Goal: Task Accomplishment & Management: Complete application form

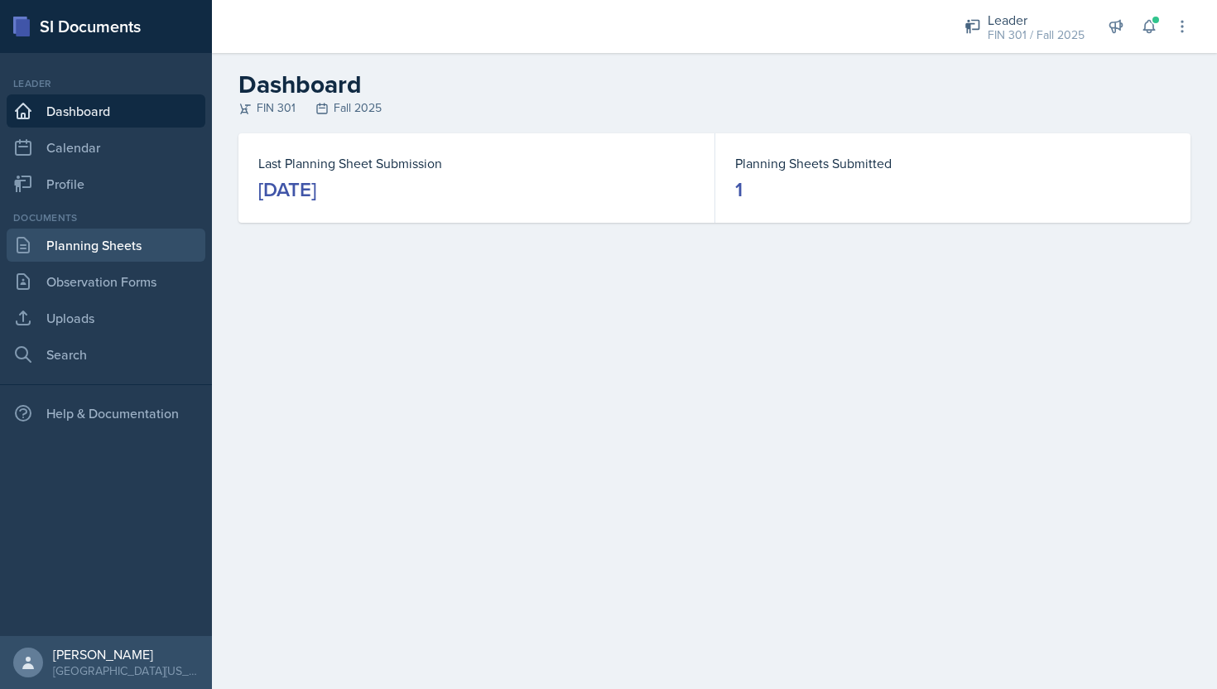
click at [135, 242] on link "Planning Sheets" at bounding box center [106, 245] width 199 height 33
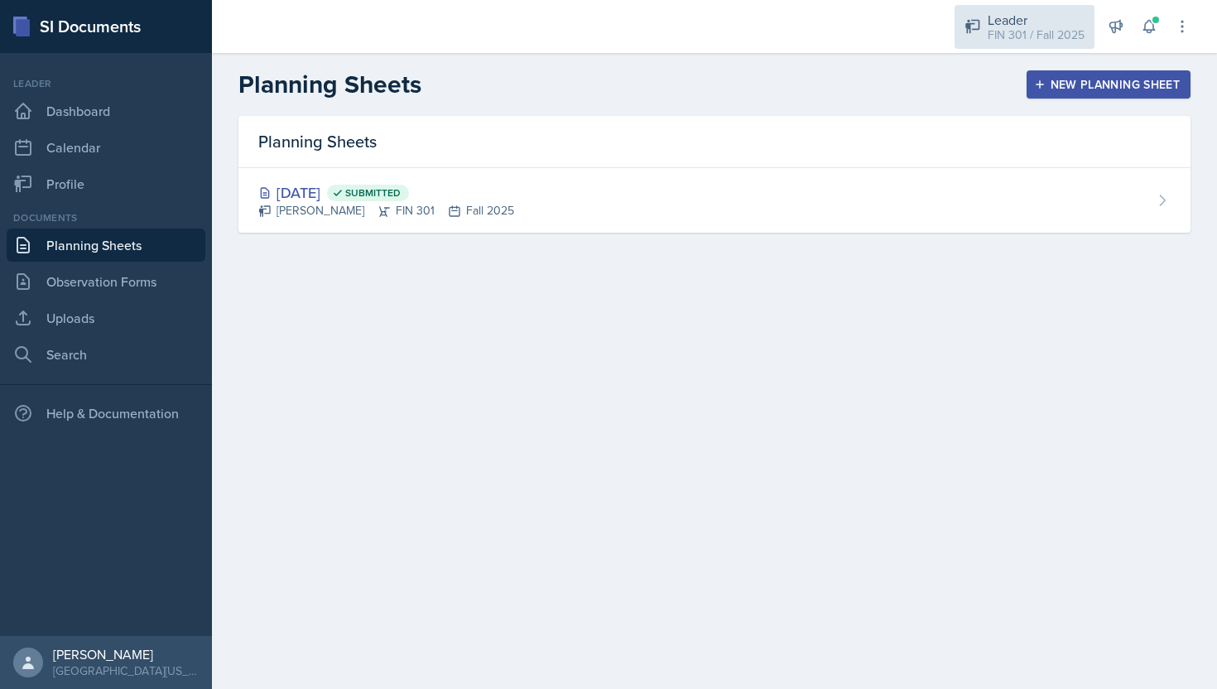
click at [1060, 24] on div "Leader" at bounding box center [1036, 20] width 97 height 20
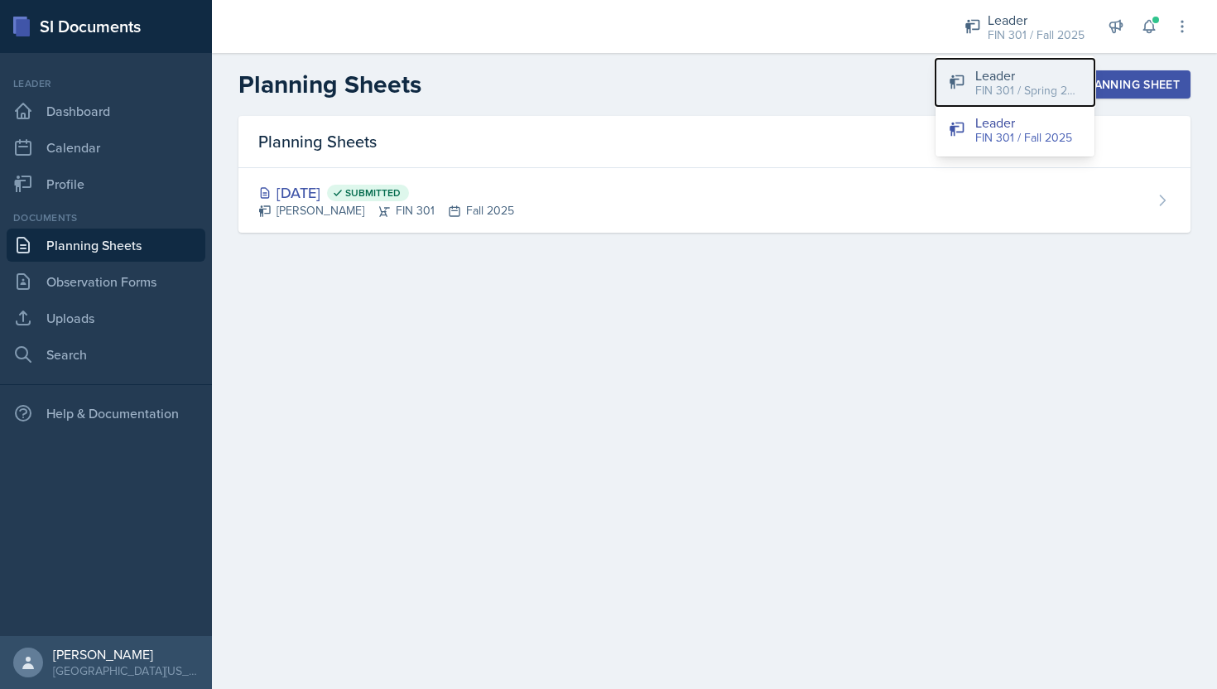
click at [1007, 84] on div "FIN 301 / Spring 2025" at bounding box center [1029, 90] width 106 height 17
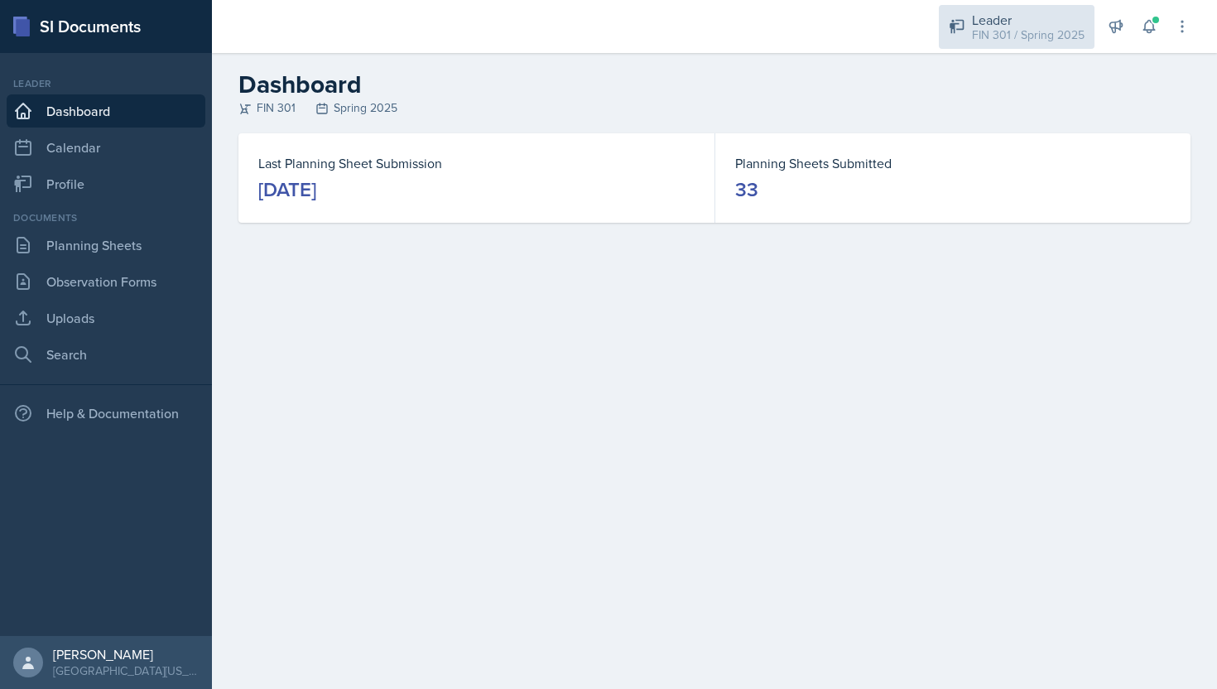
click at [1034, 37] on div "FIN 301 / Spring 2025" at bounding box center [1028, 35] width 113 height 17
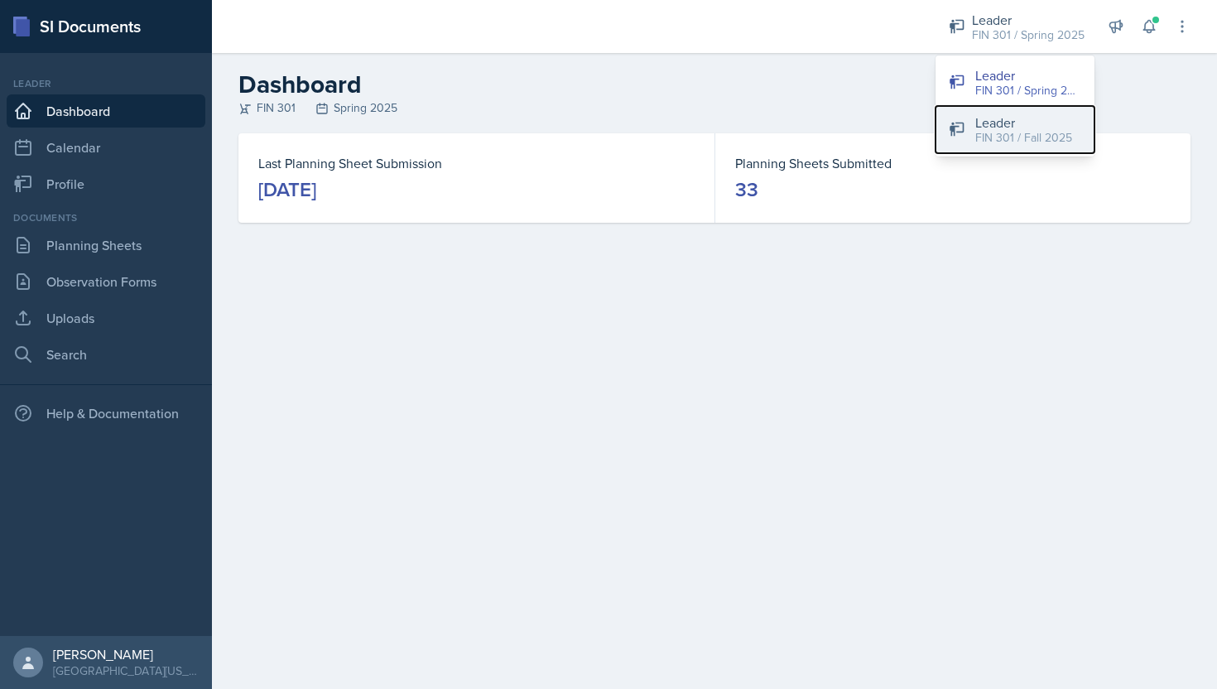
click at [1023, 125] on div "Leader" at bounding box center [1024, 123] width 97 height 20
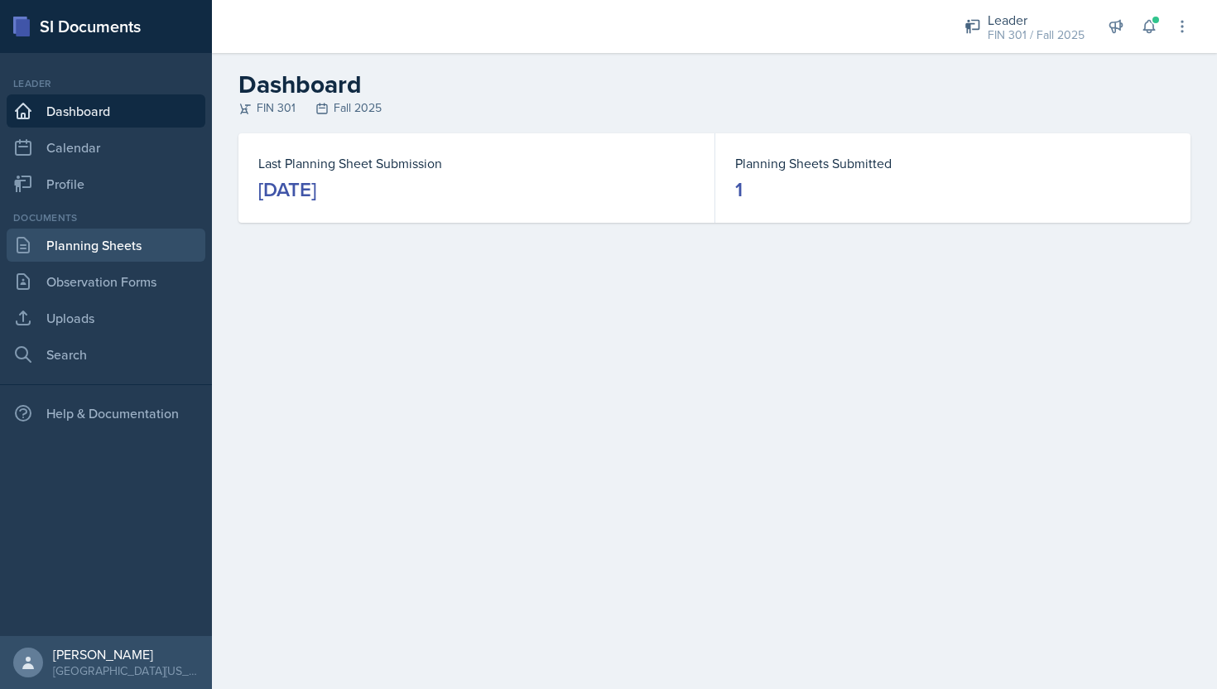
click at [98, 245] on link "Planning Sheets" at bounding box center [106, 245] width 199 height 33
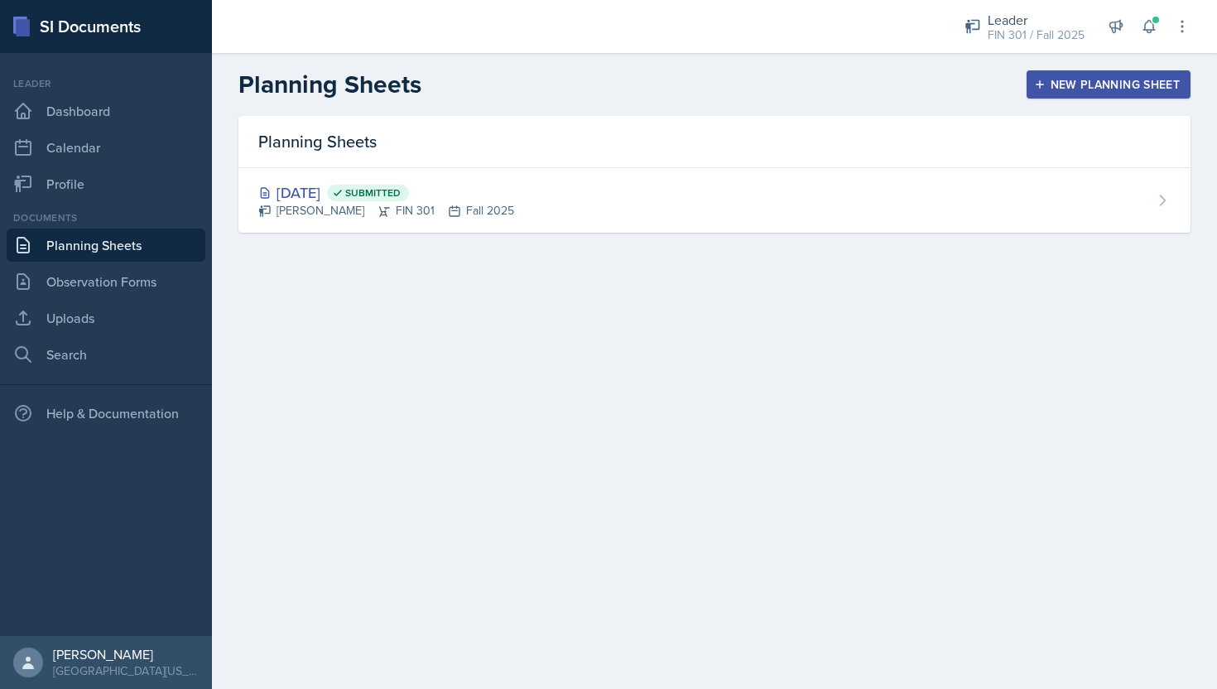
click at [1103, 82] on div "New Planning Sheet" at bounding box center [1109, 84] width 142 height 13
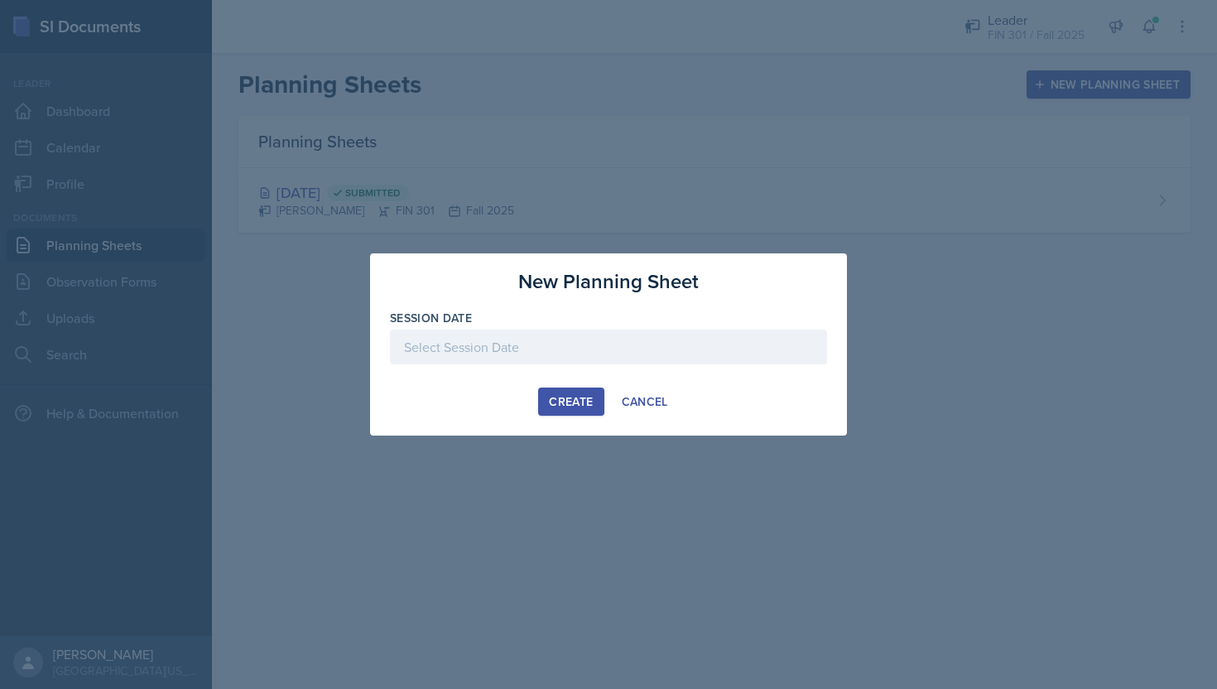
click at [566, 351] on div at bounding box center [608, 347] width 437 height 35
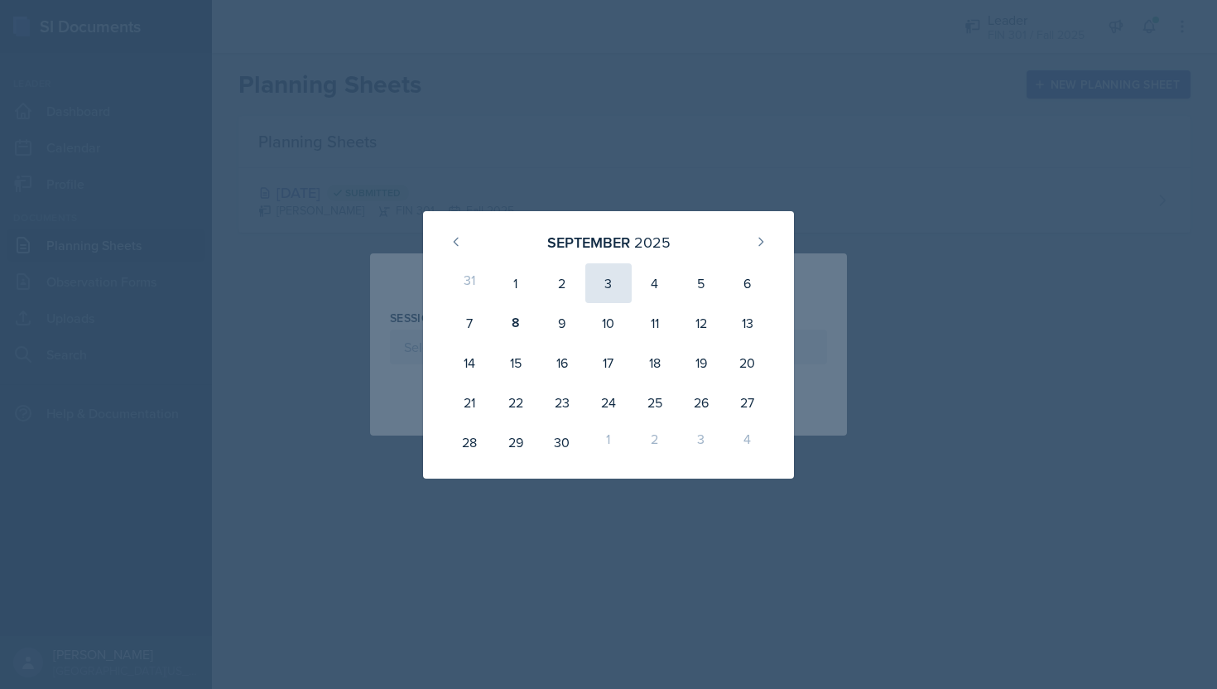
click at [624, 281] on div "3" at bounding box center [609, 283] width 46 height 40
type input "[DATE]"
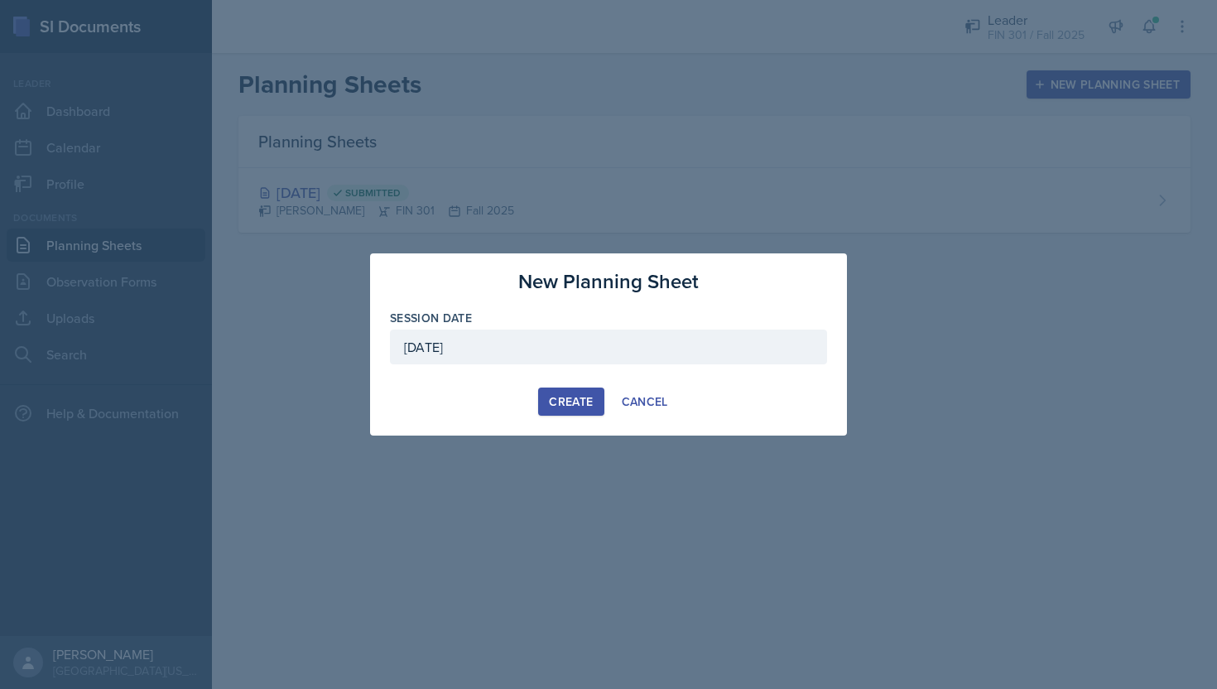
click at [574, 400] on div "Create" at bounding box center [571, 401] width 44 height 13
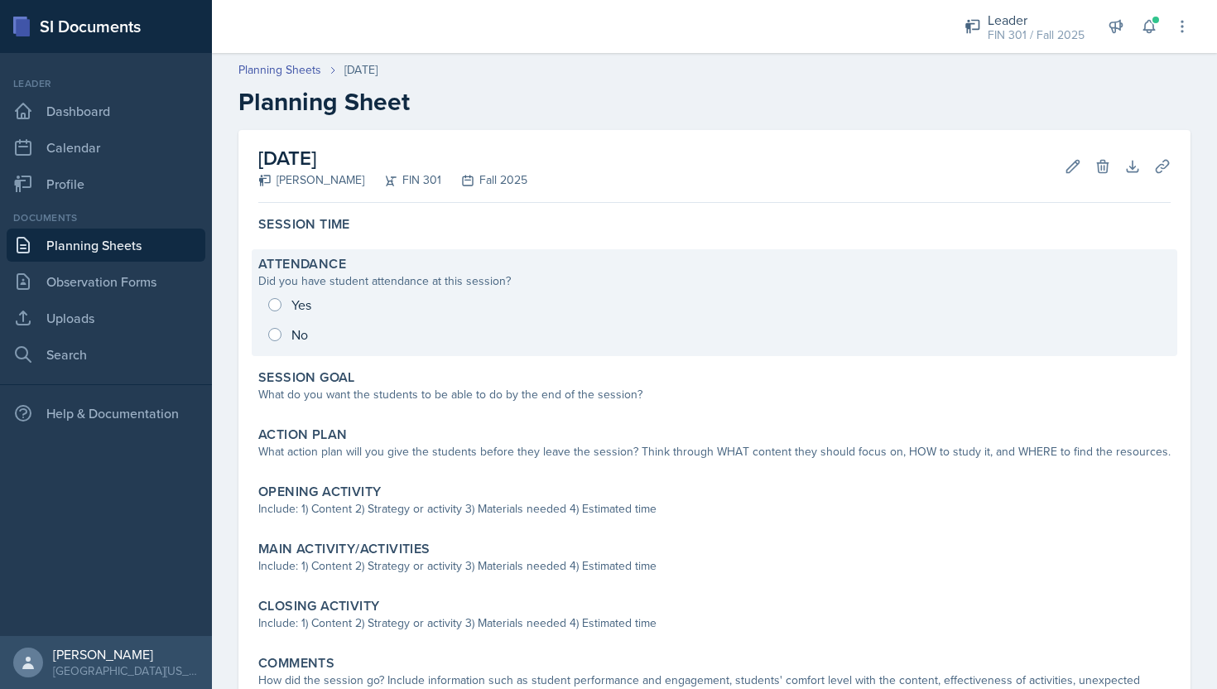
scroll to position [28, 0]
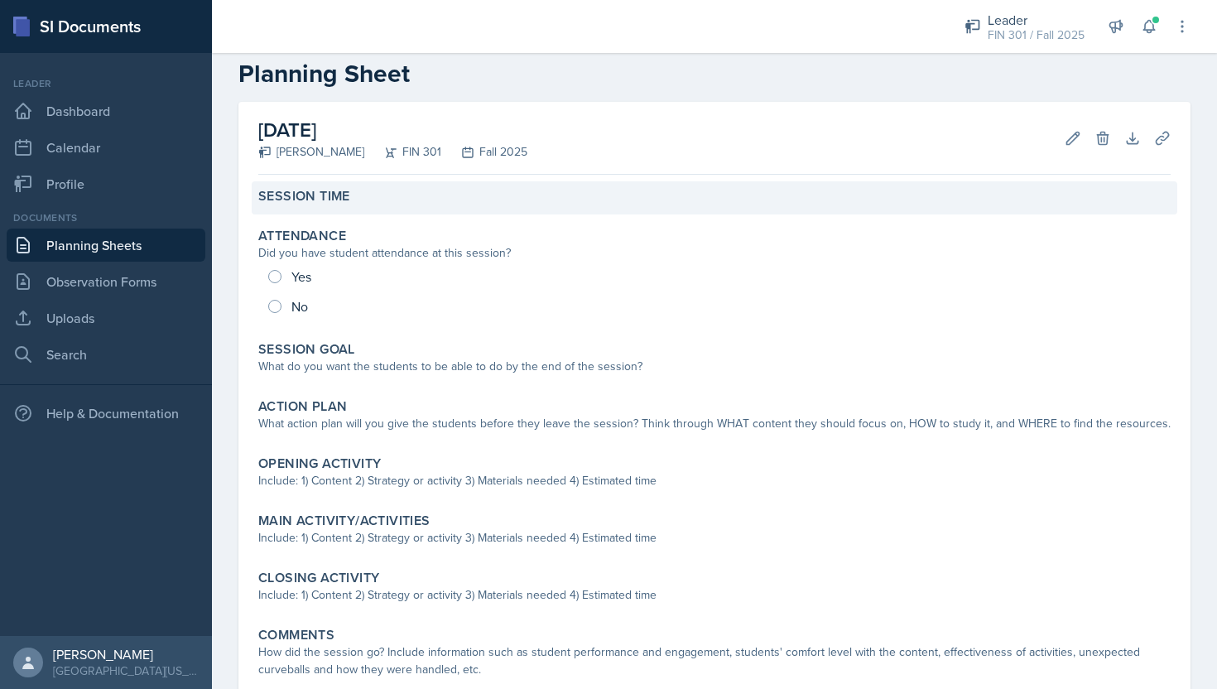
click at [397, 205] on div "Session Time" at bounding box center [715, 197] width 926 height 33
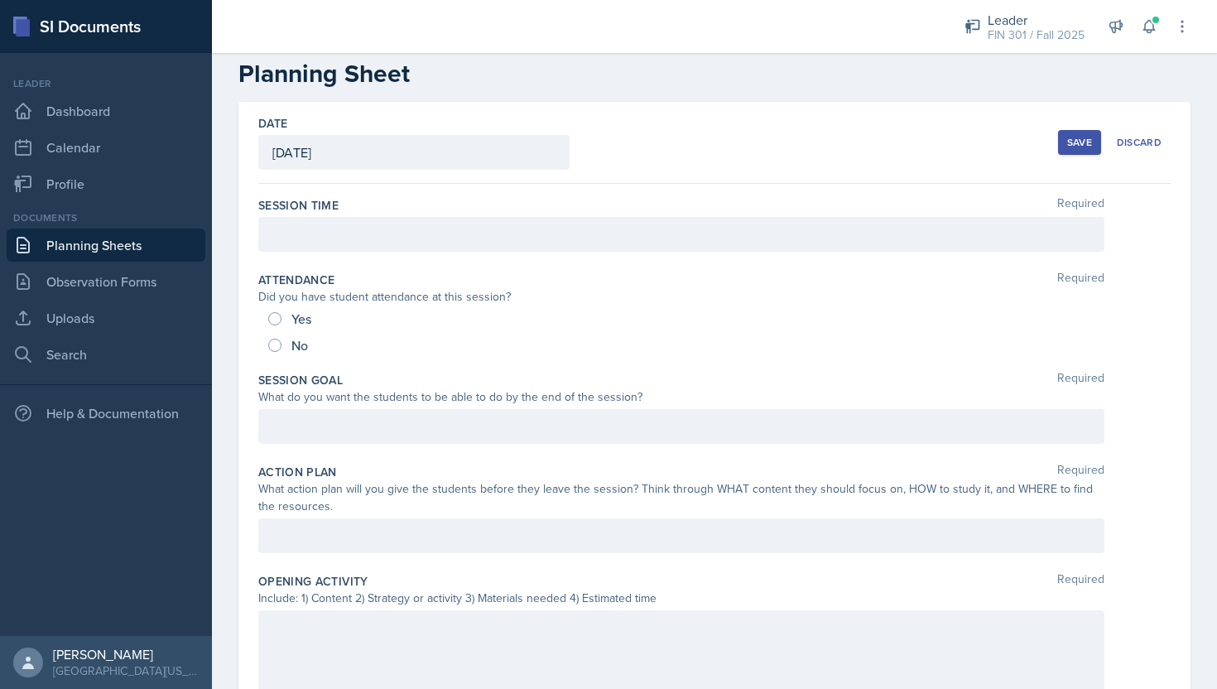
click at [377, 254] on div "Session Time Required" at bounding box center [714, 227] width 913 height 75
click at [378, 247] on div at bounding box center [681, 234] width 846 height 35
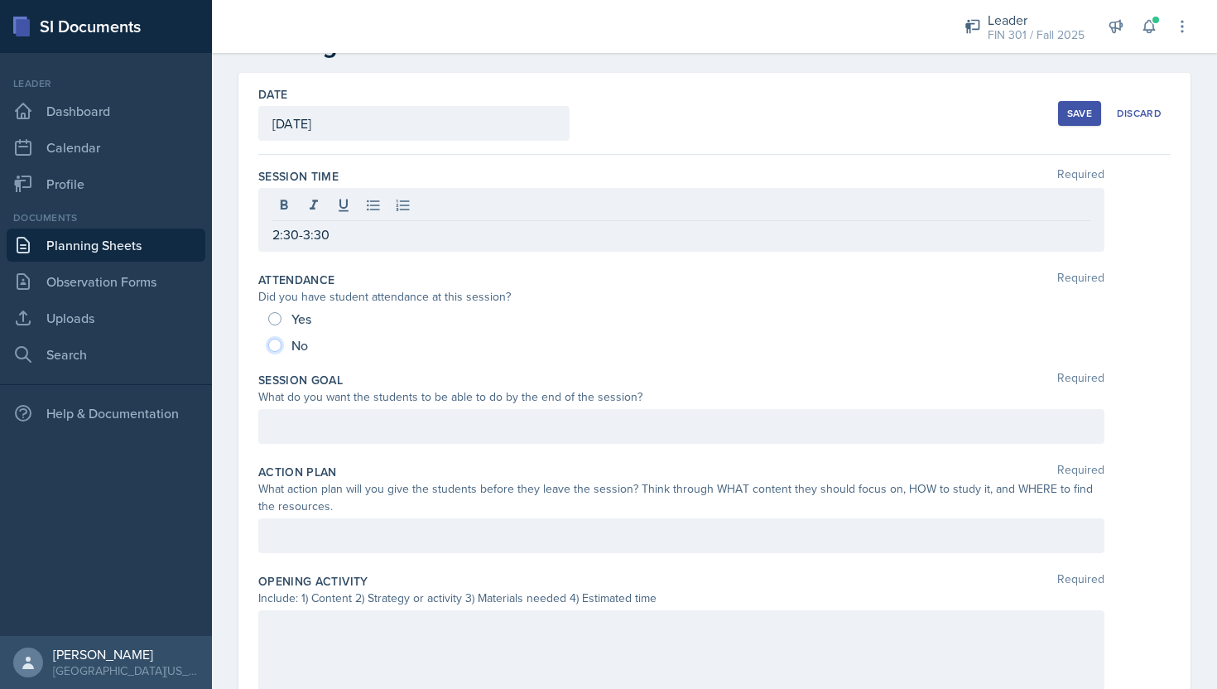
click at [278, 339] on input "No" at bounding box center [274, 345] width 13 height 13
radio input "true"
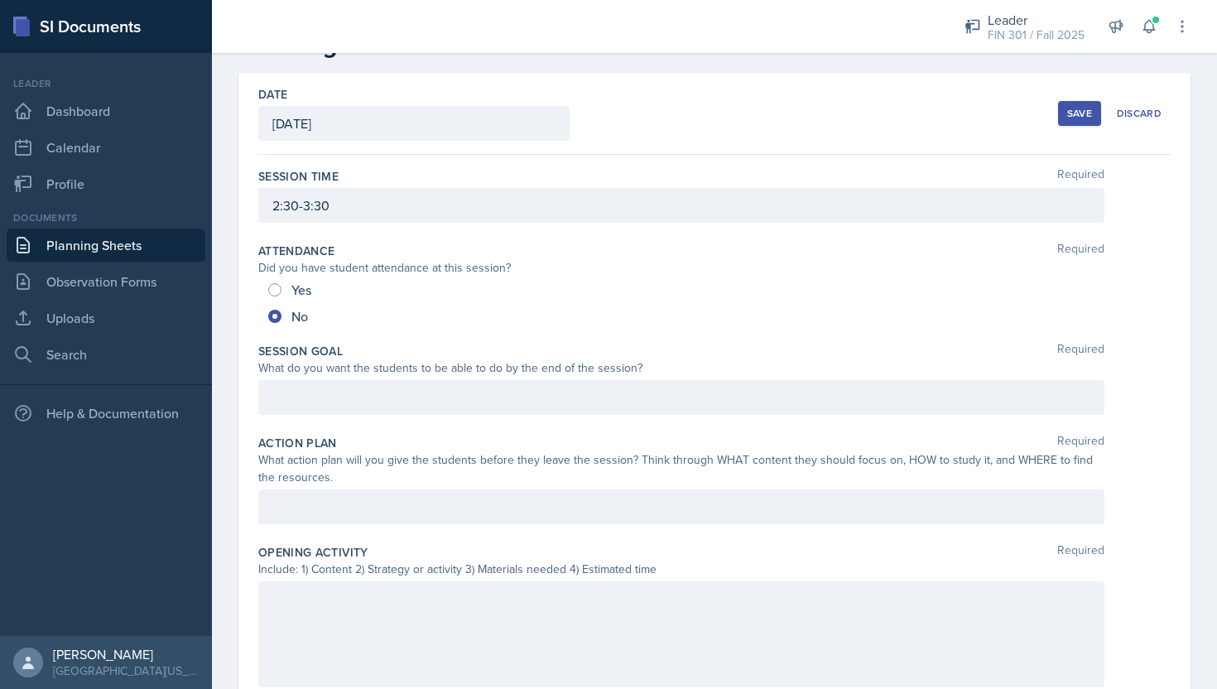
click at [341, 398] on div at bounding box center [681, 397] width 846 height 35
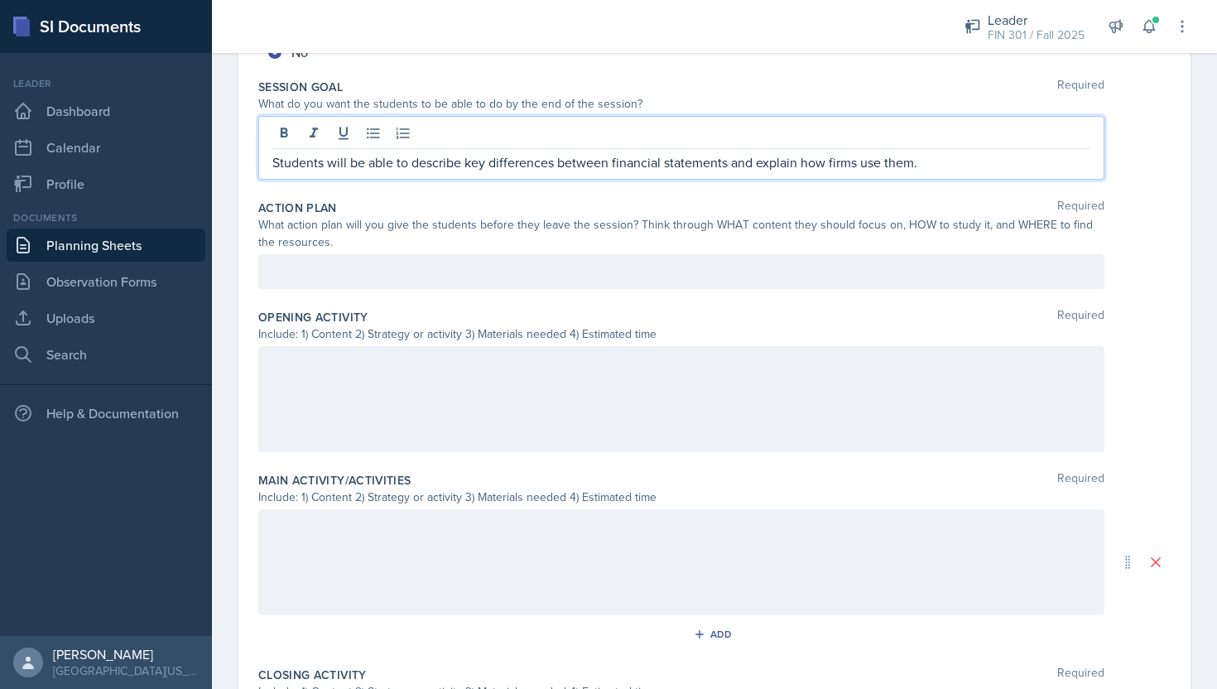
click at [464, 272] on p at bounding box center [681, 272] width 818 height 20
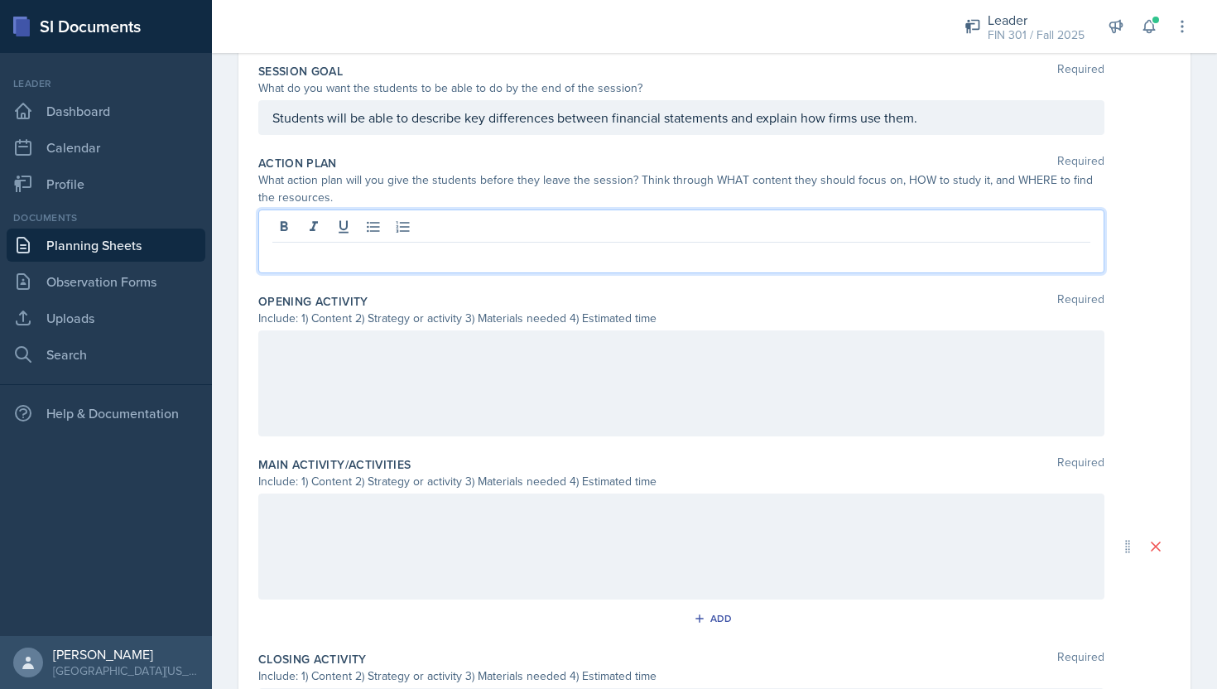
scroll to position [349, 0]
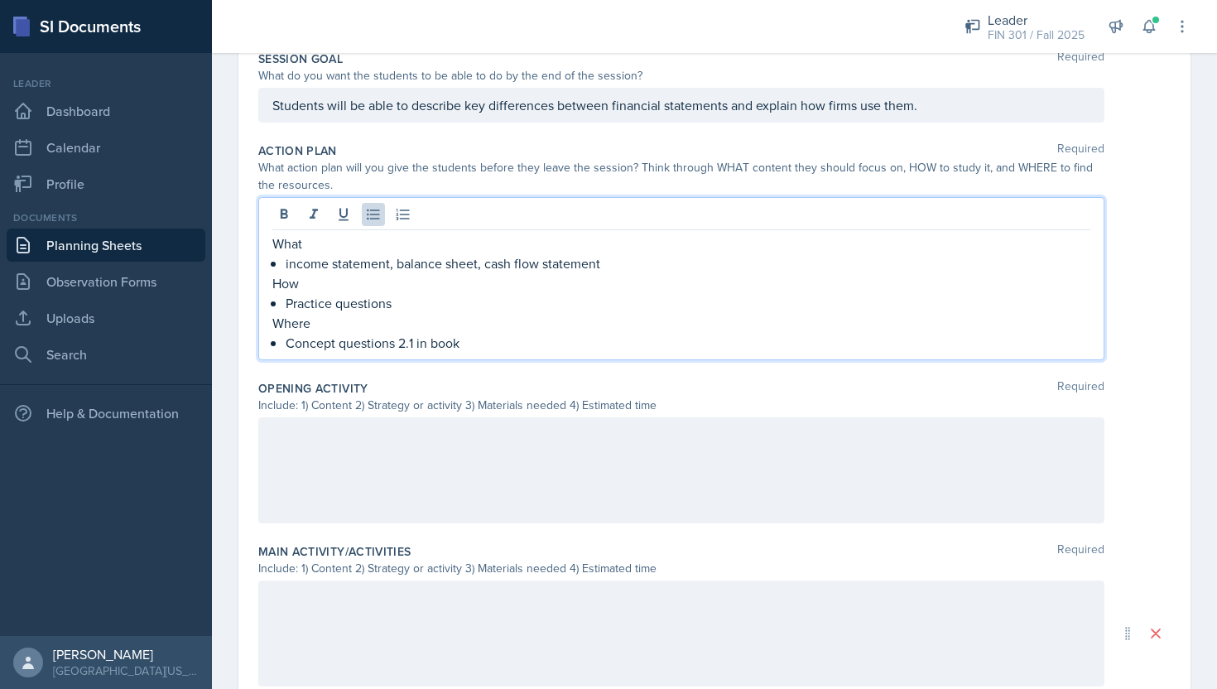
click at [397, 458] on div at bounding box center [681, 470] width 846 height 106
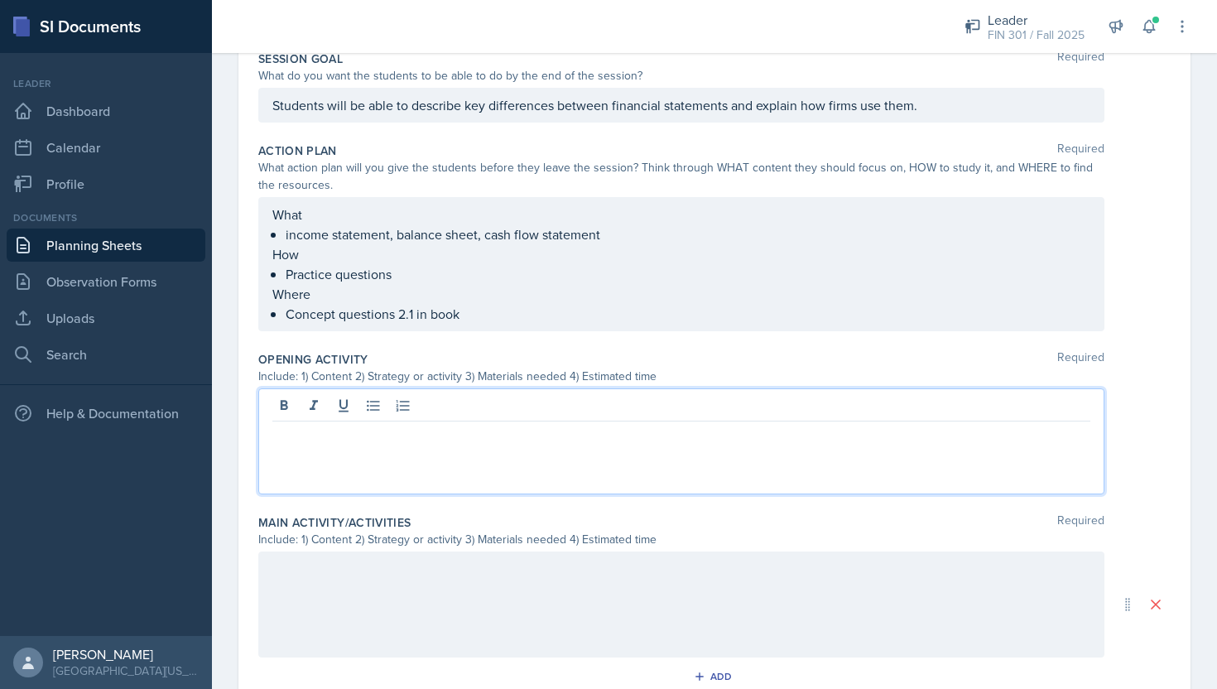
scroll to position [378, 0]
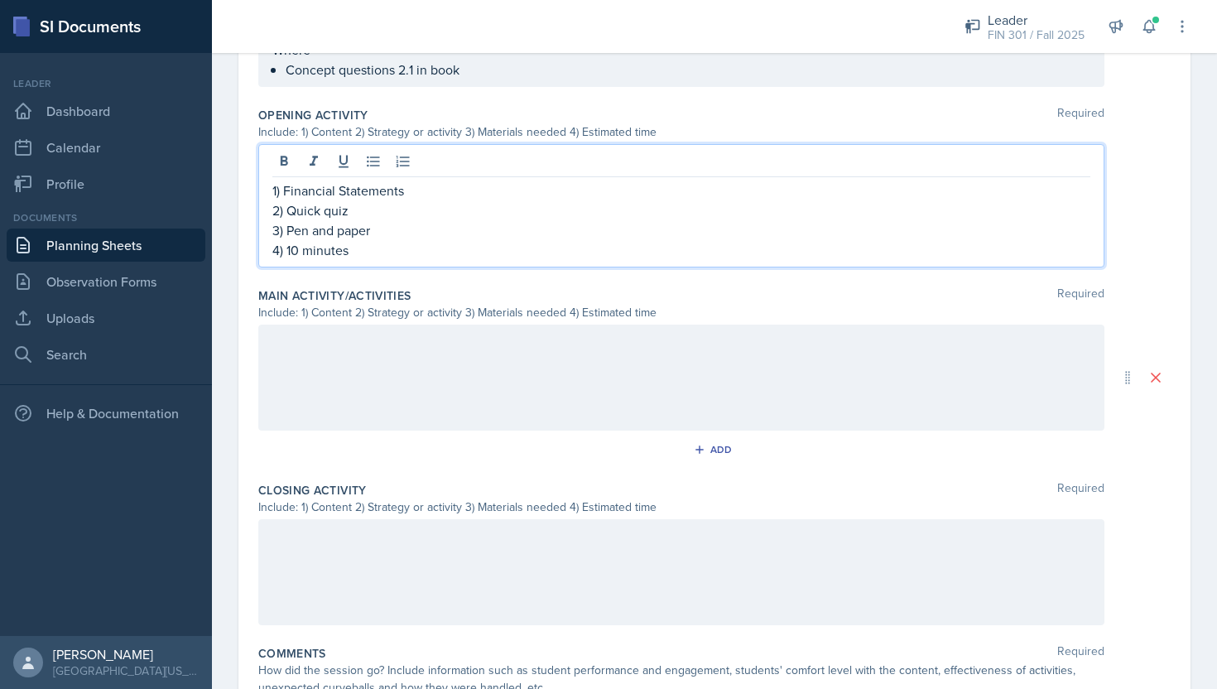
click at [511, 376] on div at bounding box center [681, 378] width 846 height 106
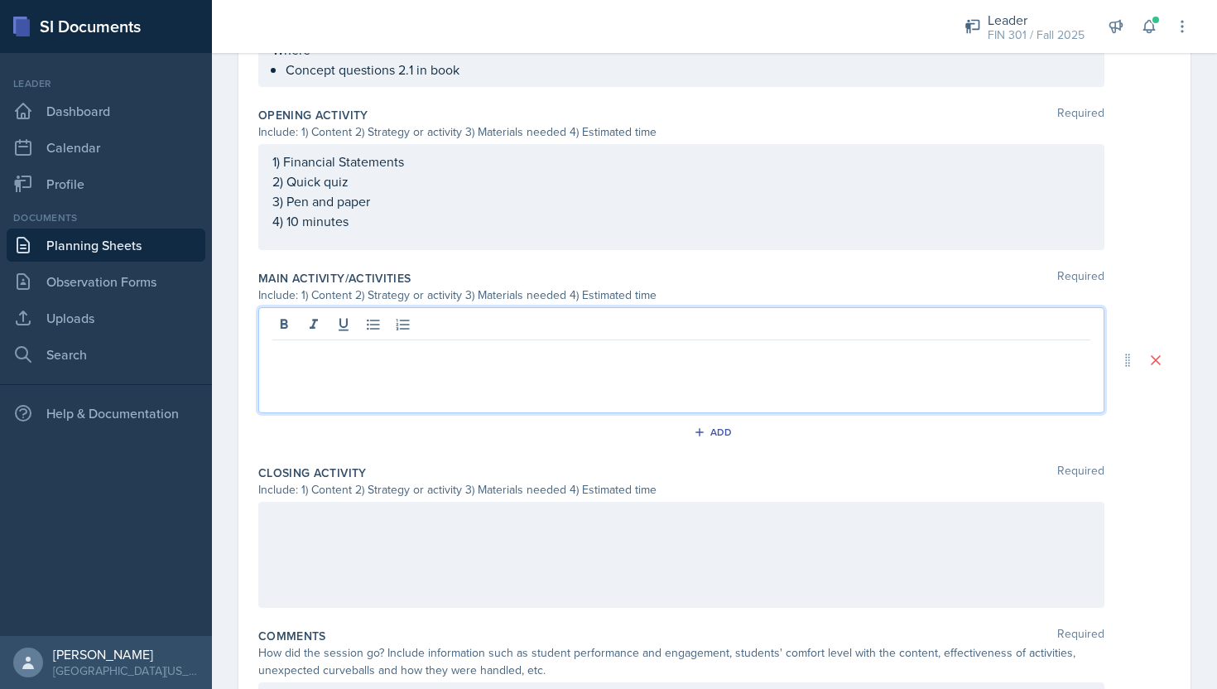
scroll to position [623, 0]
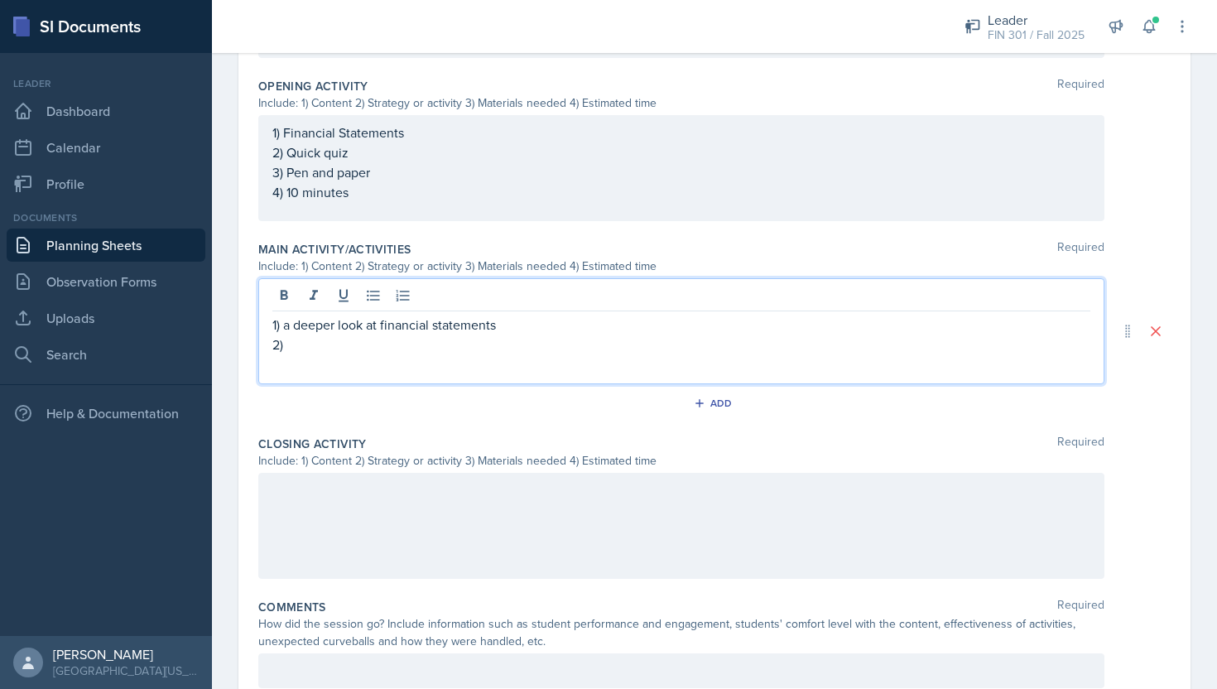
click at [320, 349] on p "2)" at bounding box center [681, 345] width 818 height 20
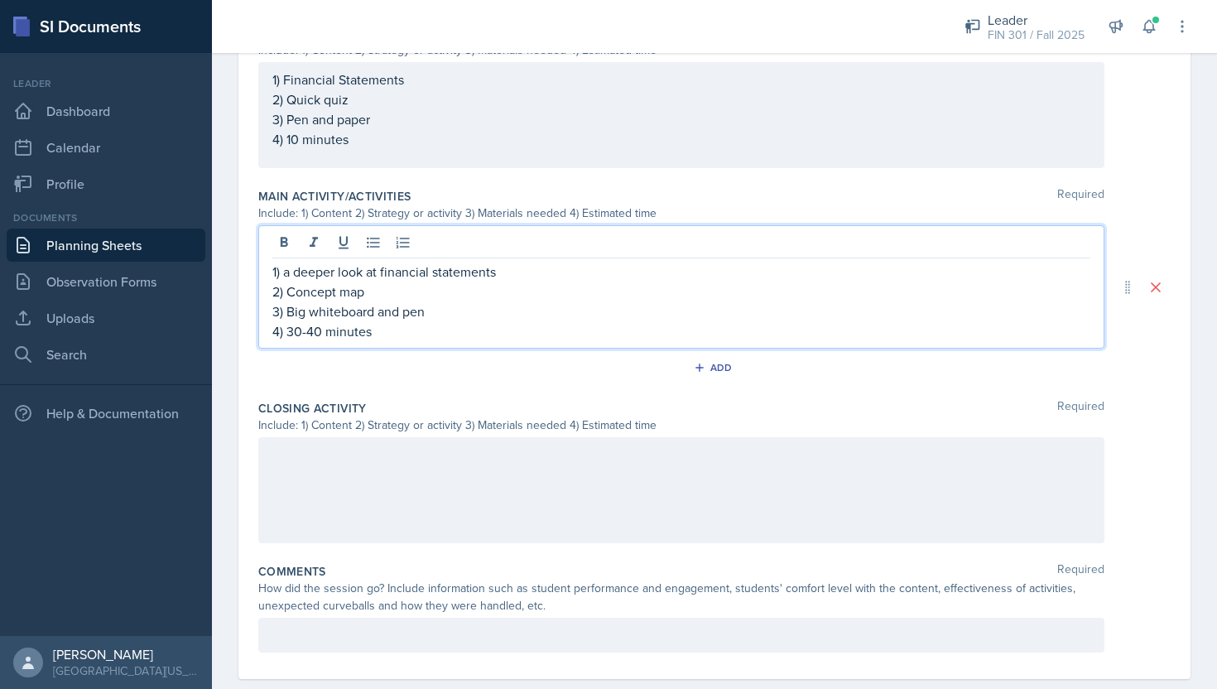
click at [324, 456] on p at bounding box center [681, 455] width 818 height 20
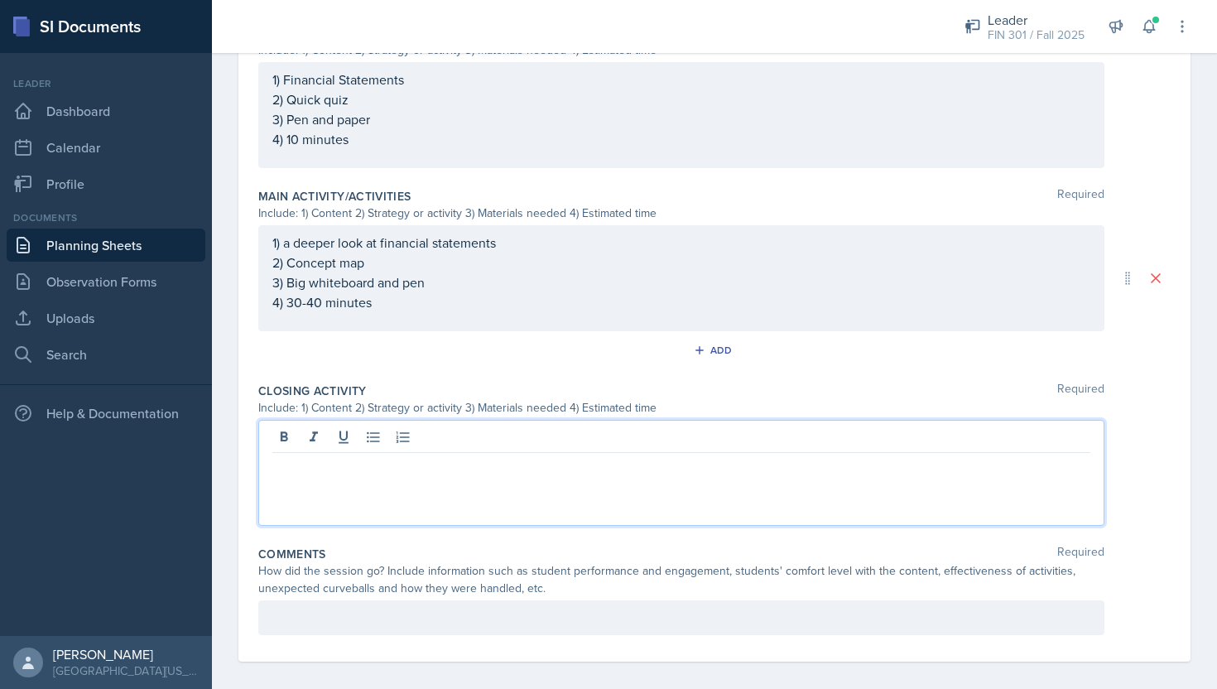
scroll to position [687, 0]
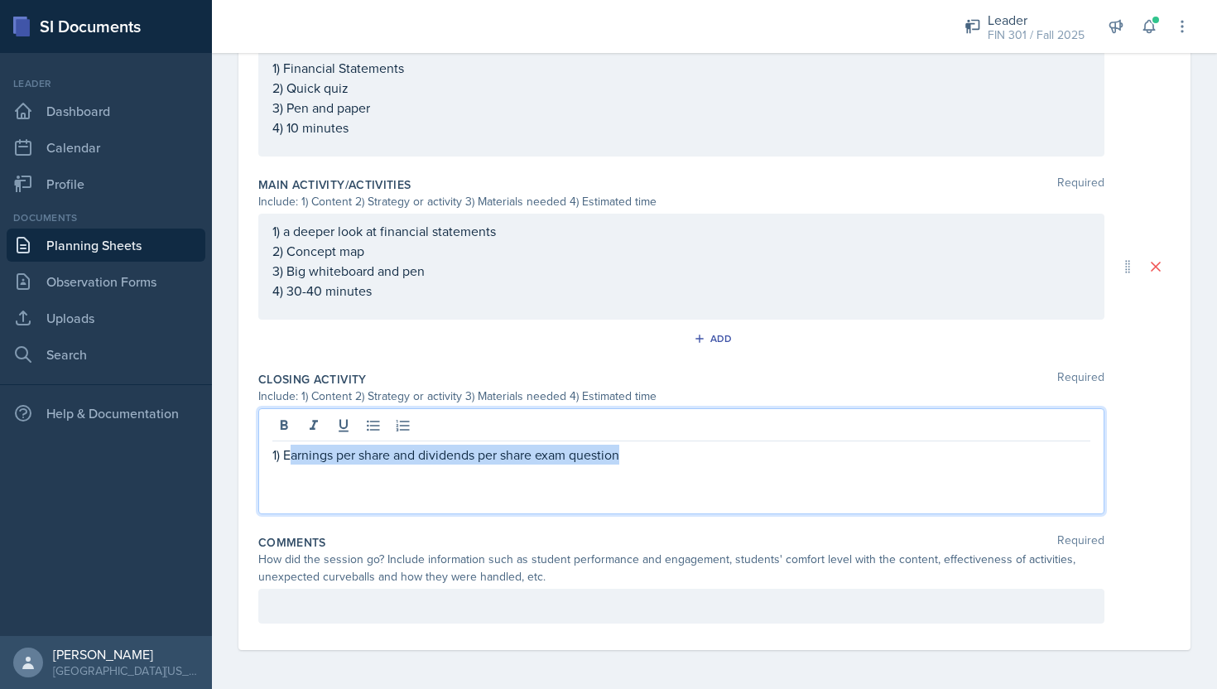
drag, startPoint x: 634, startPoint y: 445, endPoint x: 291, endPoint y: 450, distance: 342.9
click at [291, 450] on p "1) Earnings per share and dividends per share exam question" at bounding box center [681, 455] width 818 height 20
drag, startPoint x: 382, startPoint y: 457, endPoint x: 297, endPoint y: 451, distance: 84.7
click at [297, 451] on p "1) Exam question" at bounding box center [681, 455] width 818 height 20
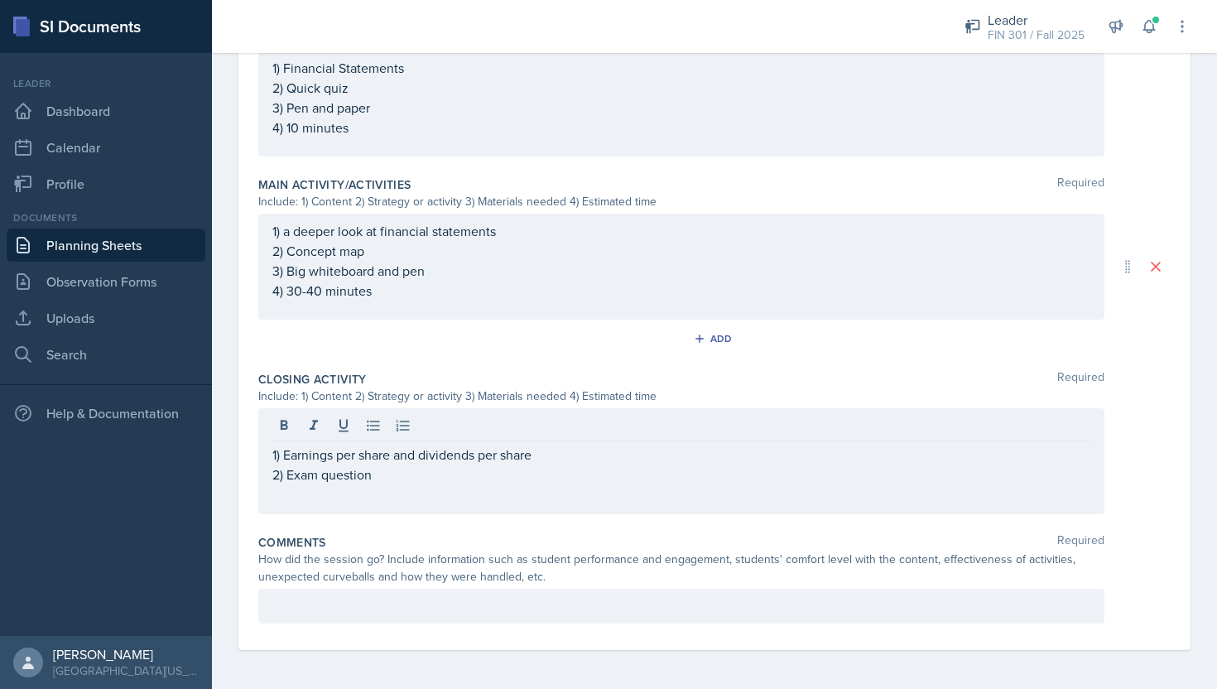
click at [287, 486] on div "1) Earnings per share and dividends per share 2) Exam question" at bounding box center [681, 461] width 846 height 106
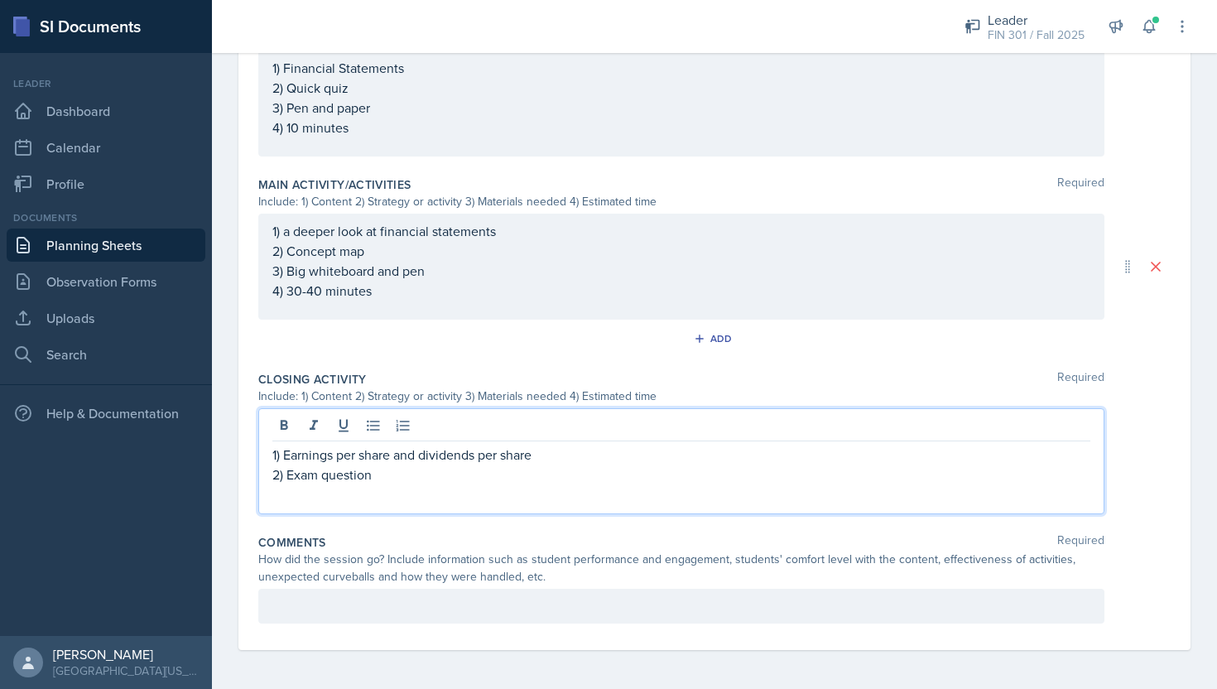
click at [398, 491] on div "1) Earnings per share and dividends per share 2) Exam question" at bounding box center [681, 461] width 846 height 106
click at [401, 480] on p "2) Exam question" at bounding box center [681, 475] width 818 height 20
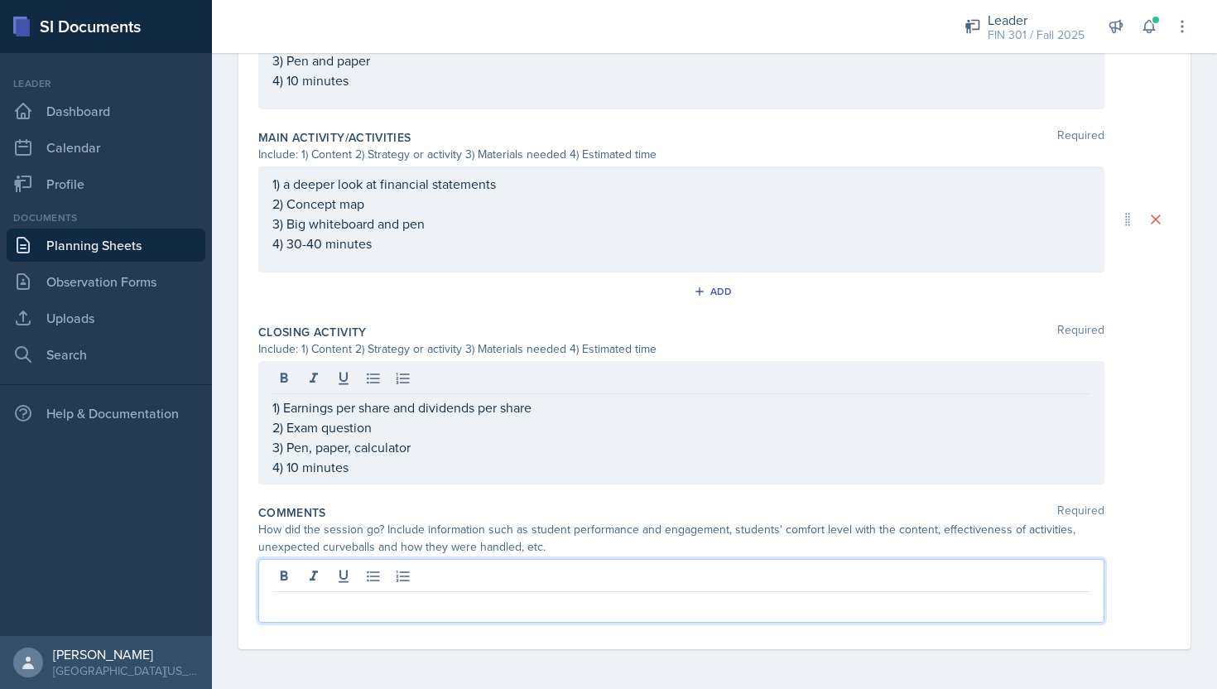
click at [376, 597] on p at bounding box center [681, 605] width 818 height 20
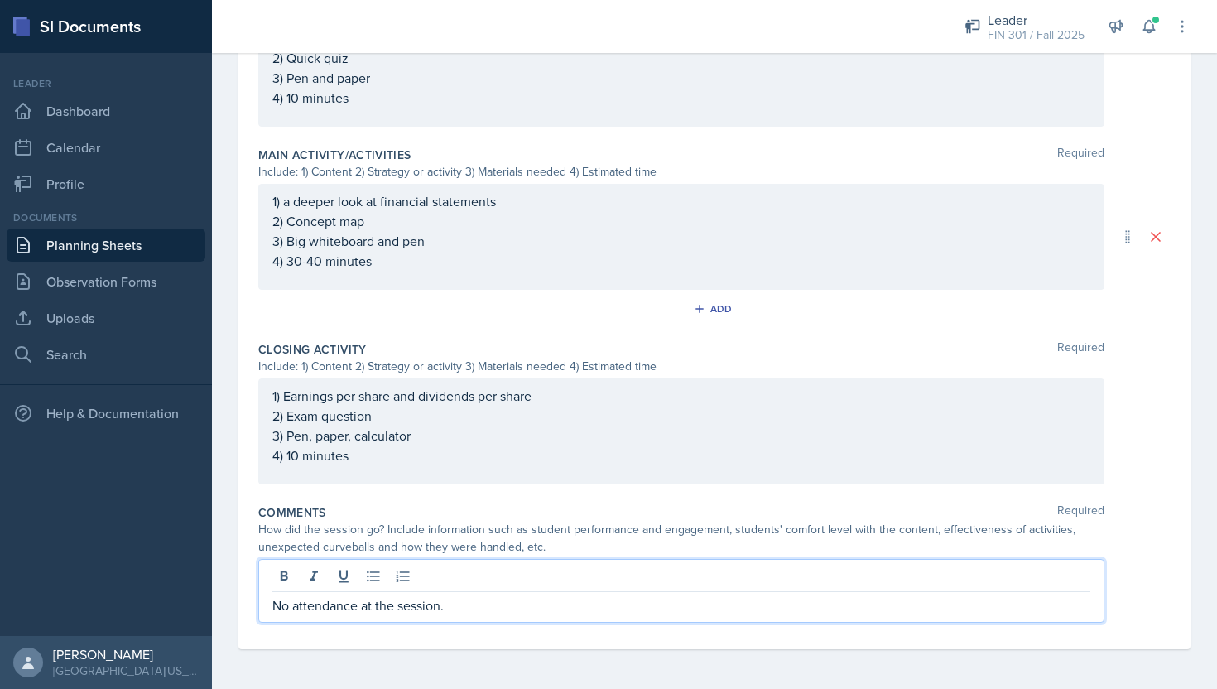
click at [449, 611] on p "No attendance at the session." at bounding box center [681, 605] width 818 height 20
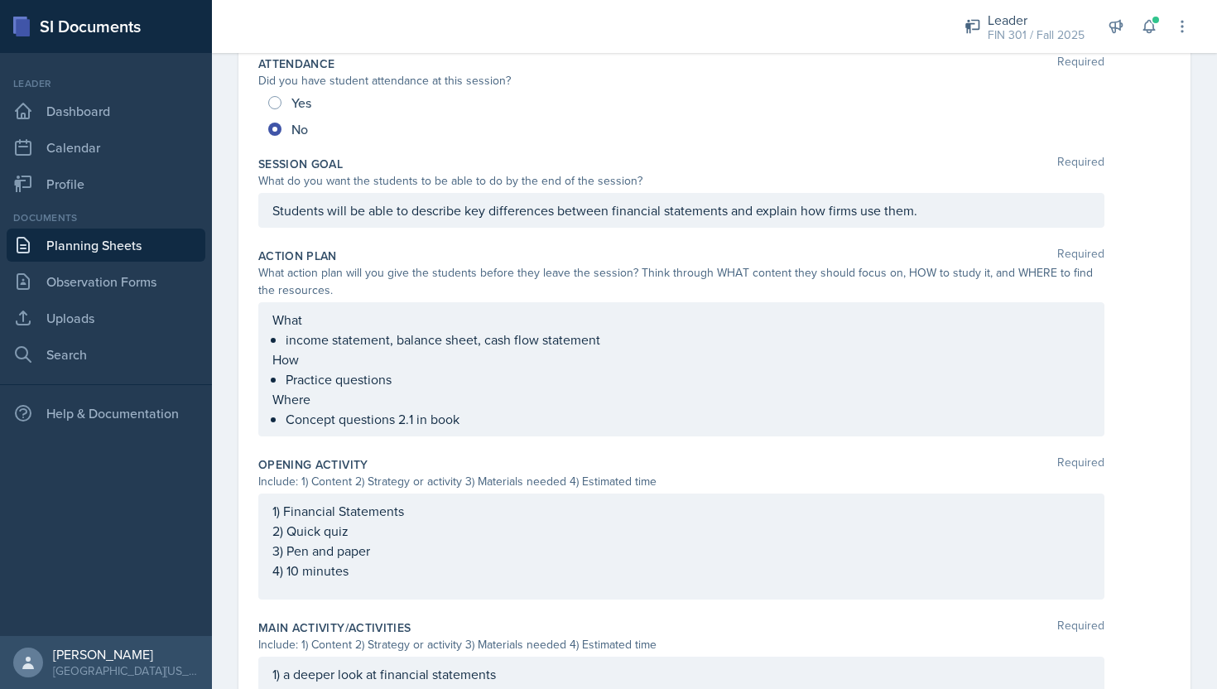
scroll to position [0, 0]
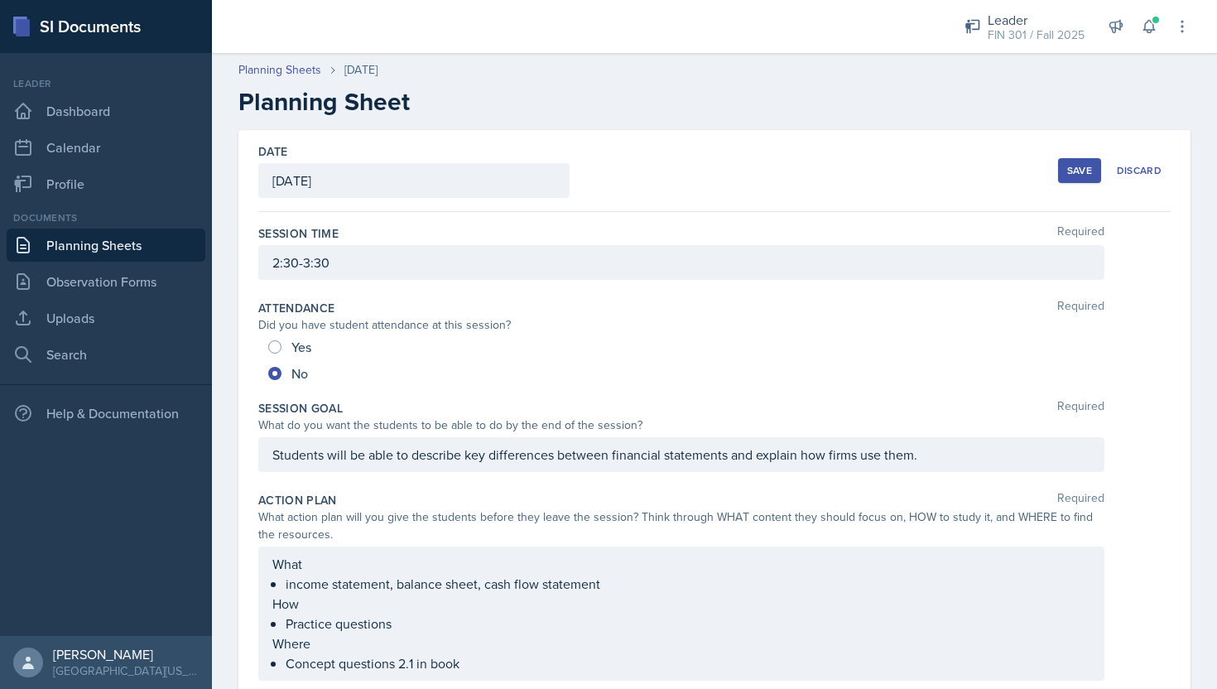
click at [1060, 171] on button "Save" at bounding box center [1079, 170] width 43 height 25
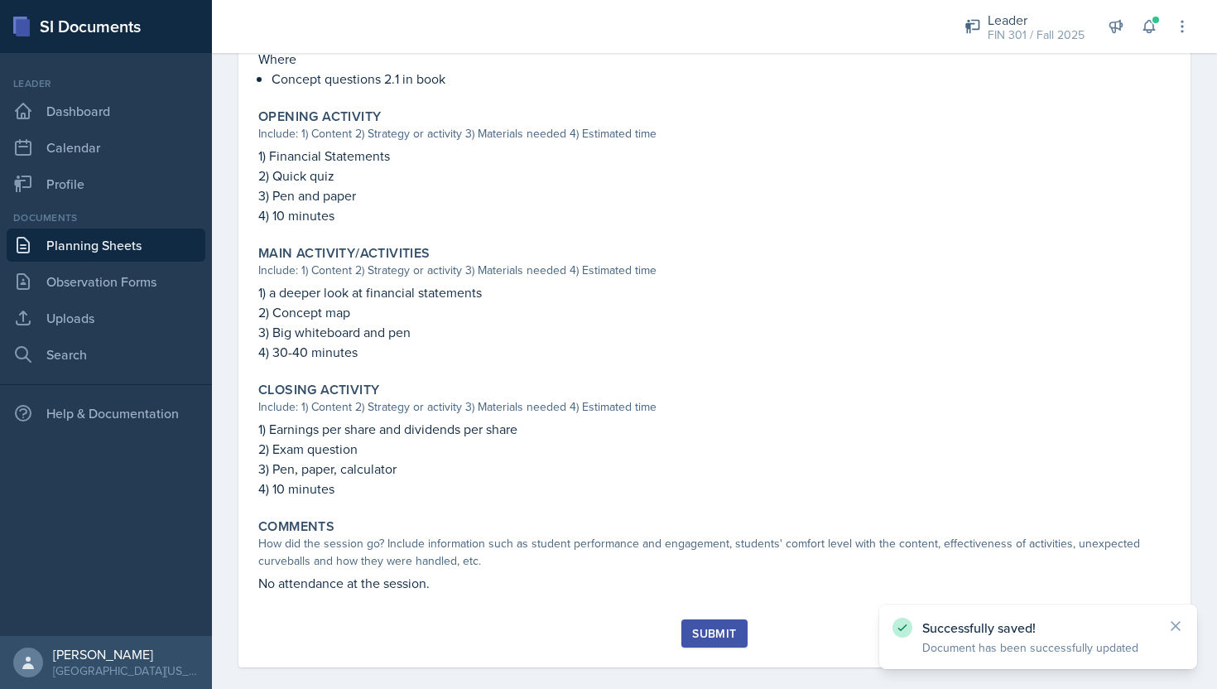
scroll to position [552, 0]
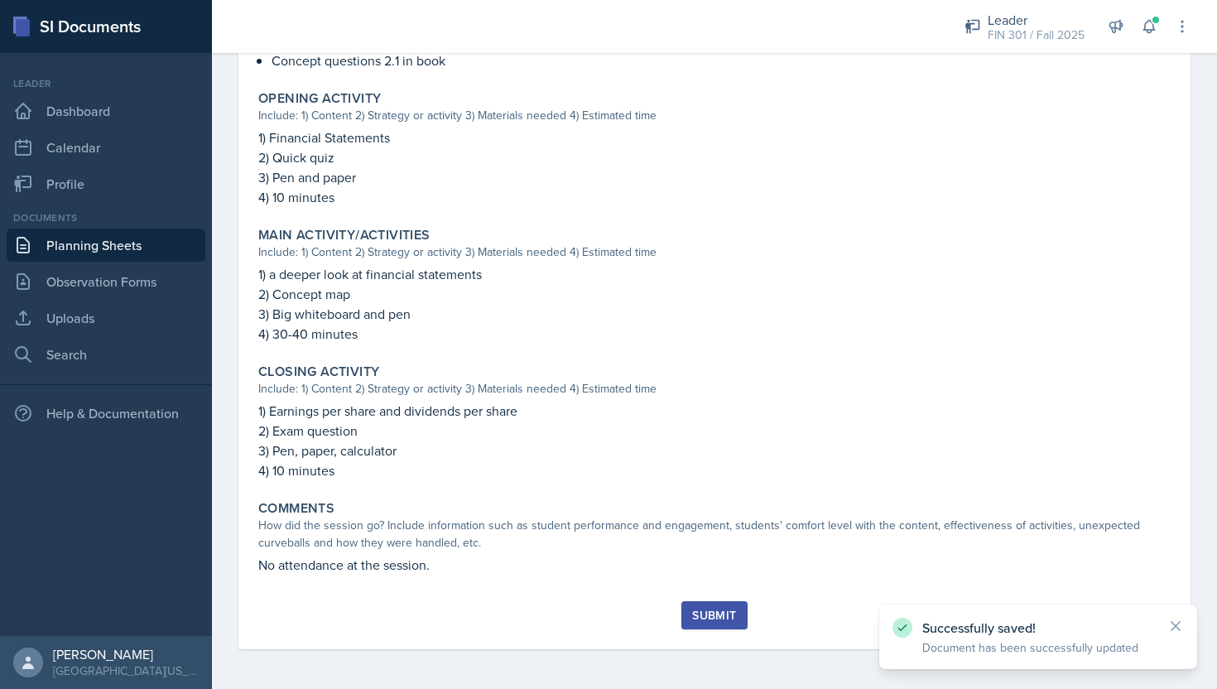
click at [721, 613] on div "Submit" at bounding box center [714, 615] width 44 height 13
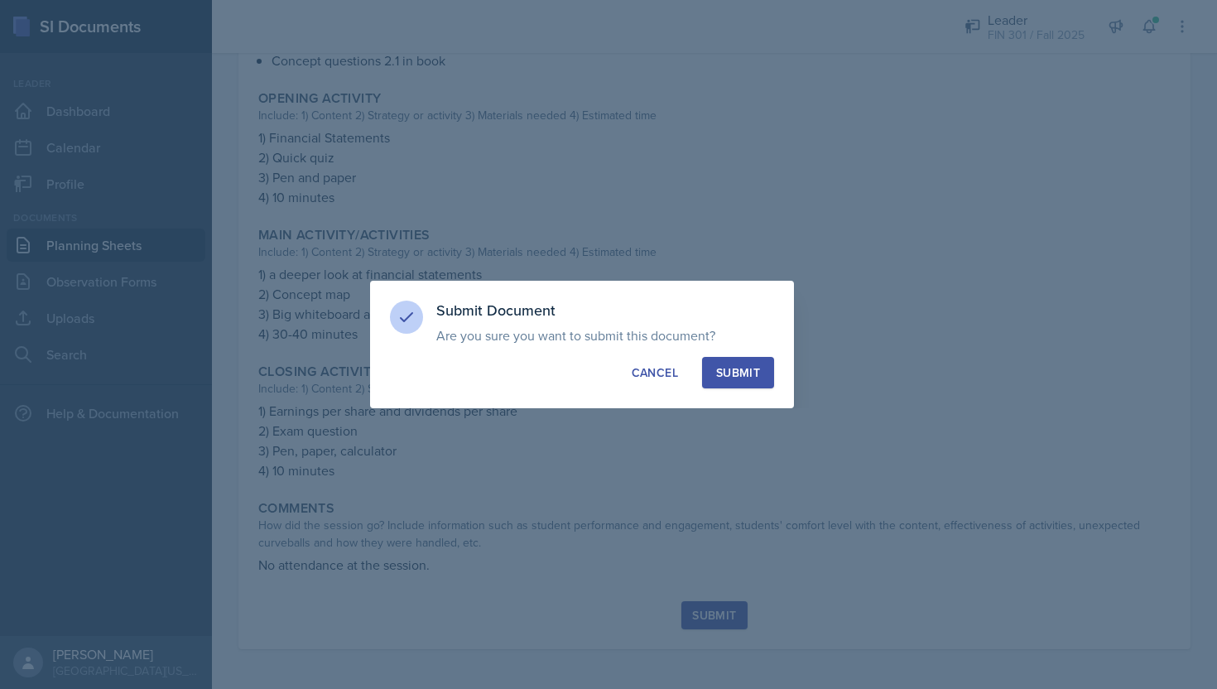
click at [735, 369] on div "Submit" at bounding box center [738, 372] width 44 height 17
radio input "true"
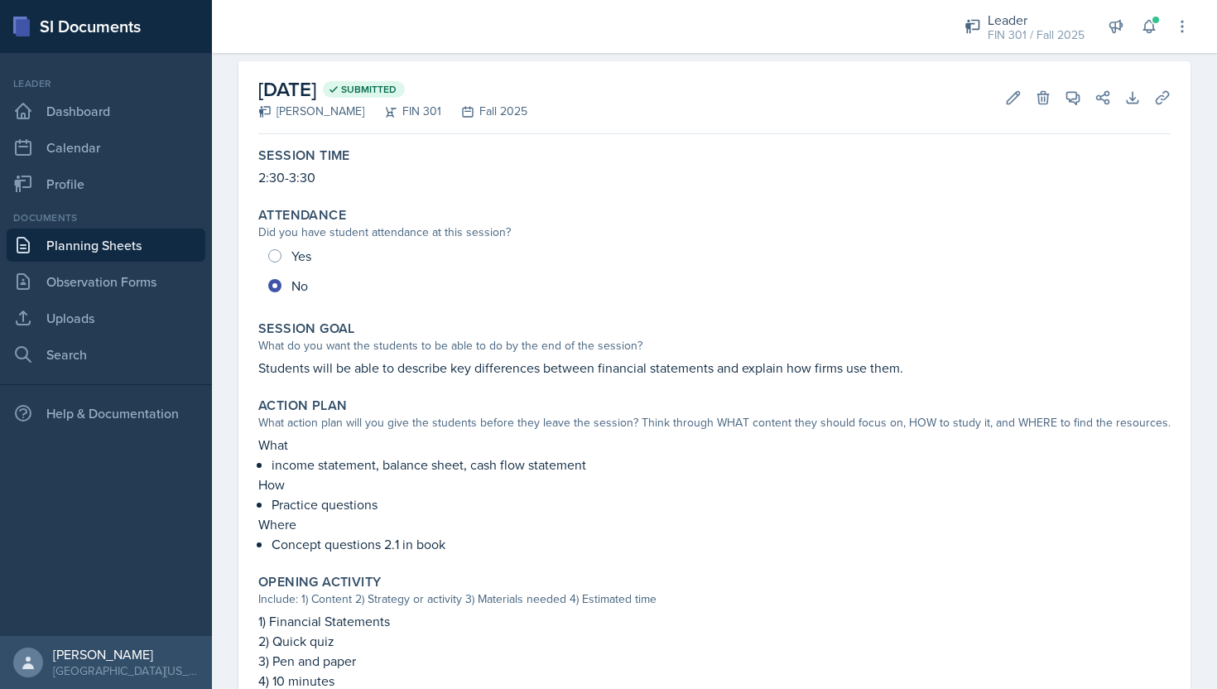
scroll to position [0, 0]
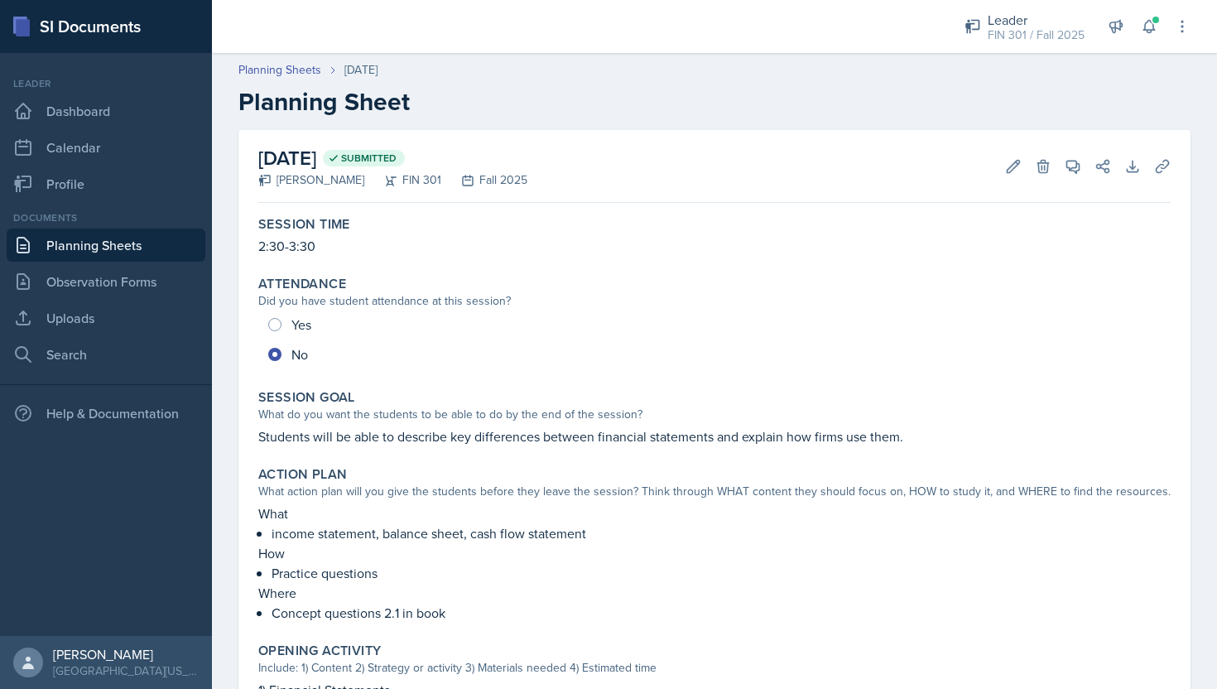
click at [120, 250] on link "Planning Sheets" at bounding box center [106, 245] width 199 height 33
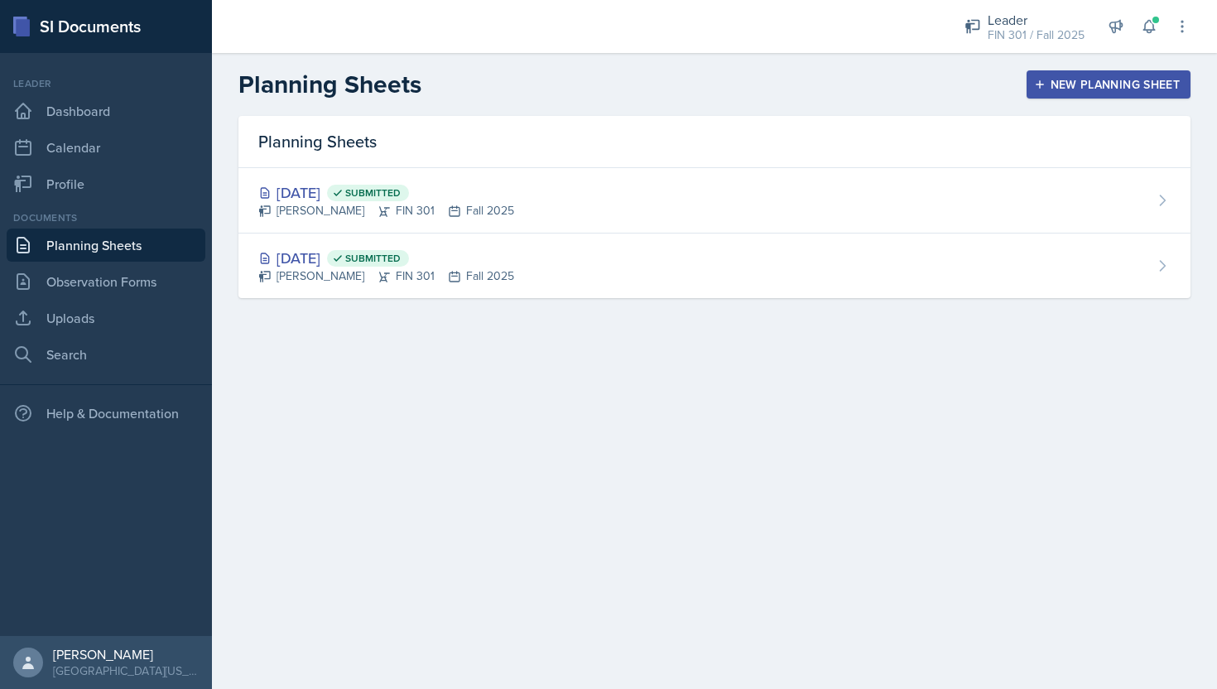
click at [1121, 84] on div "New Planning Sheet" at bounding box center [1109, 84] width 142 height 13
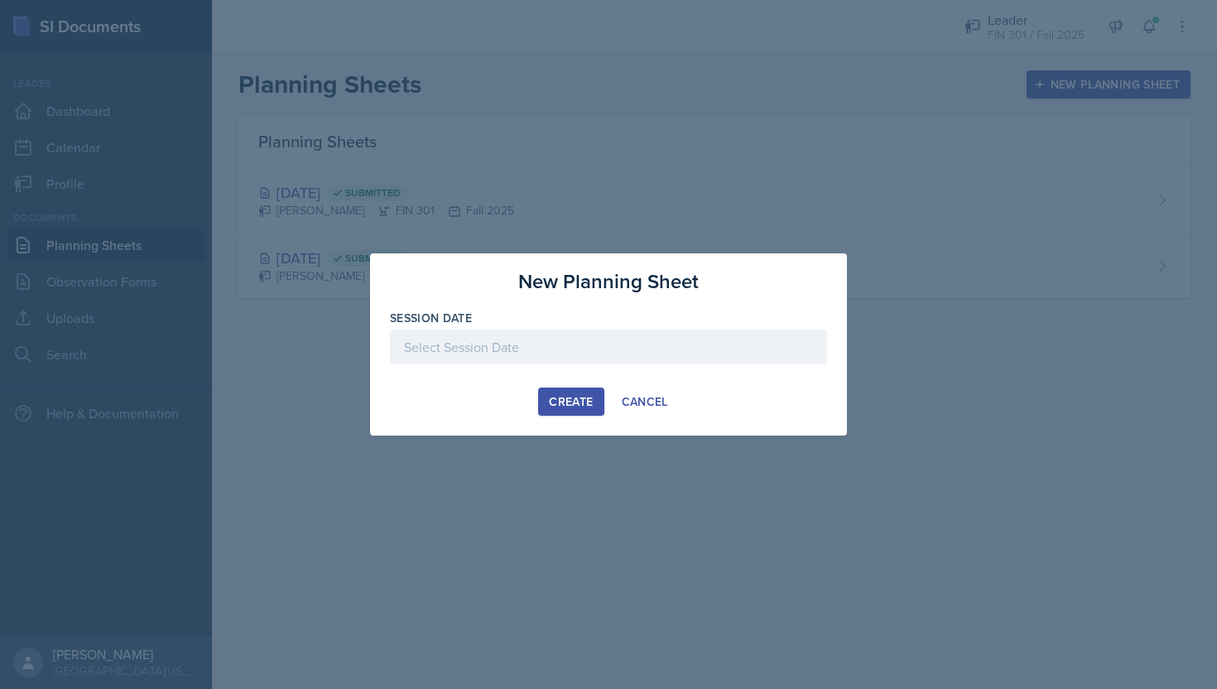
click at [568, 353] on div at bounding box center [608, 347] width 437 height 35
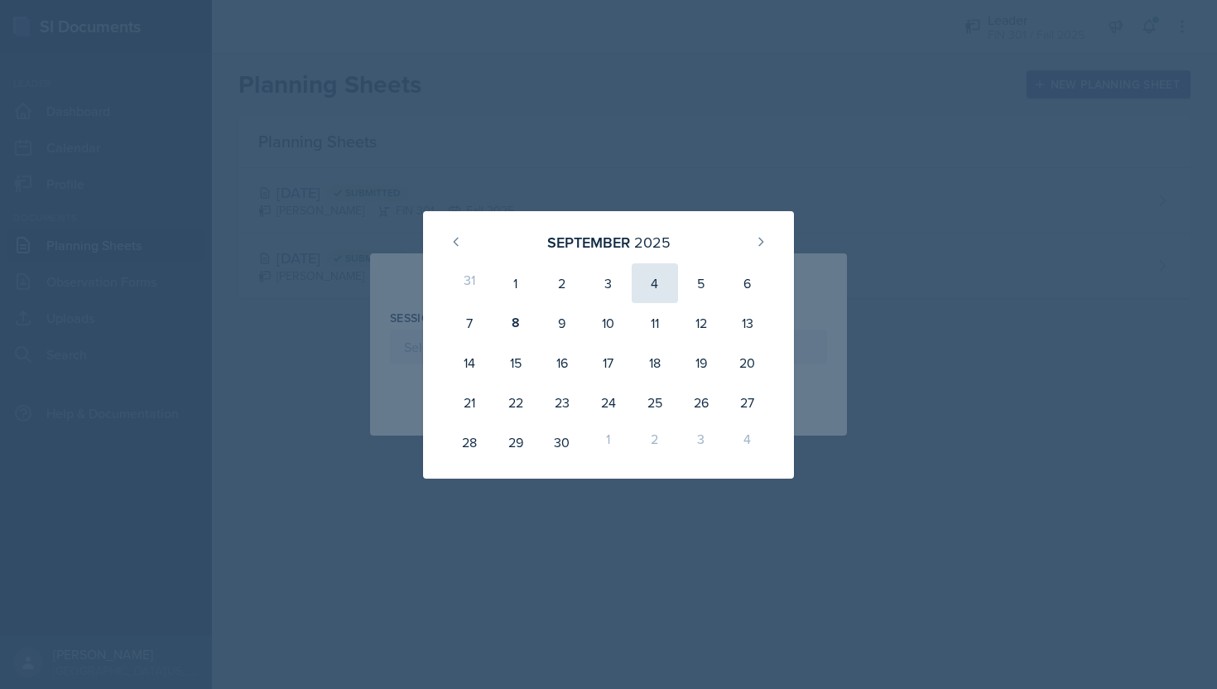
click at [651, 284] on div "4" at bounding box center [655, 283] width 46 height 40
type input "[DATE]"
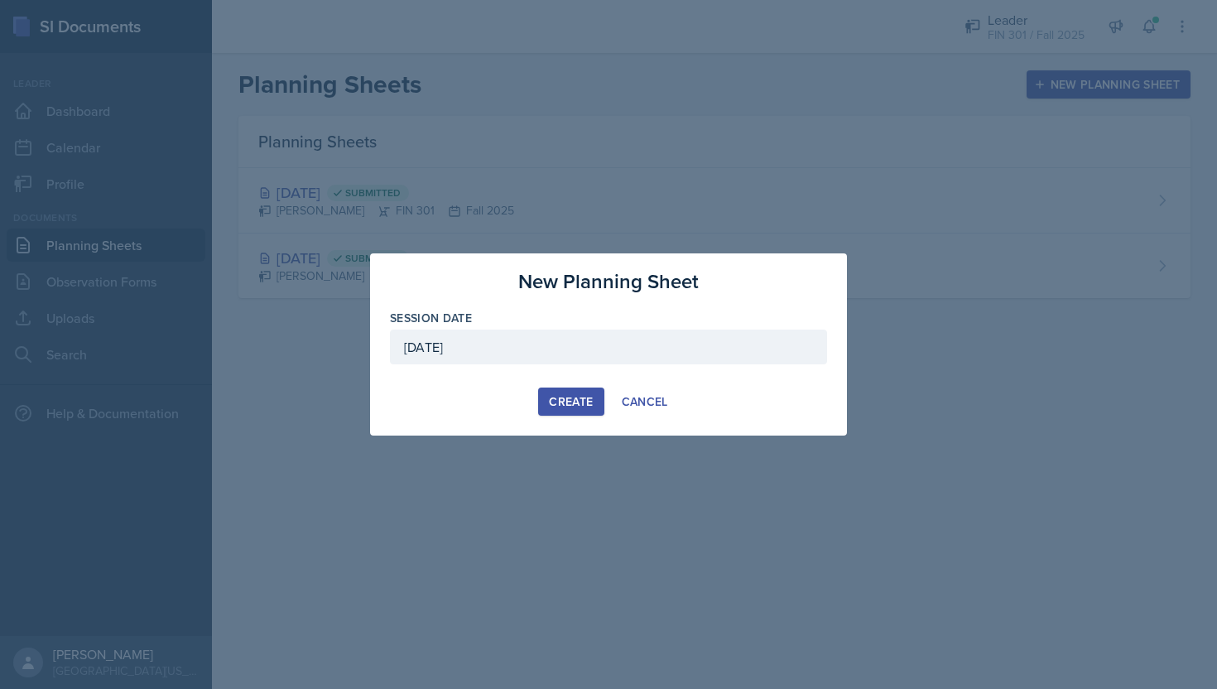
click at [573, 400] on div "Create" at bounding box center [571, 401] width 44 height 13
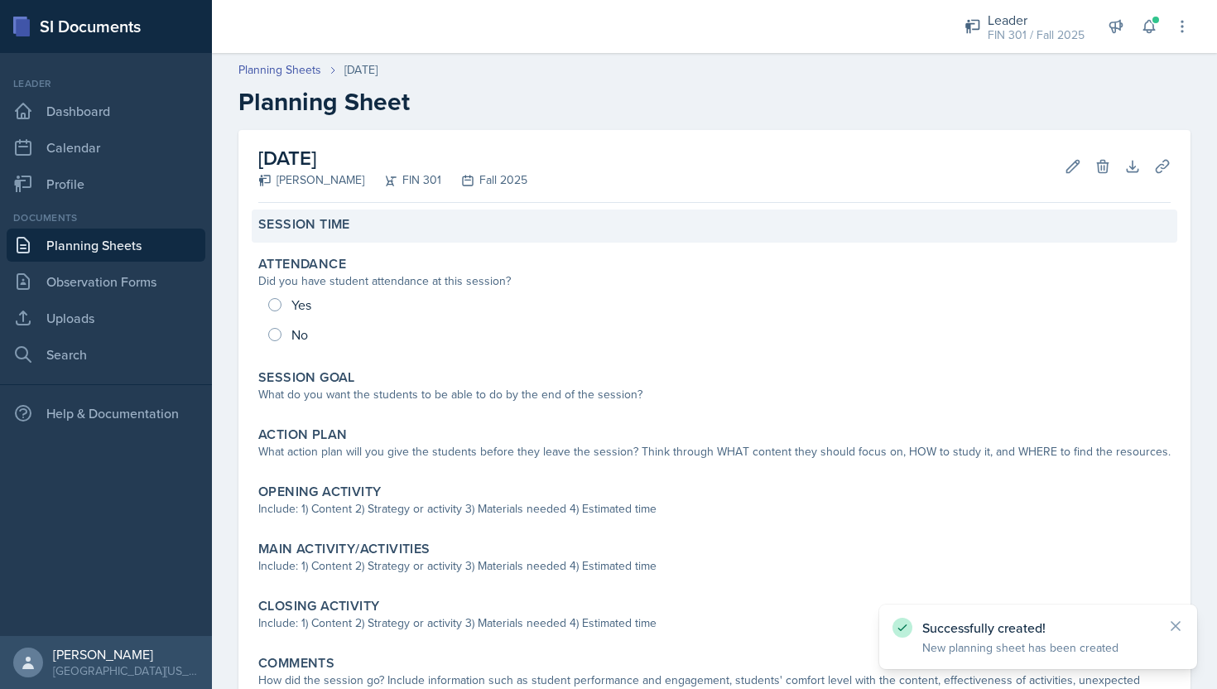
click at [383, 226] on div "Session Time" at bounding box center [714, 224] width 913 height 17
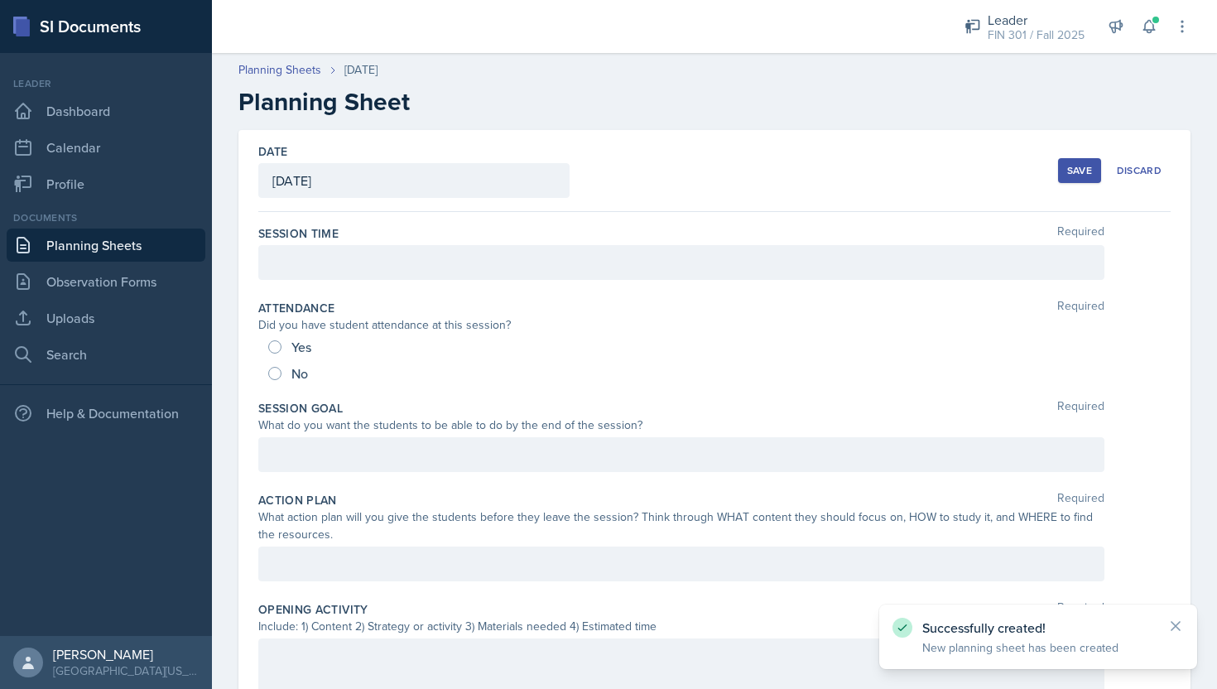
click at [339, 258] on div at bounding box center [681, 262] width 846 height 35
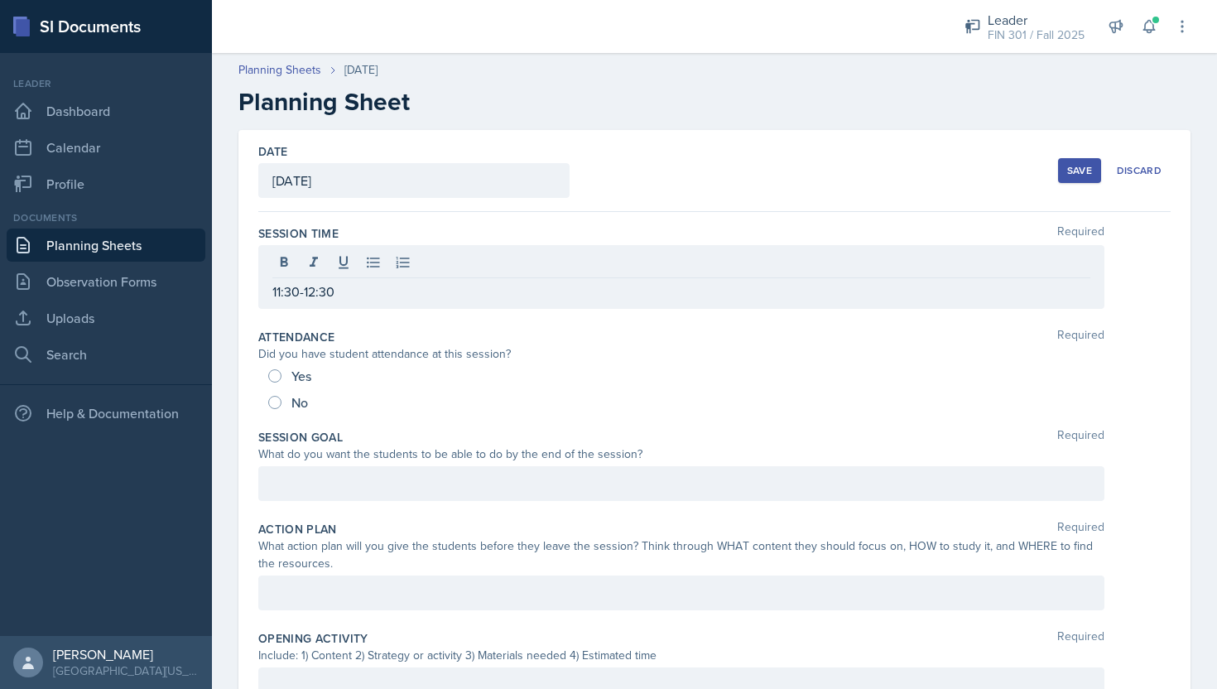
click at [279, 381] on div "Yes" at bounding box center [291, 376] width 46 height 27
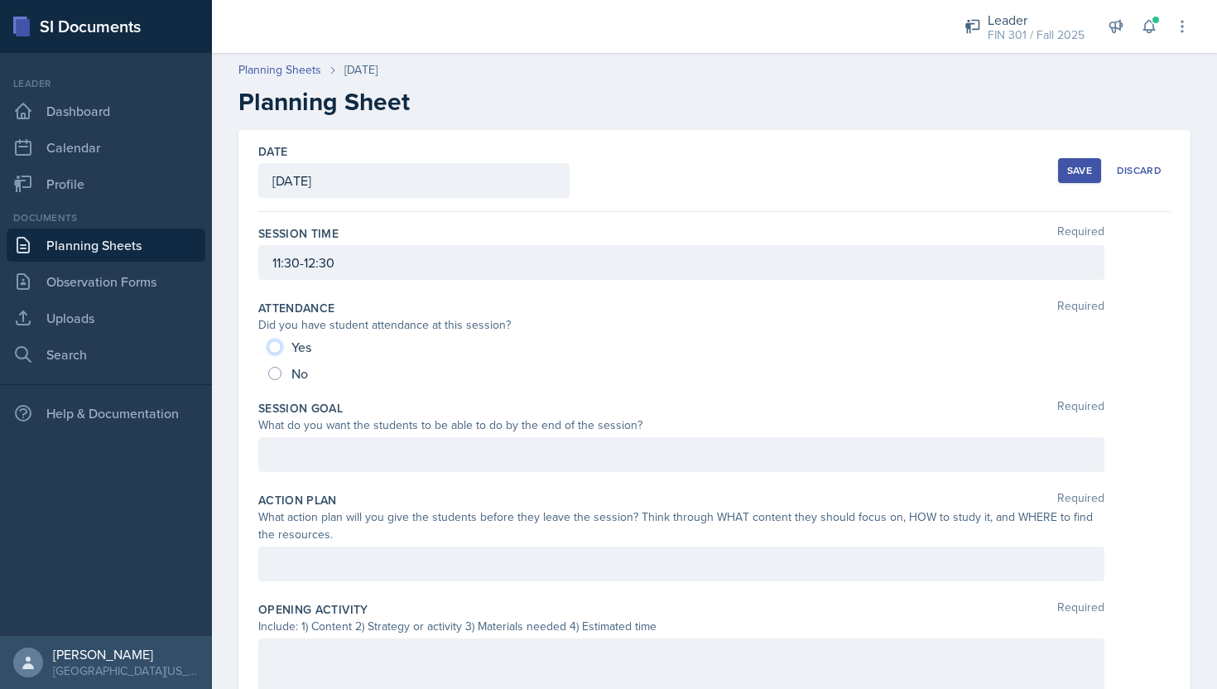
click at [271, 344] on input "Yes" at bounding box center [274, 346] width 13 height 13
radio input "true"
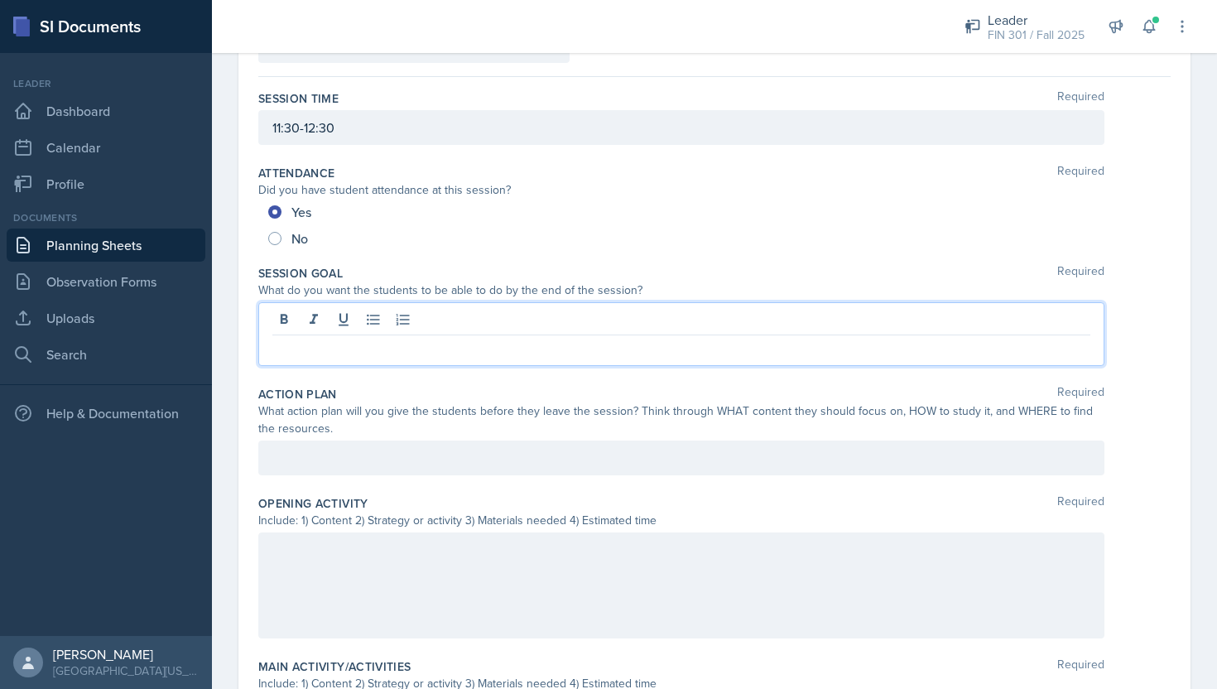
scroll to position [164, 0]
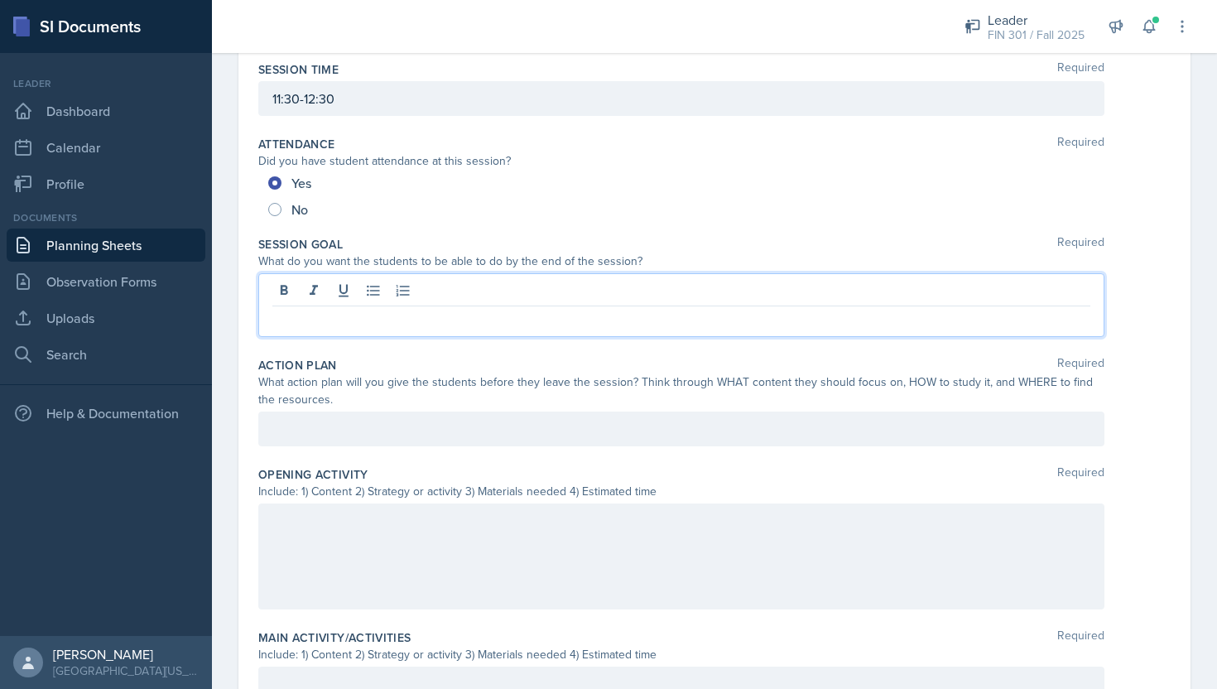
click at [392, 311] on p at bounding box center [681, 320] width 818 height 20
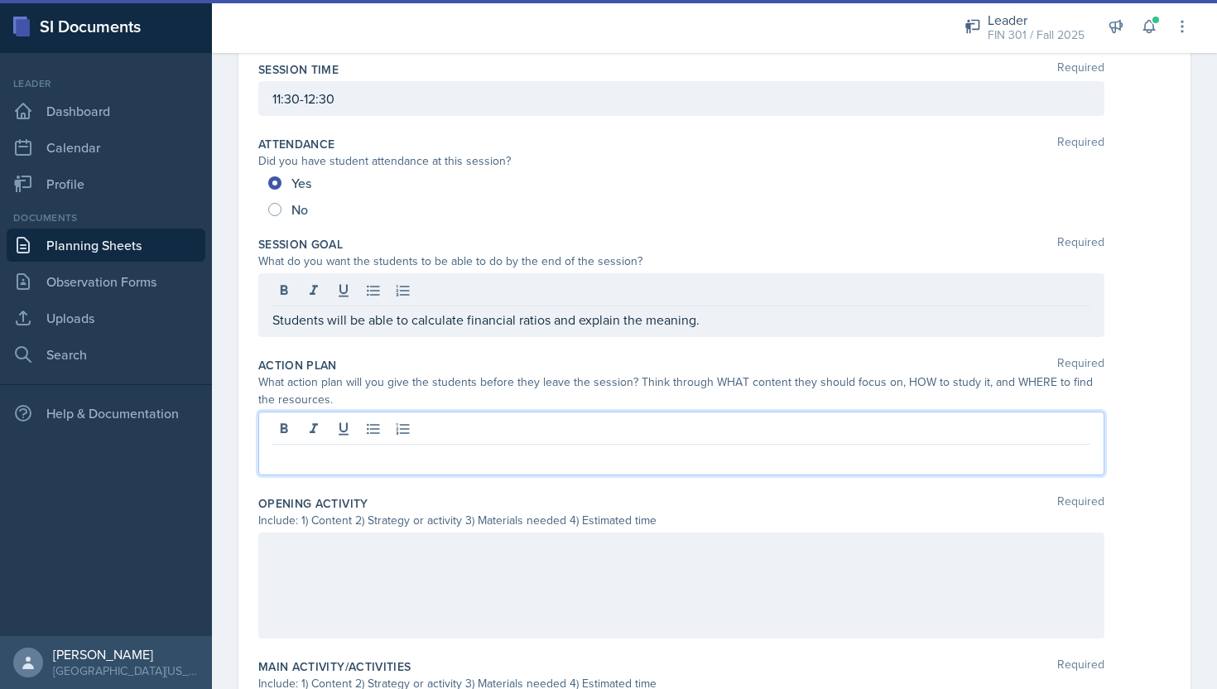
click at [415, 423] on div at bounding box center [681, 444] width 846 height 64
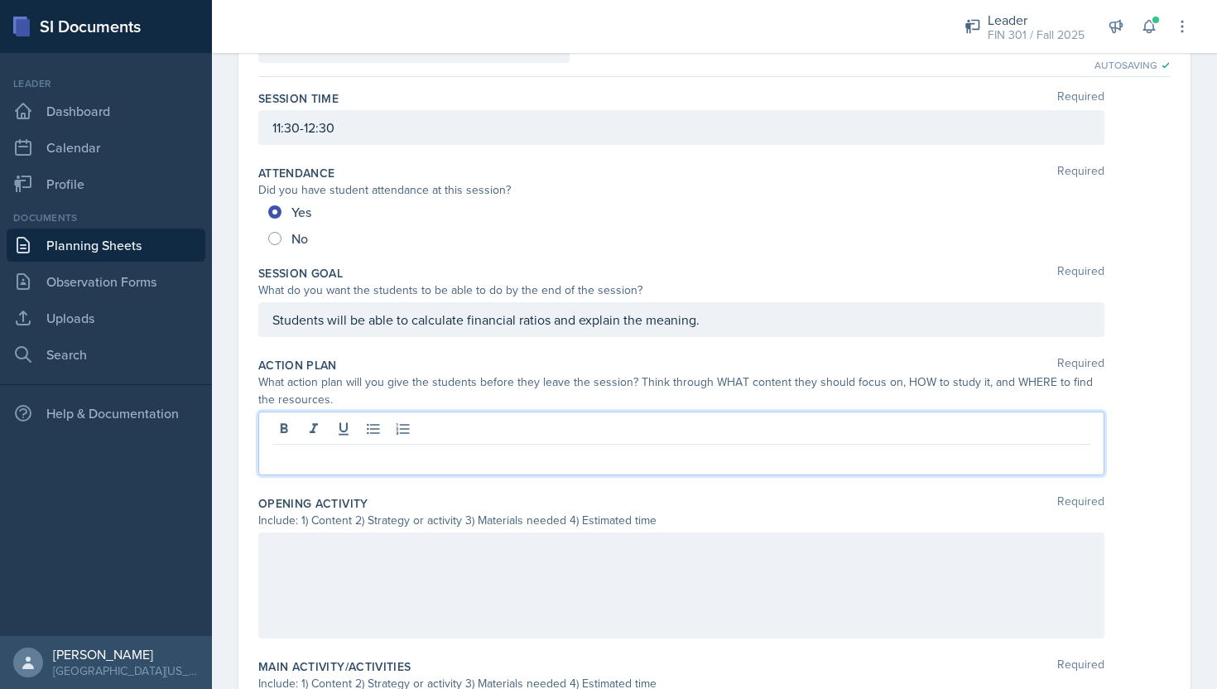
click at [706, 319] on p "Students will be able to calculate financial ratios and explain the meaning." at bounding box center [681, 320] width 818 height 20
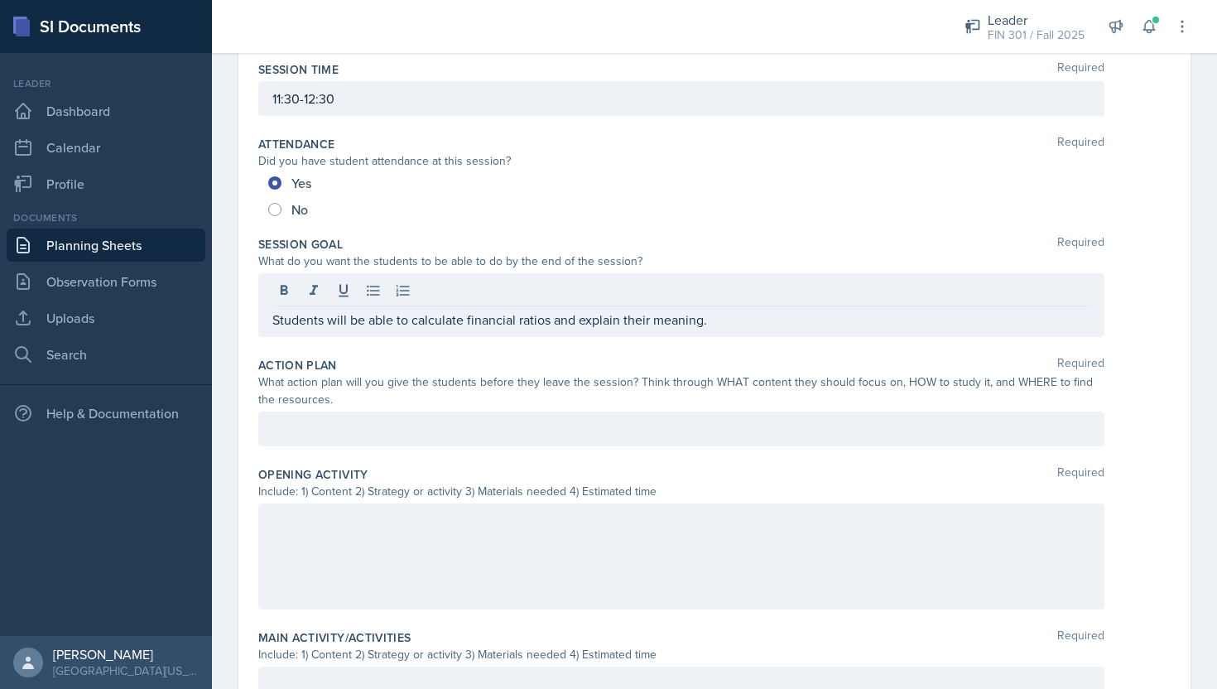
click at [396, 442] on div at bounding box center [681, 429] width 846 height 35
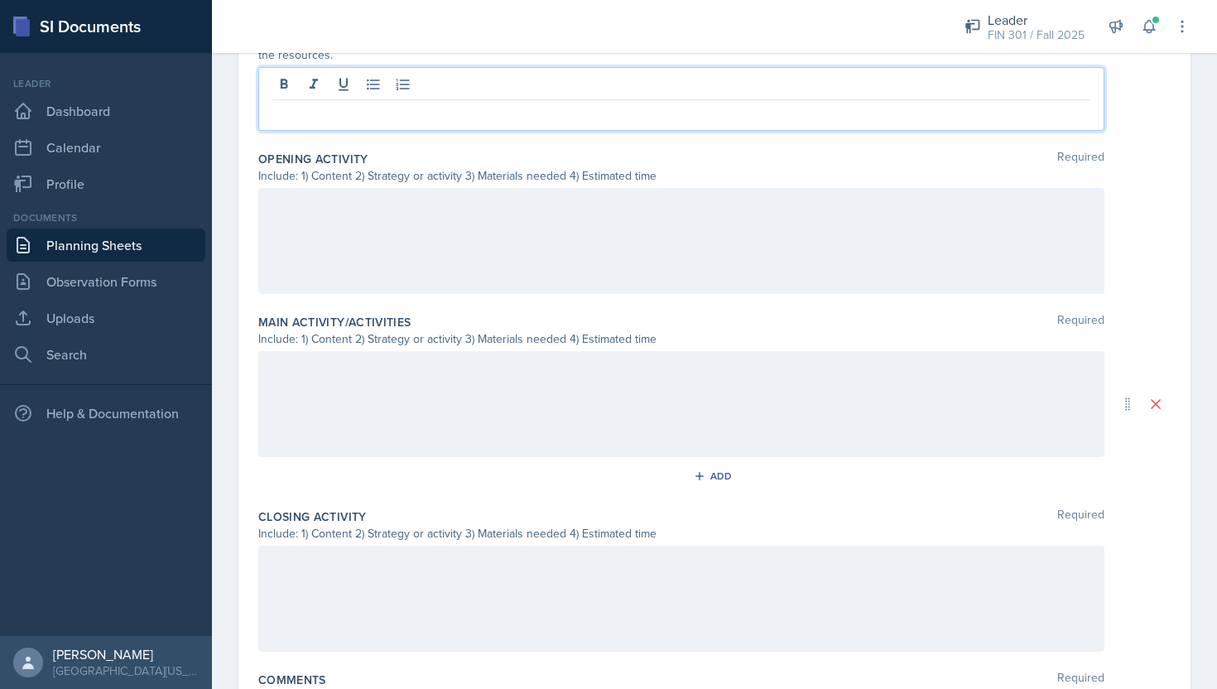
scroll to position [618, 0]
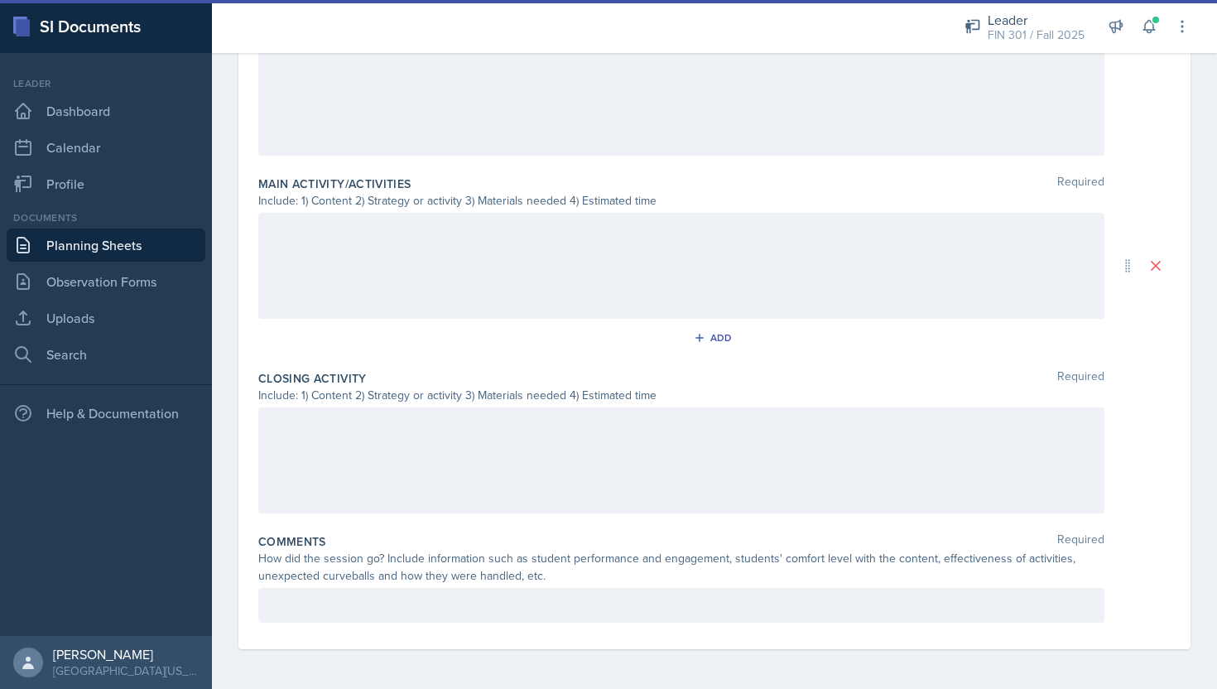
click at [423, 473] on div at bounding box center [681, 460] width 846 height 106
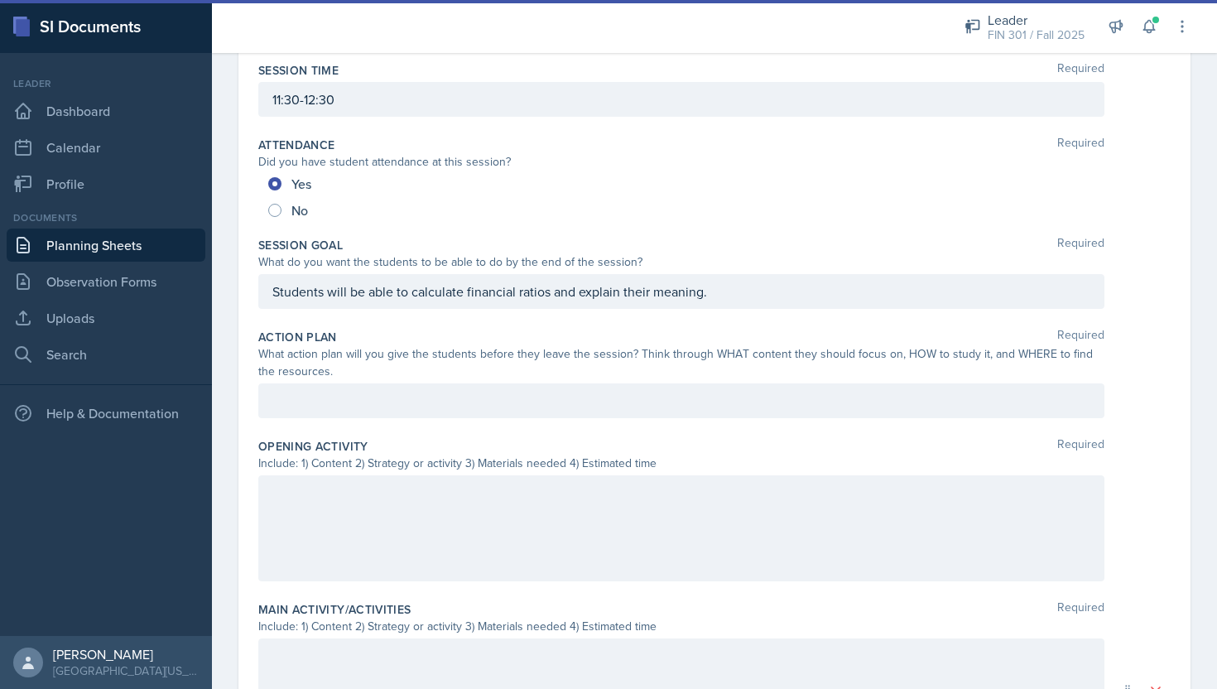
scroll to position [0, 0]
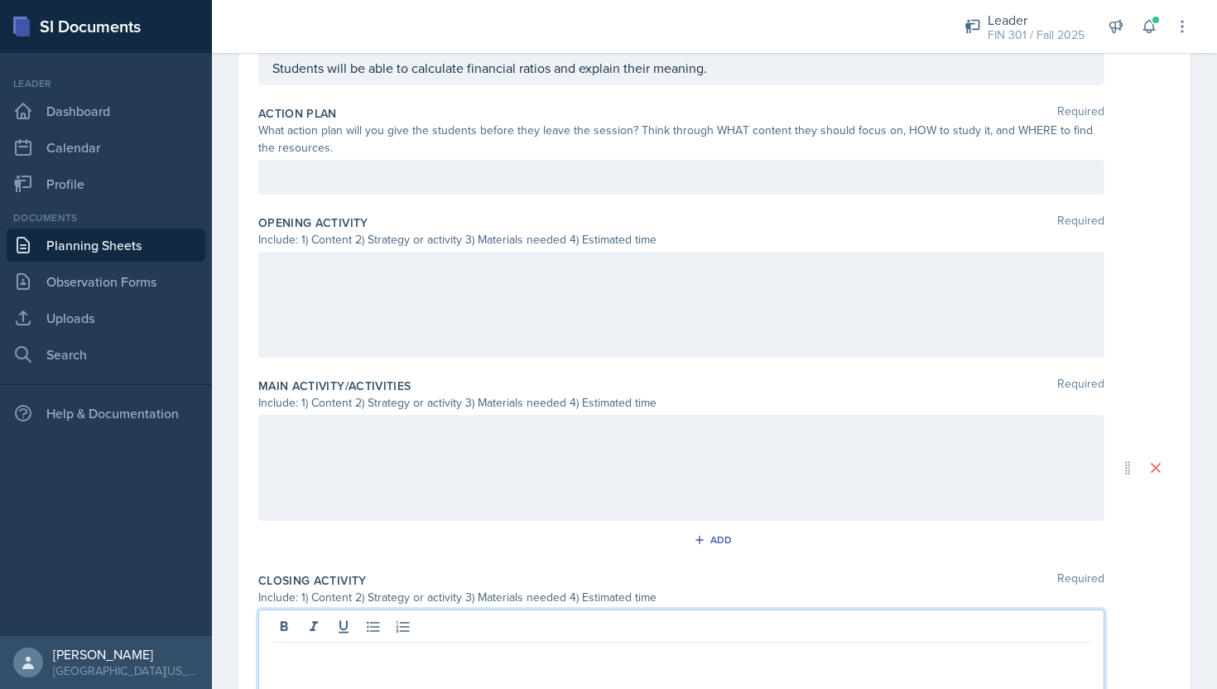
click at [442, 170] on p at bounding box center [681, 177] width 818 height 20
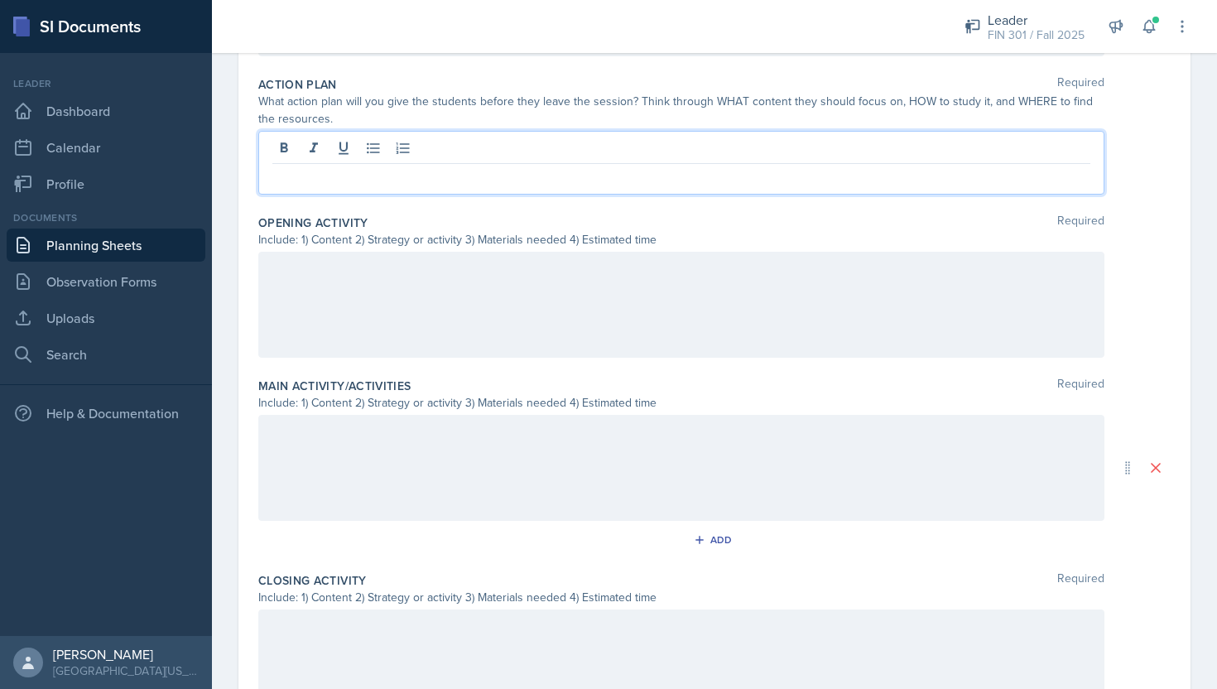
paste div
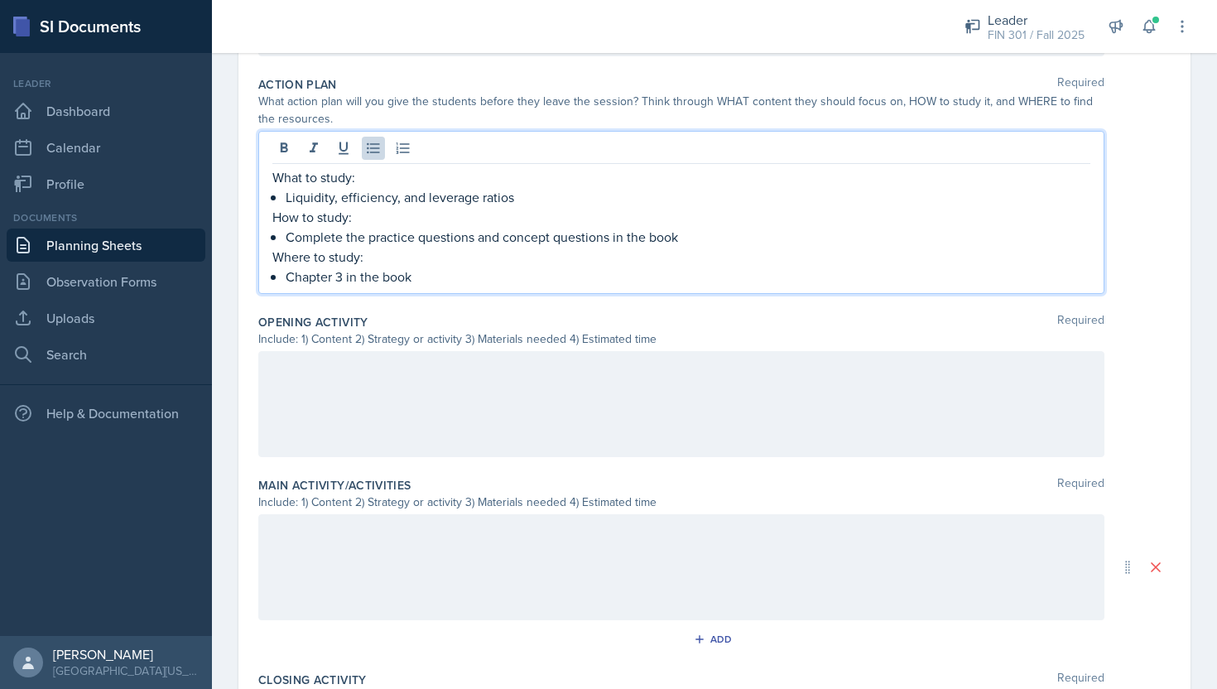
click at [375, 362] on div at bounding box center [681, 404] width 846 height 106
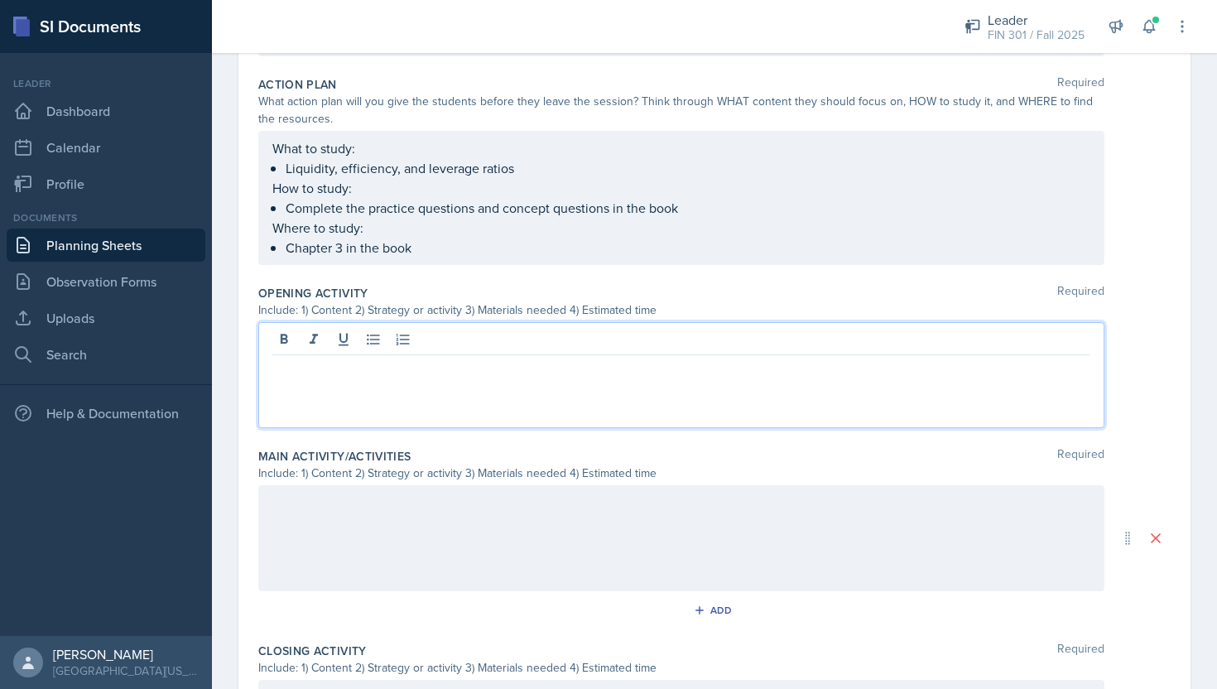
scroll to position [387, 0]
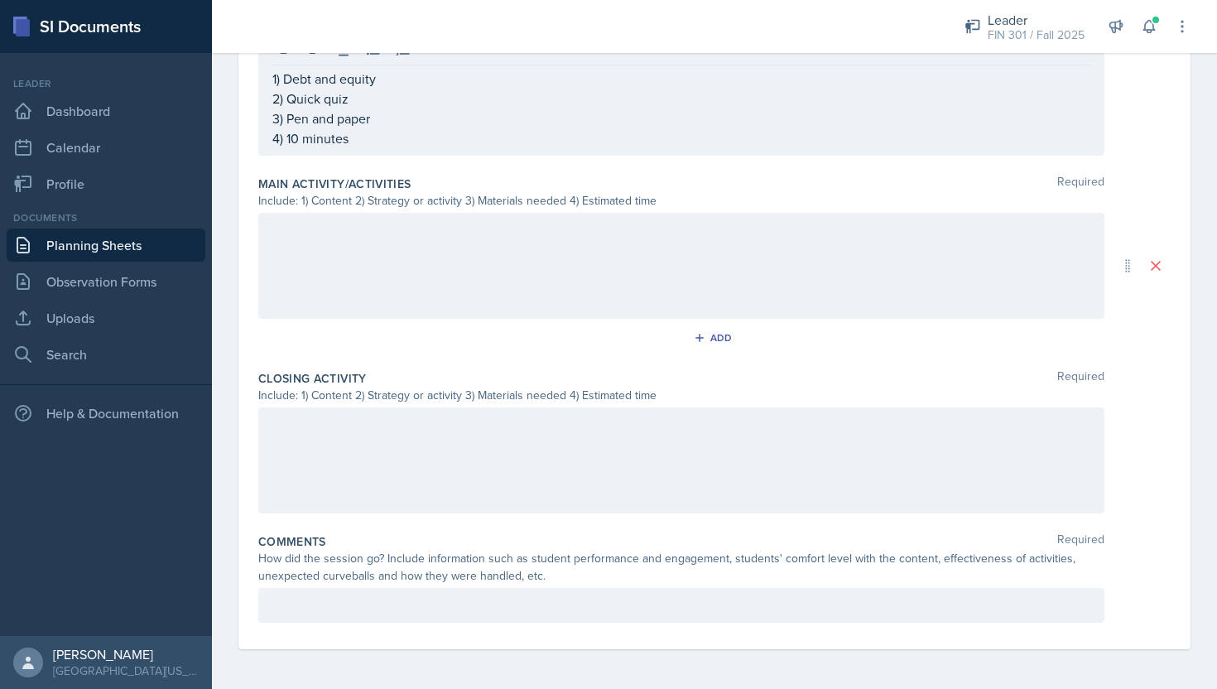
click at [500, 258] on div at bounding box center [681, 266] width 846 height 106
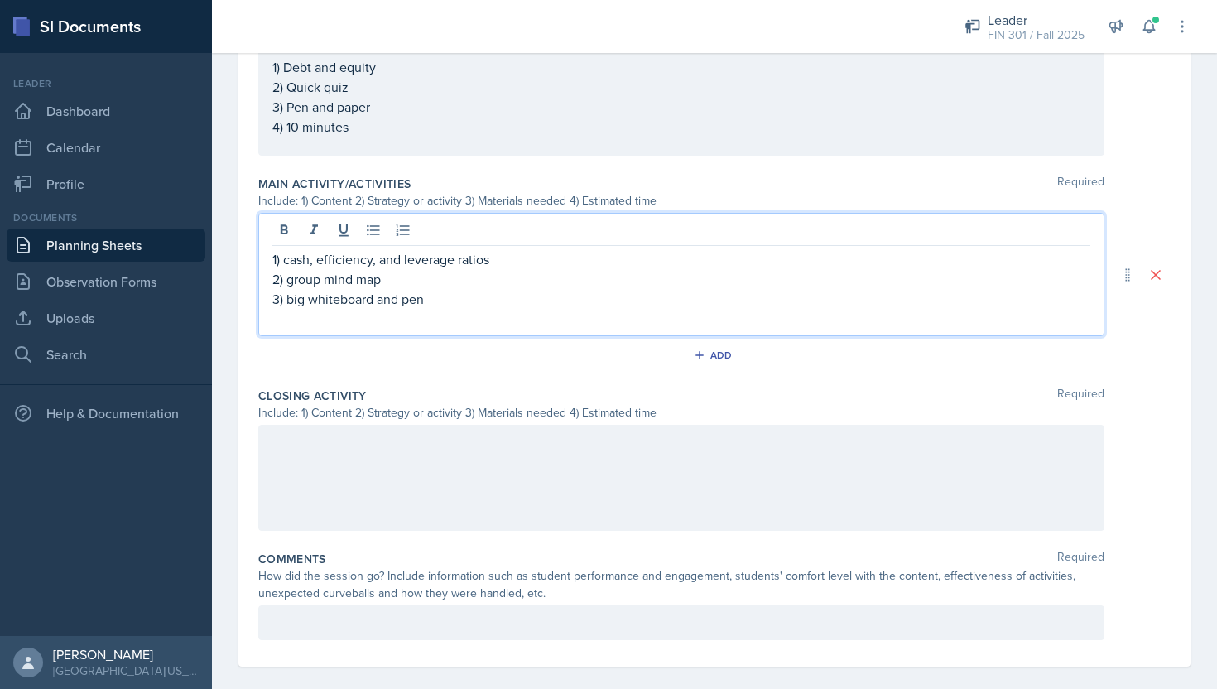
scroll to position [706, 0]
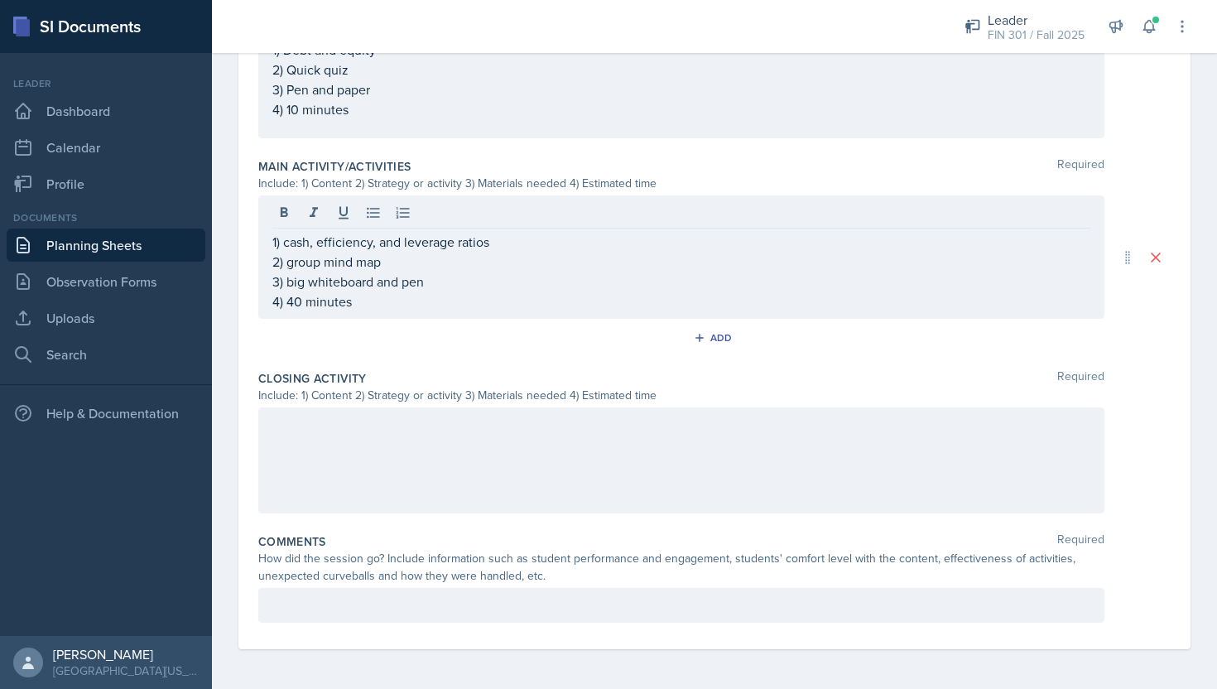
click at [397, 412] on div at bounding box center [681, 460] width 846 height 106
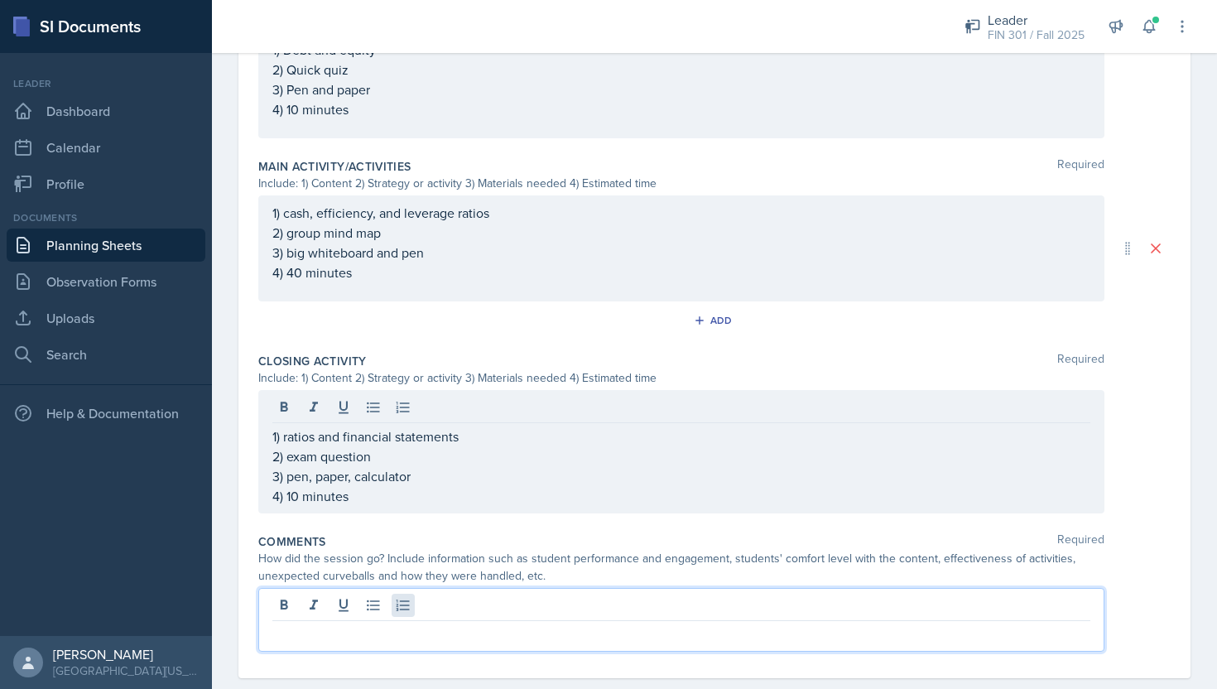
click at [398, 599] on div at bounding box center [681, 620] width 846 height 64
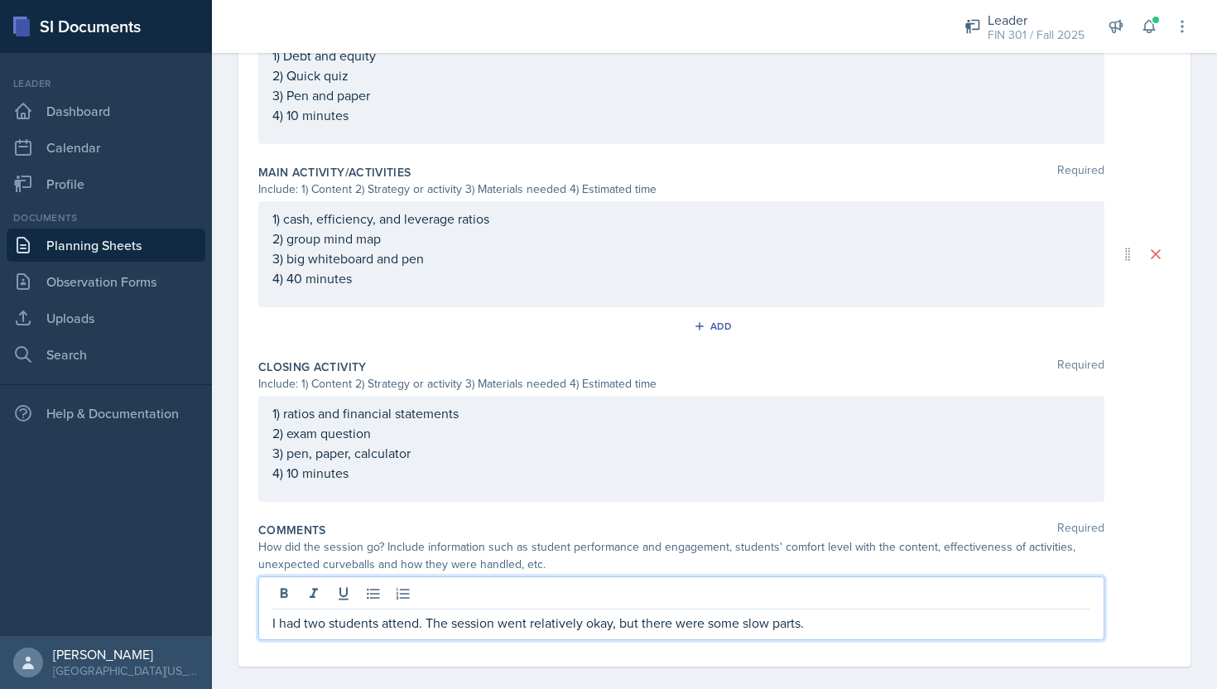
click at [848, 626] on p "I had two students attend. The session went relatively okay, but there were som…" at bounding box center [681, 623] width 818 height 20
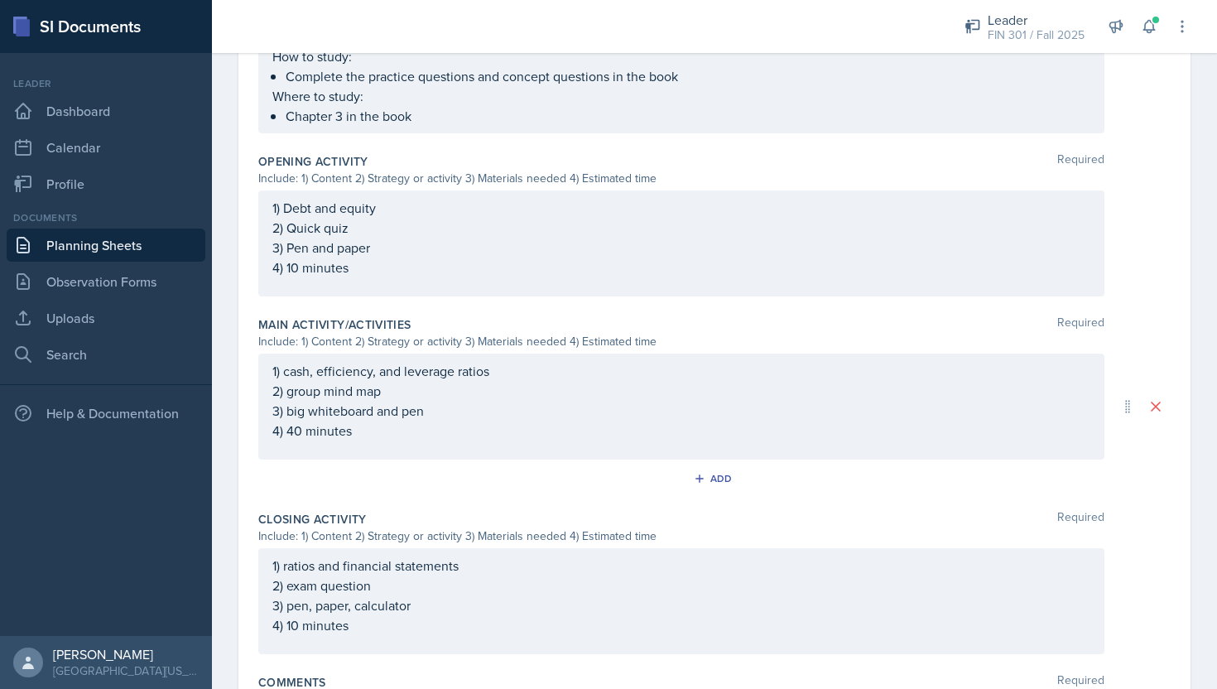
scroll to position [0, 0]
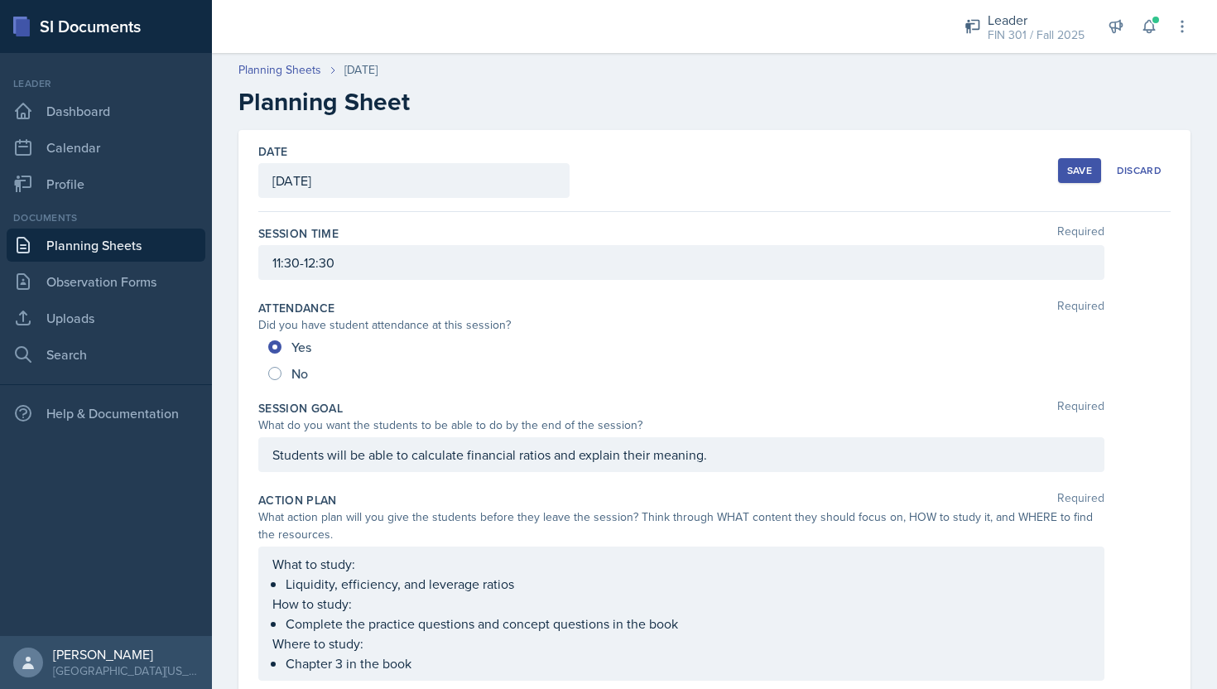
click at [1087, 167] on div "Save" at bounding box center [1080, 170] width 25 height 13
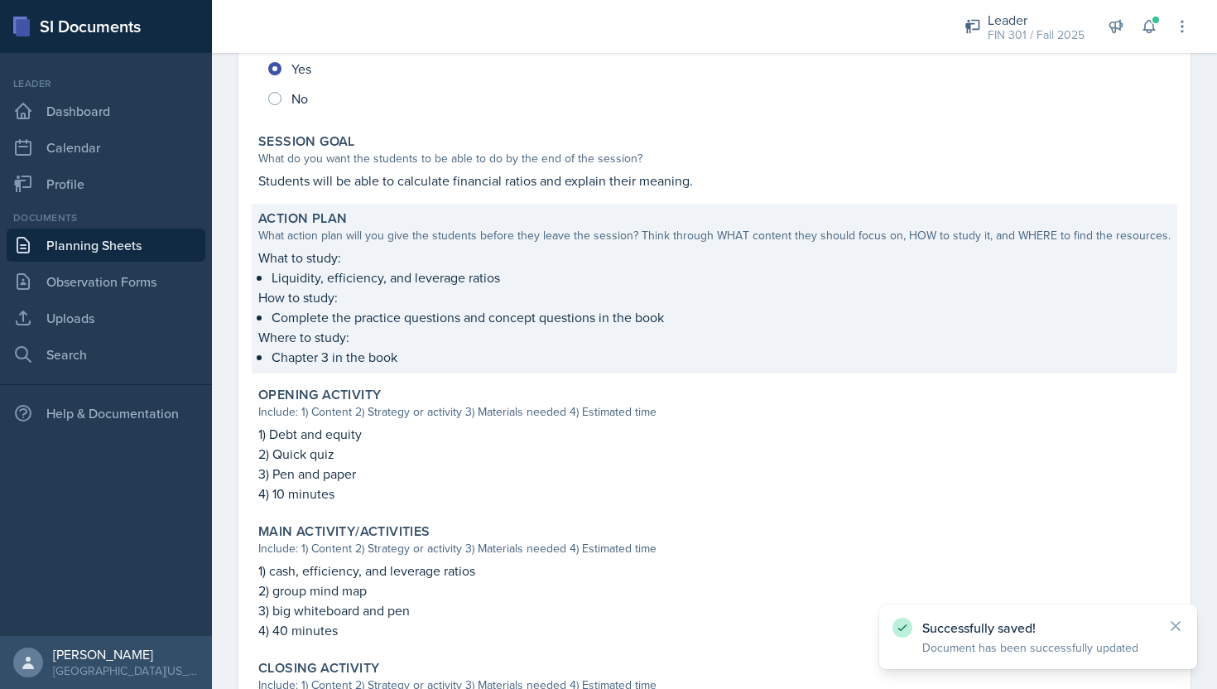
scroll to position [572, 0]
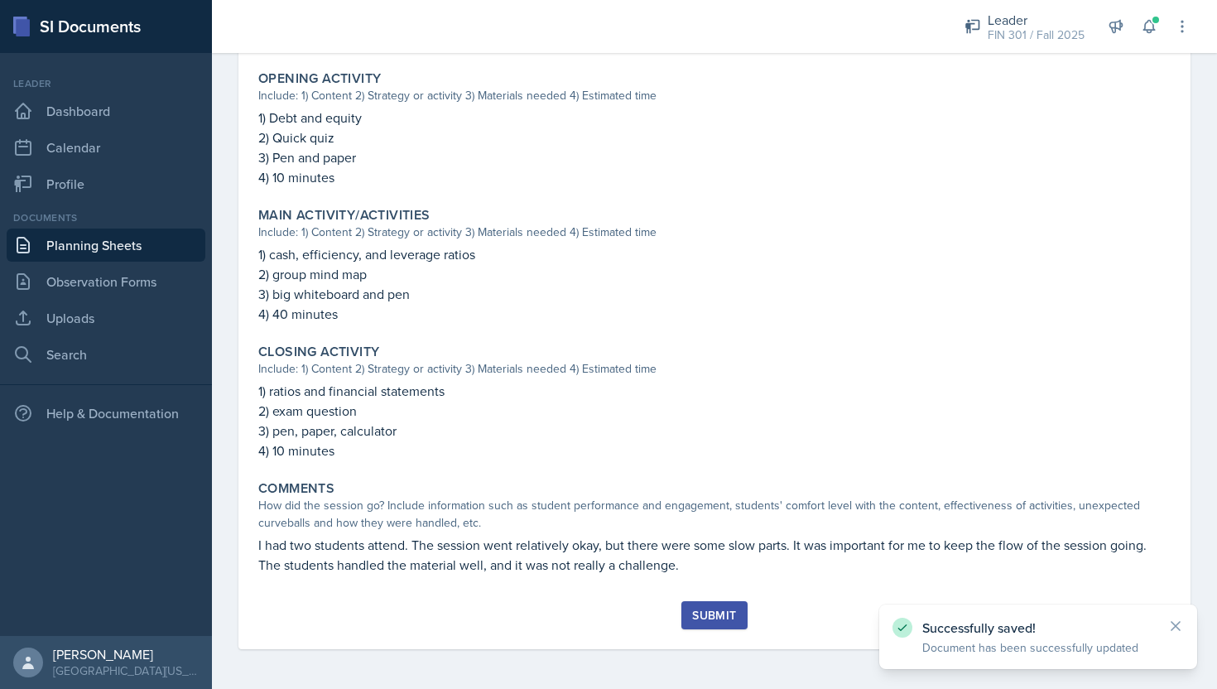
click at [719, 609] on div "Submit" at bounding box center [714, 615] width 44 height 13
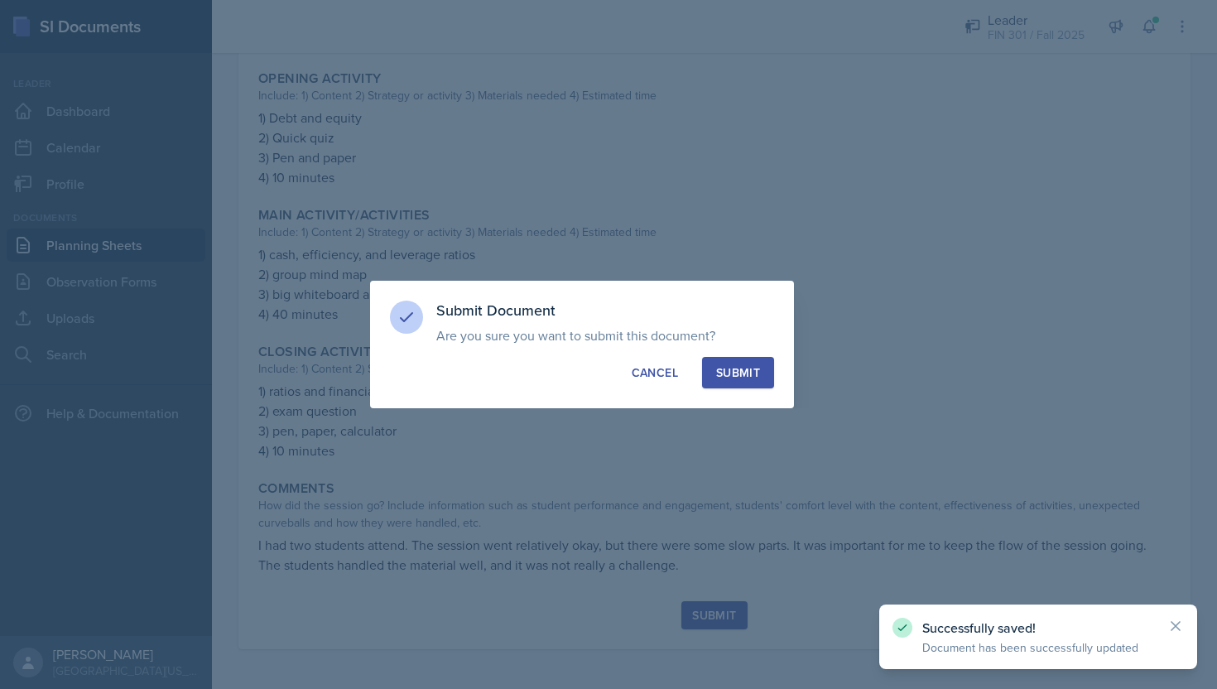
click at [750, 375] on div "Submit" at bounding box center [738, 372] width 44 height 17
radio input "true"
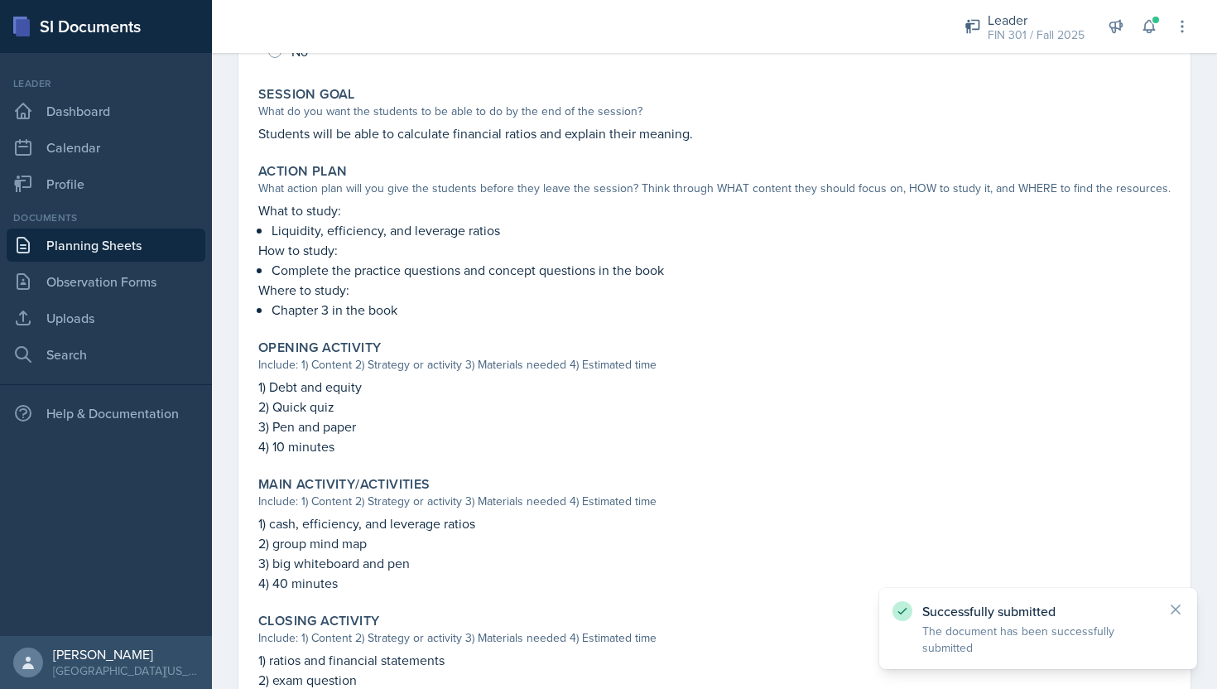
scroll to position [0, 0]
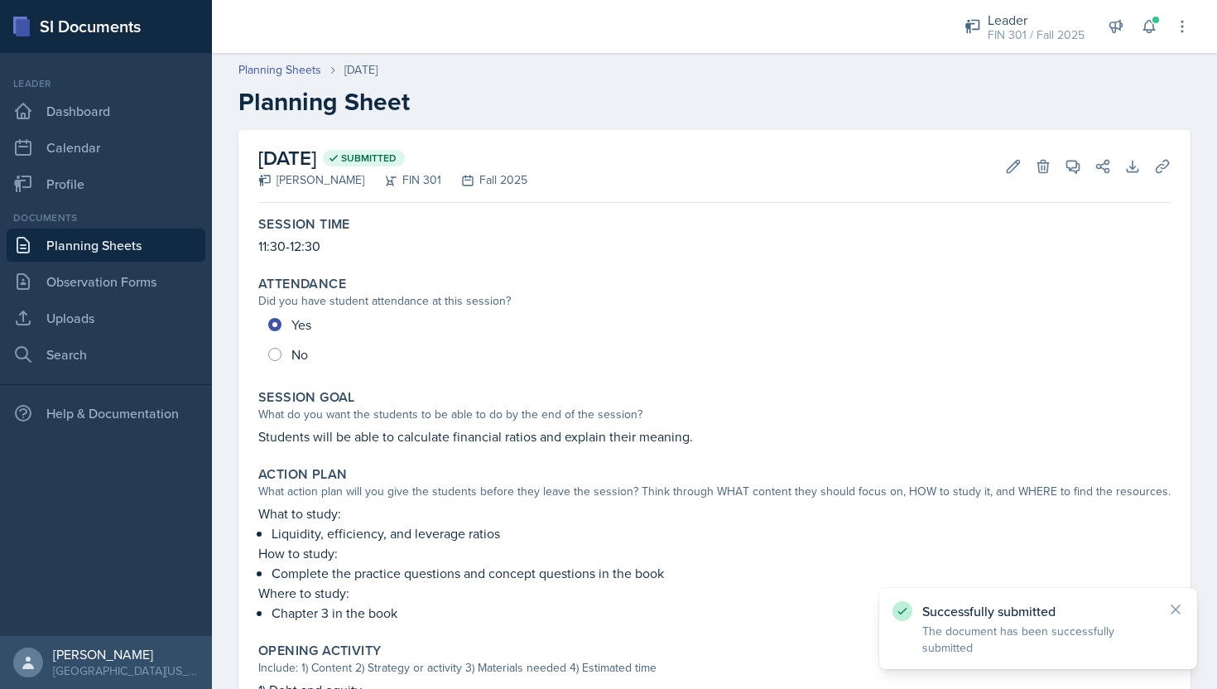
click at [104, 234] on link "Planning Sheets" at bounding box center [106, 245] width 199 height 33
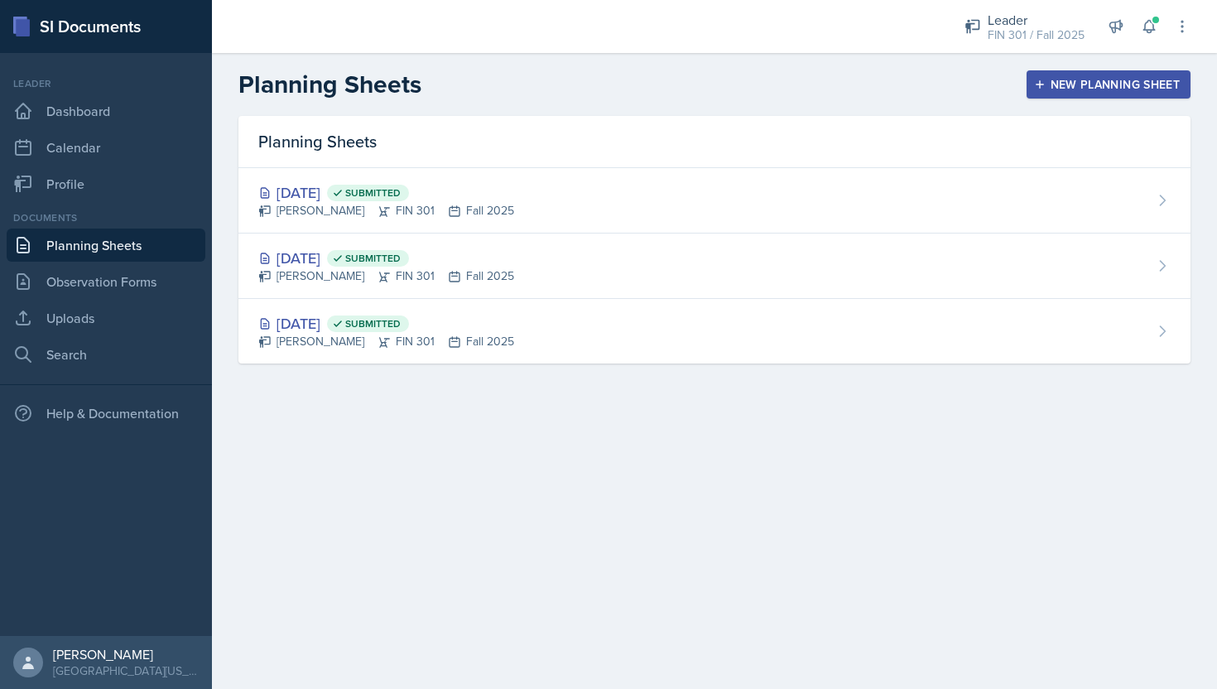
click at [1073, 91] on div "New Planning Sheet" at bounding box center [1109, 84] width 142 height 13
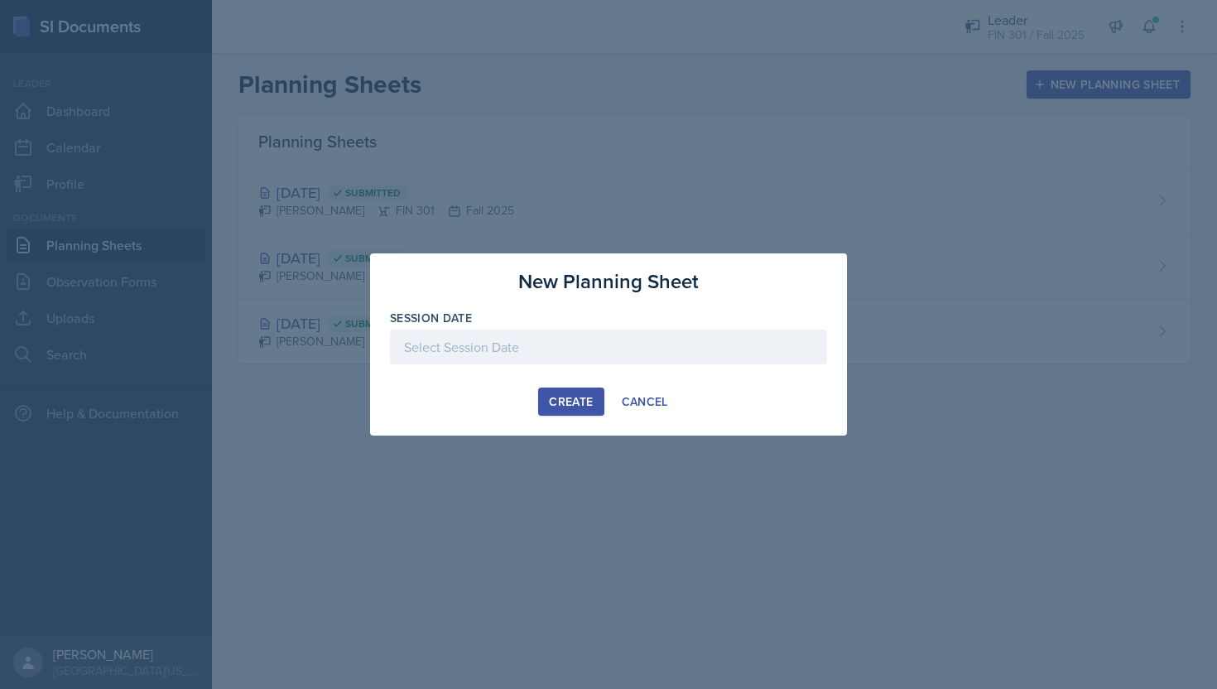
click at [576, 364] on div at bounding box center [608, 347] width 437 height 35
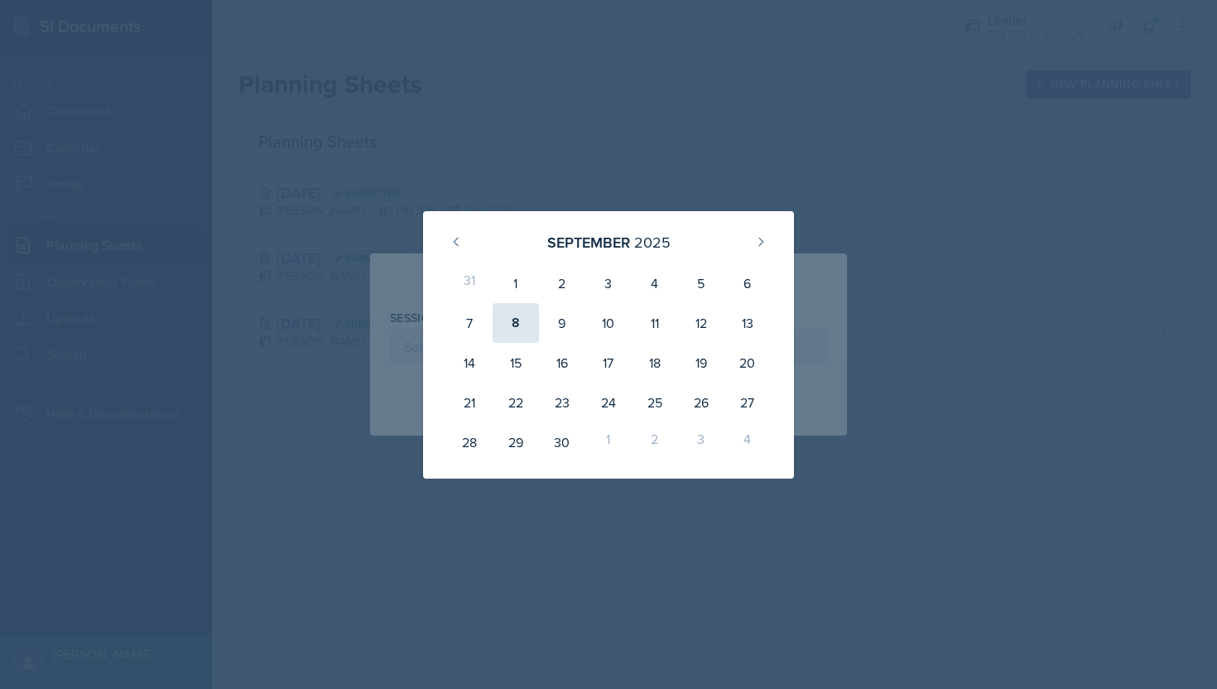
click at [529, 316] on div "8" at bounding box center [516, 323] width 46 height 40
type input "[DATE]"
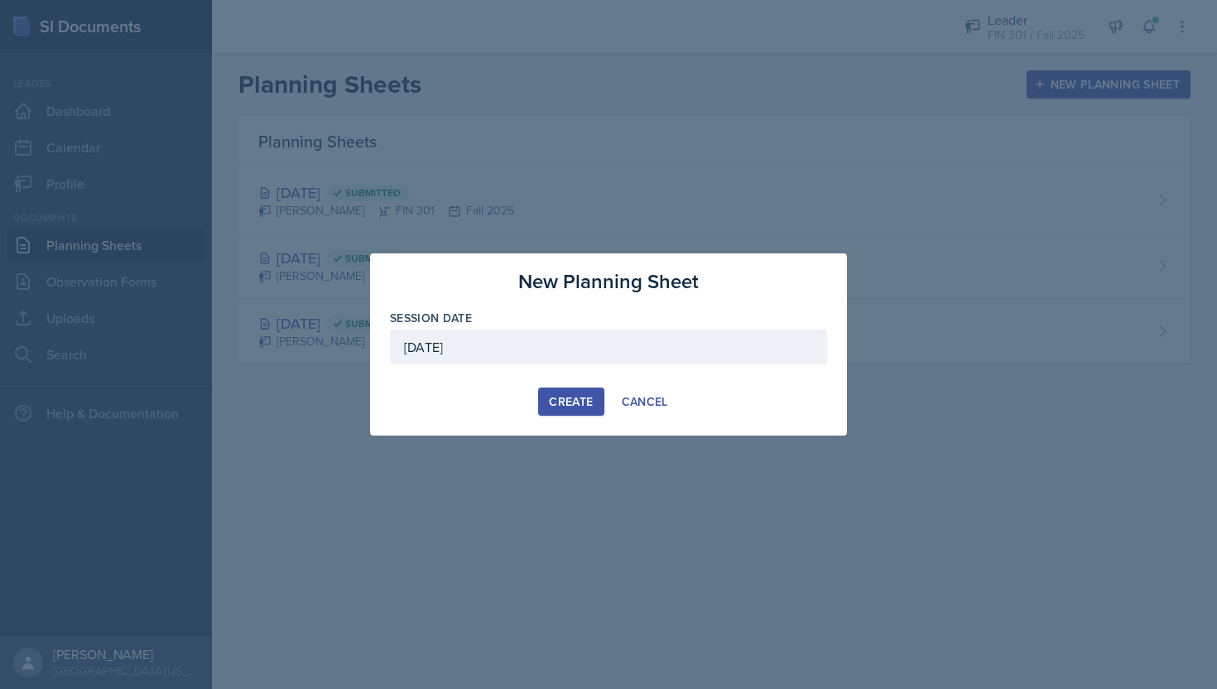
click at [592, 402] on div "Create" at bounding box center [571, 401] width 44 height 13
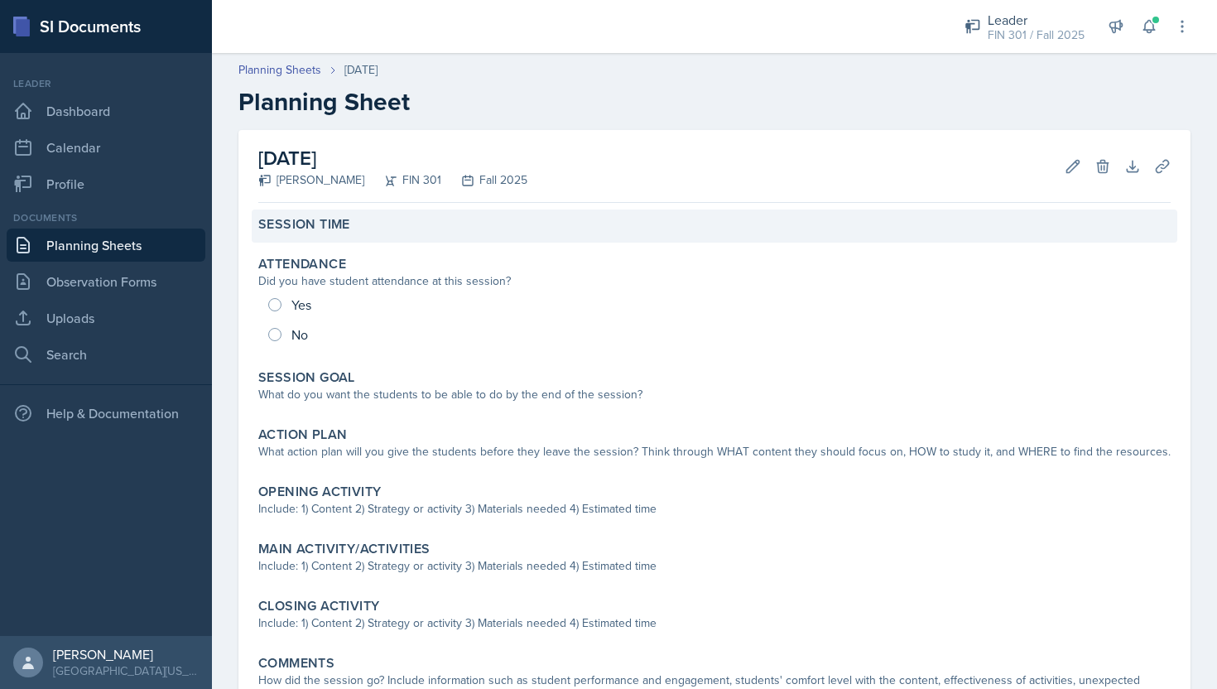
click at [395, 219] on div "Session Time" at bounding box center [714, 224] width 913 height 17
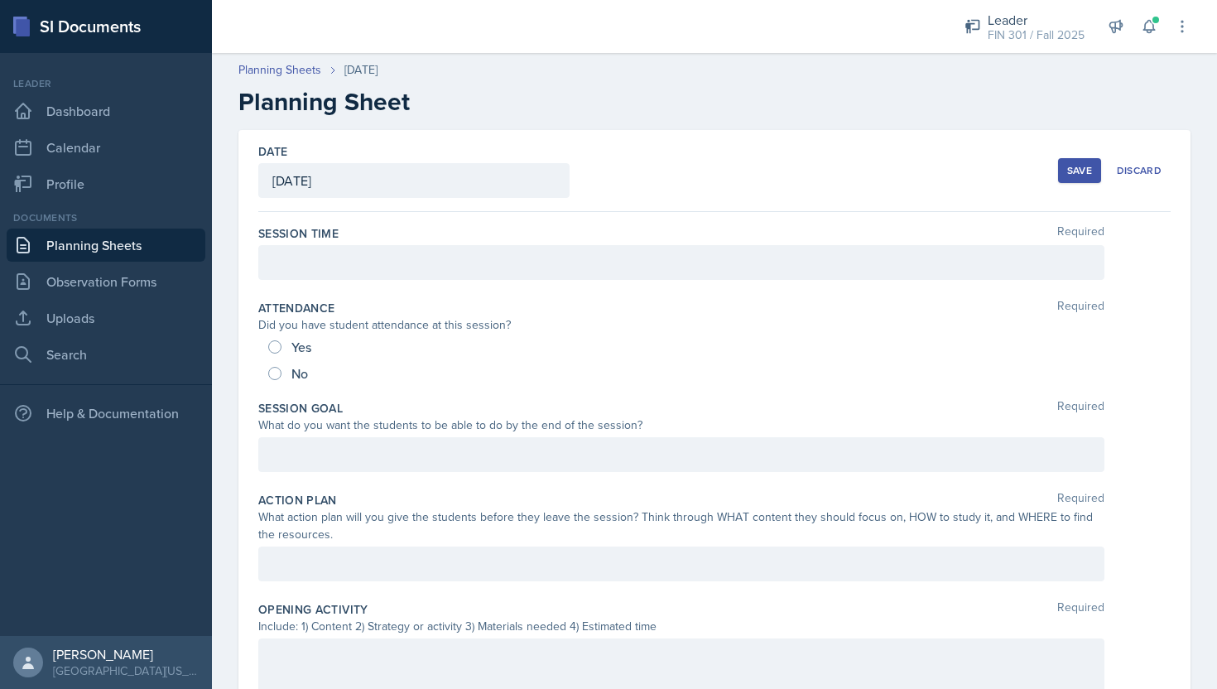
click at [374, 248] on div at bounding box center [681, 262] width 846 height 35
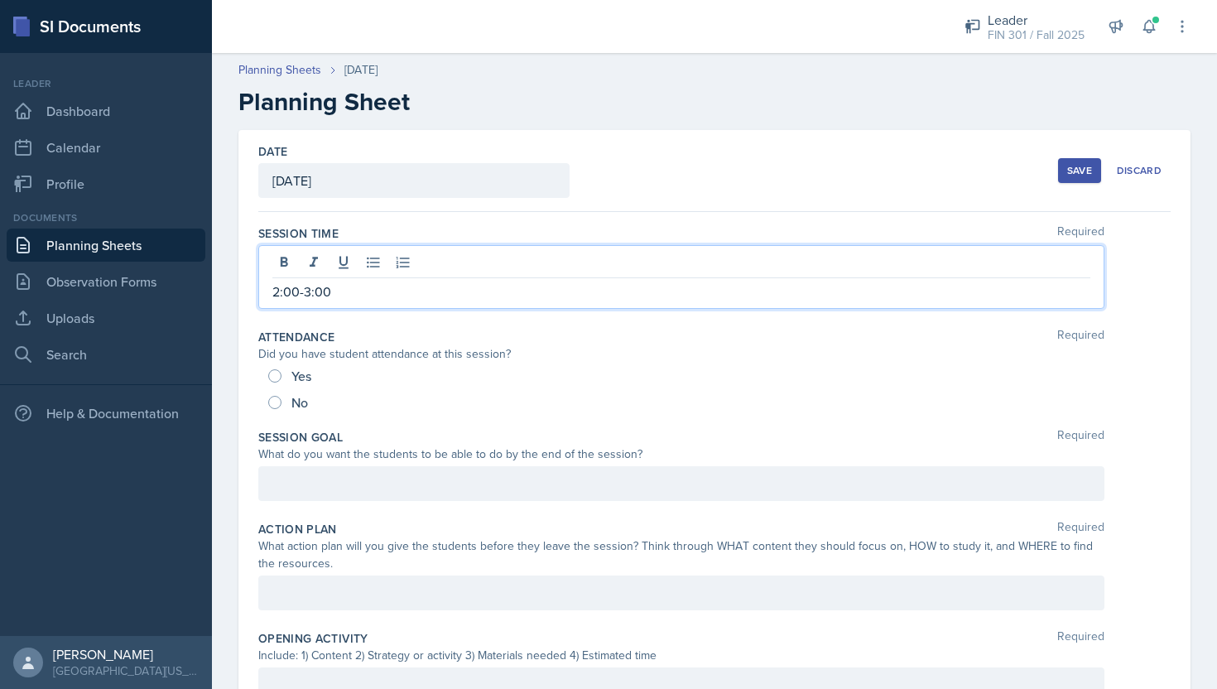
scroll to position [46, 0]
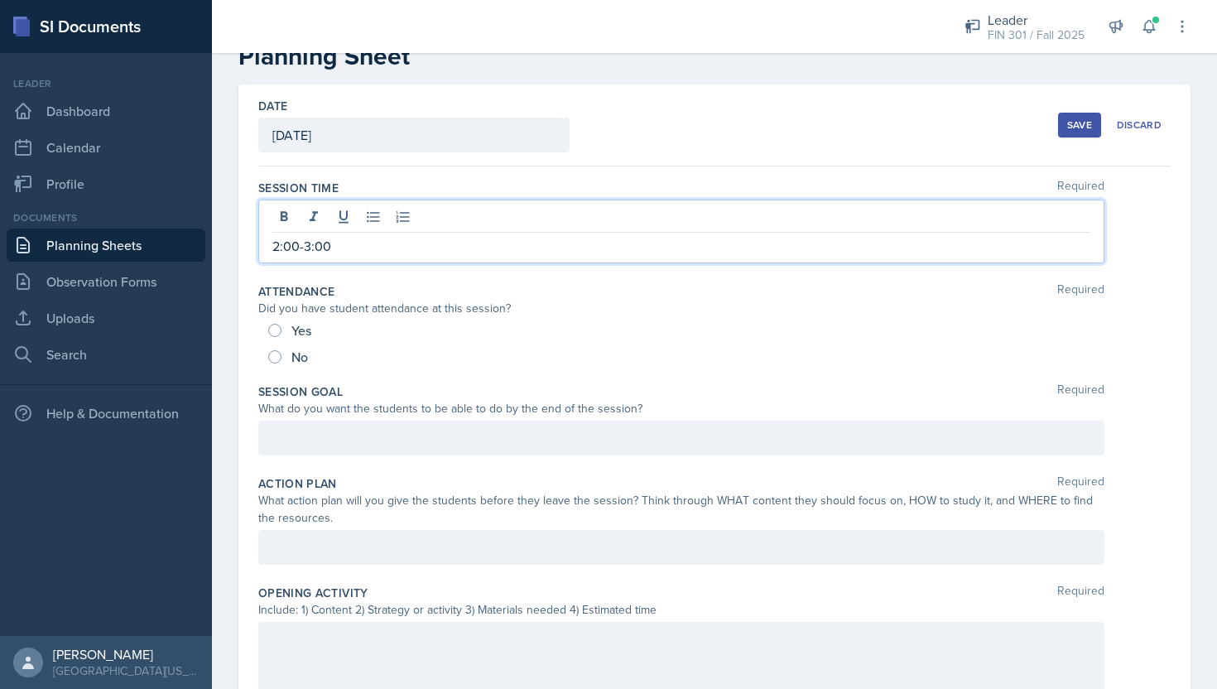
click at [280, 335] on div "Yes" at bounding box center [291, 330] width 46 height 27
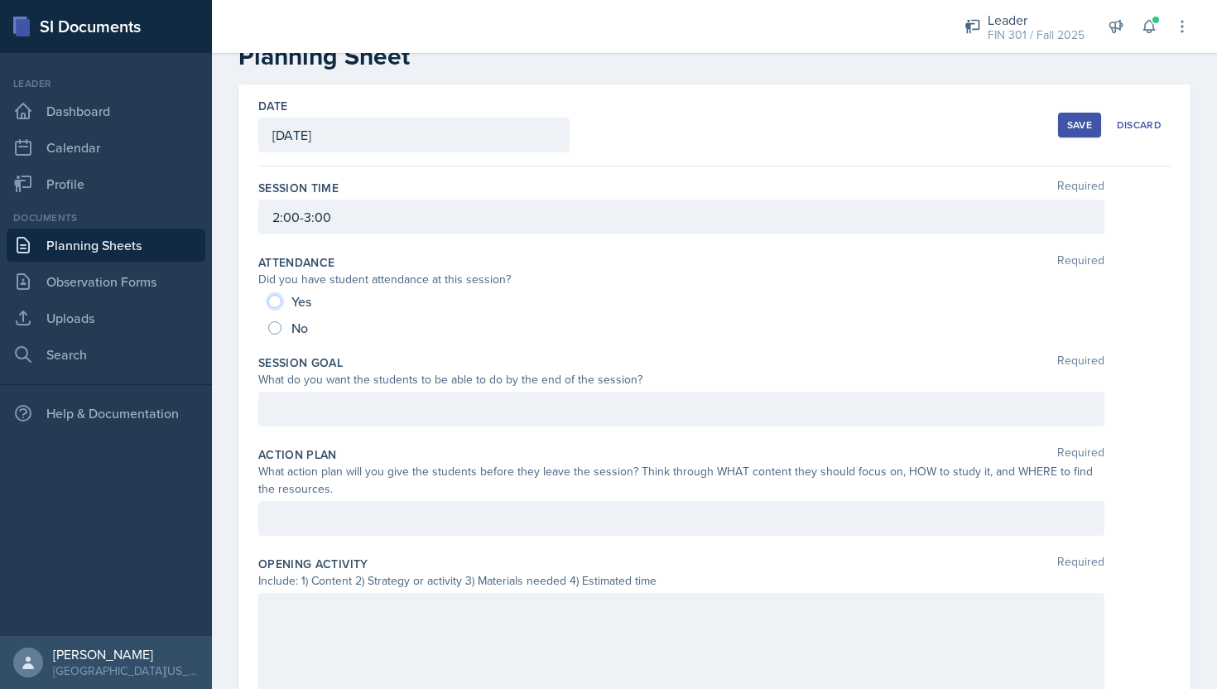
click at [278, 301] on input "Yes" at bounding box center [274, 301] width 13 height 13
radio input "true"
click at [377, 397] on div at bounding box center [681, 409] width 846 height 35
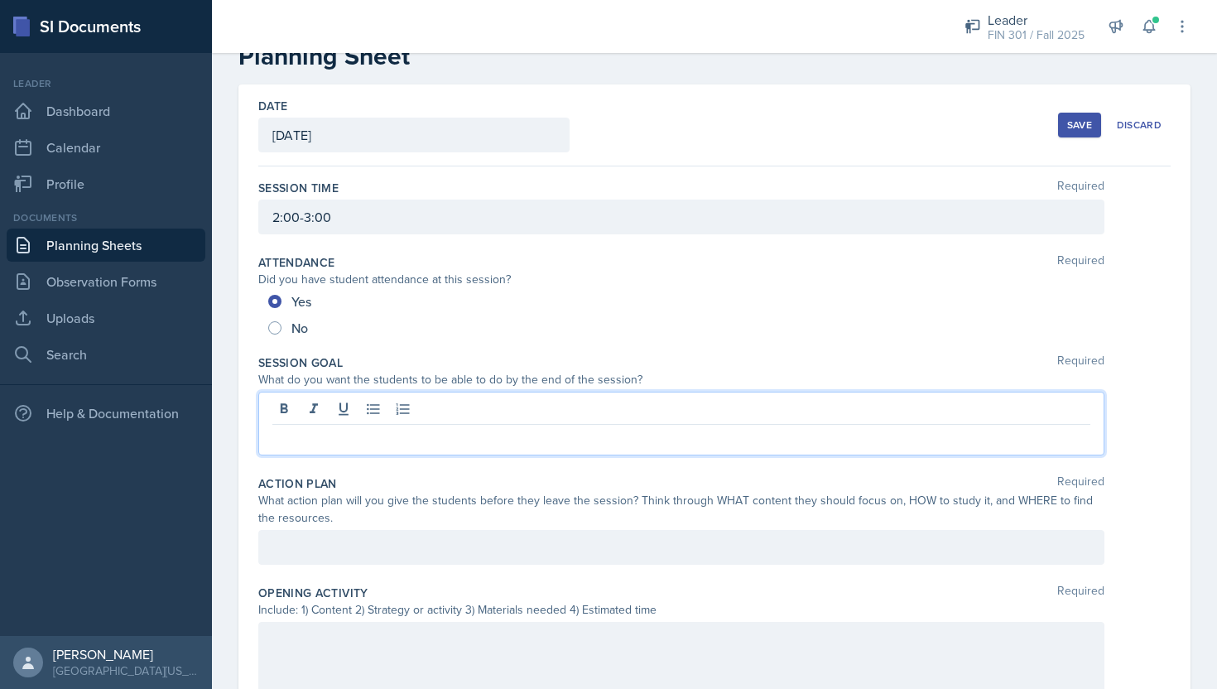
scroll to position [75, 0]
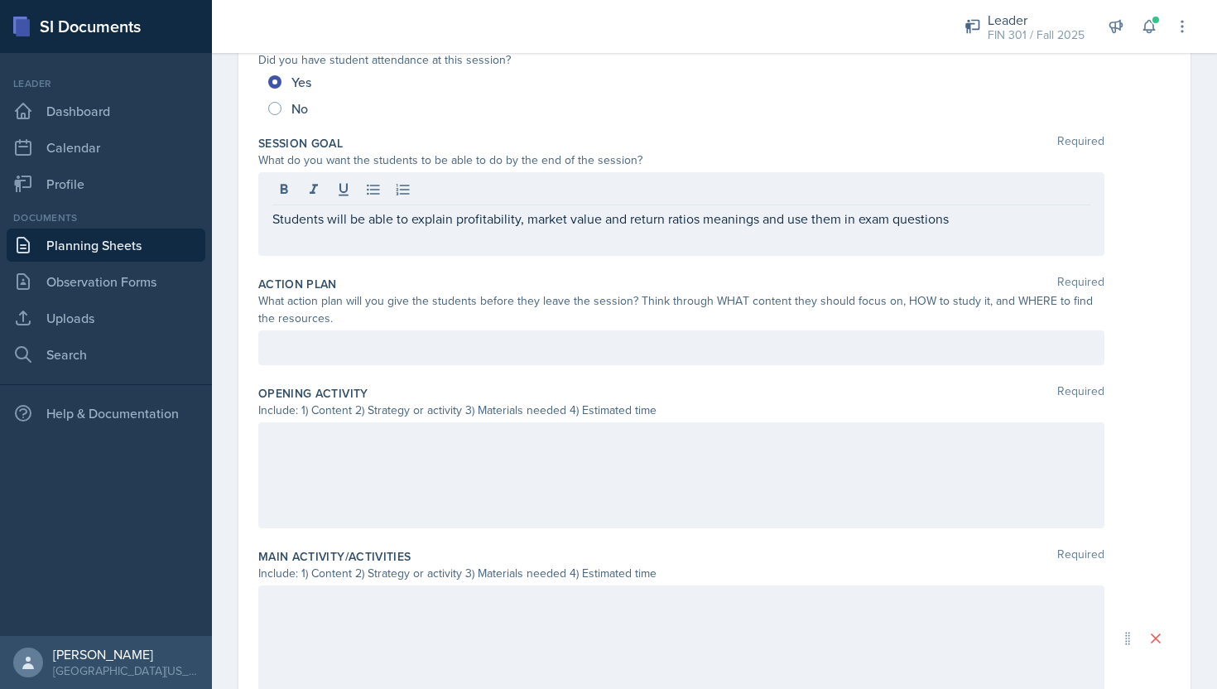
click at [458, 335] on div at bounding box center [681, 347] width 846 height 35
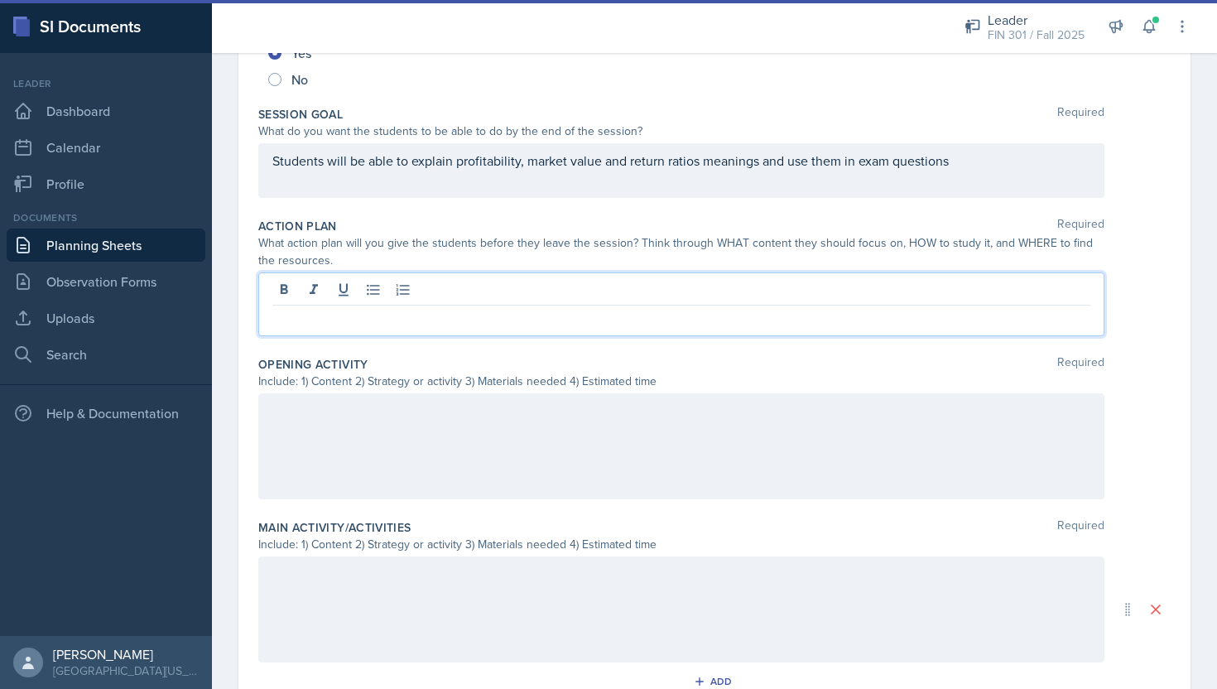
paste div
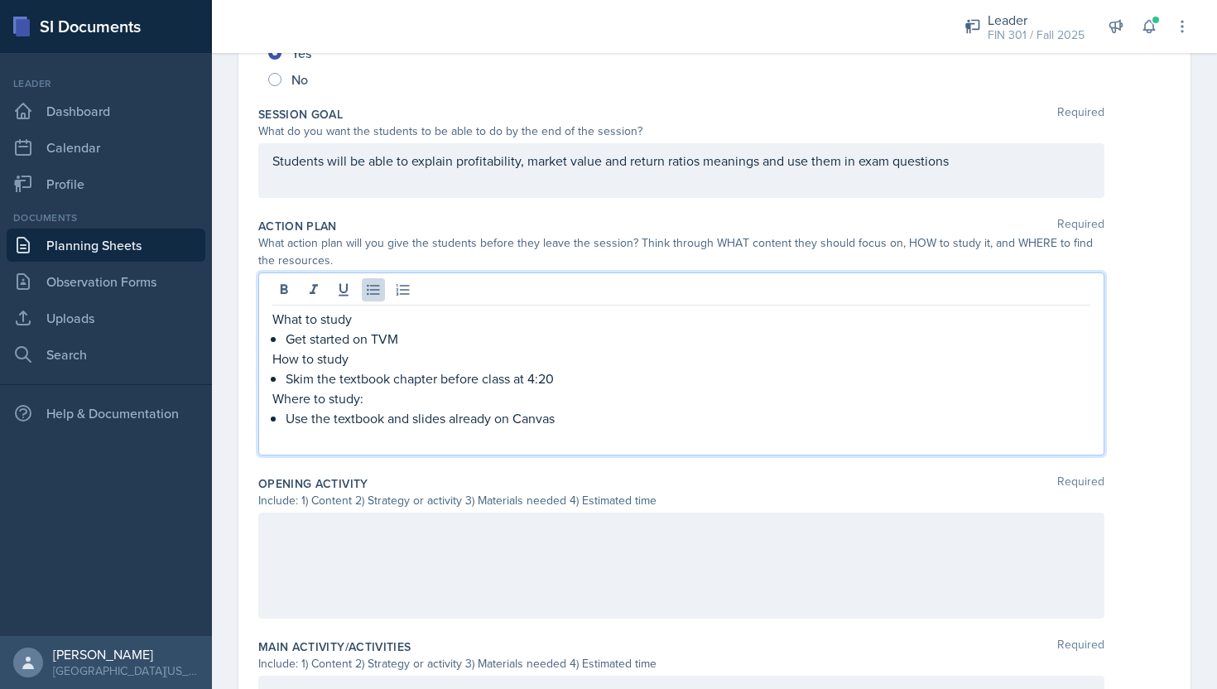
click at [396, 539] on div at bounding box center [681, 566] width 846 height 106
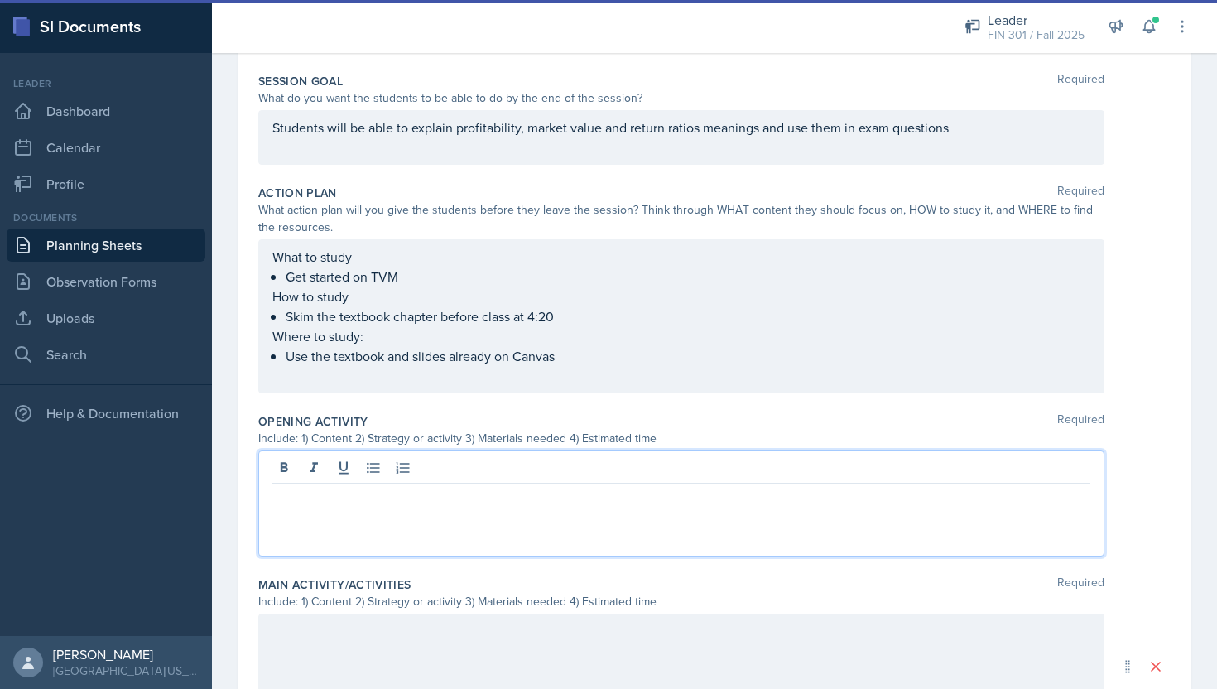
scroll to position [330, 0]
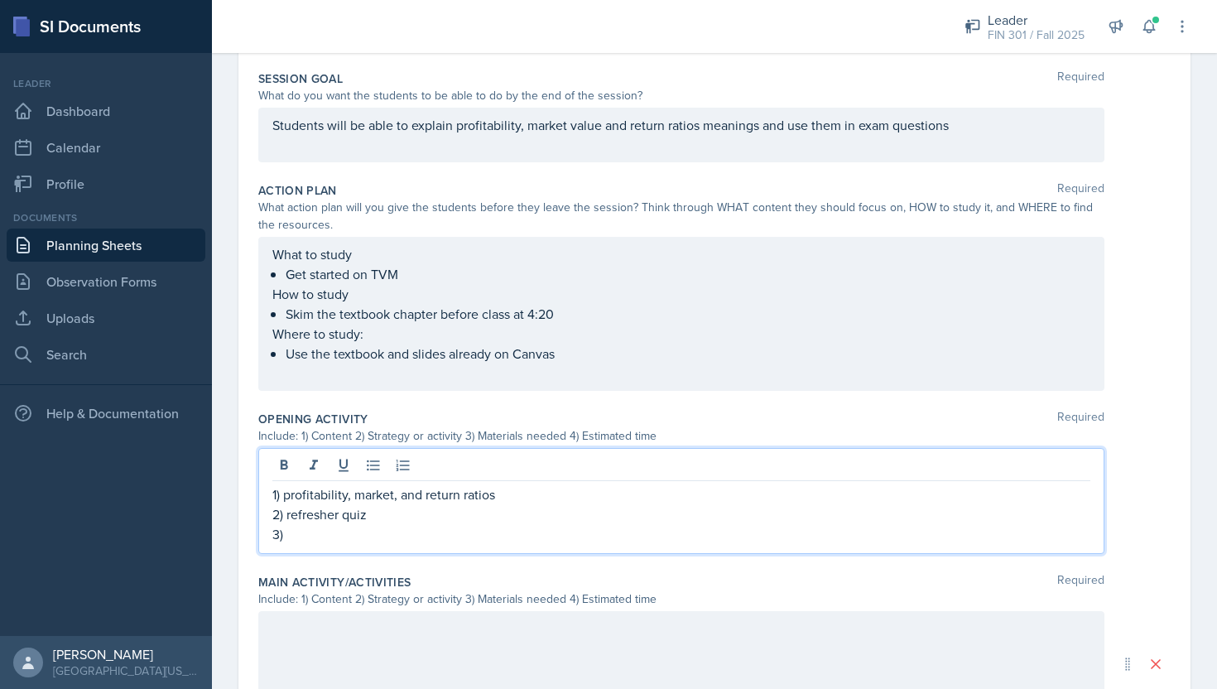
click at [361, 539] on p "3)" at bounding box center [681, 534] width 818 height 20
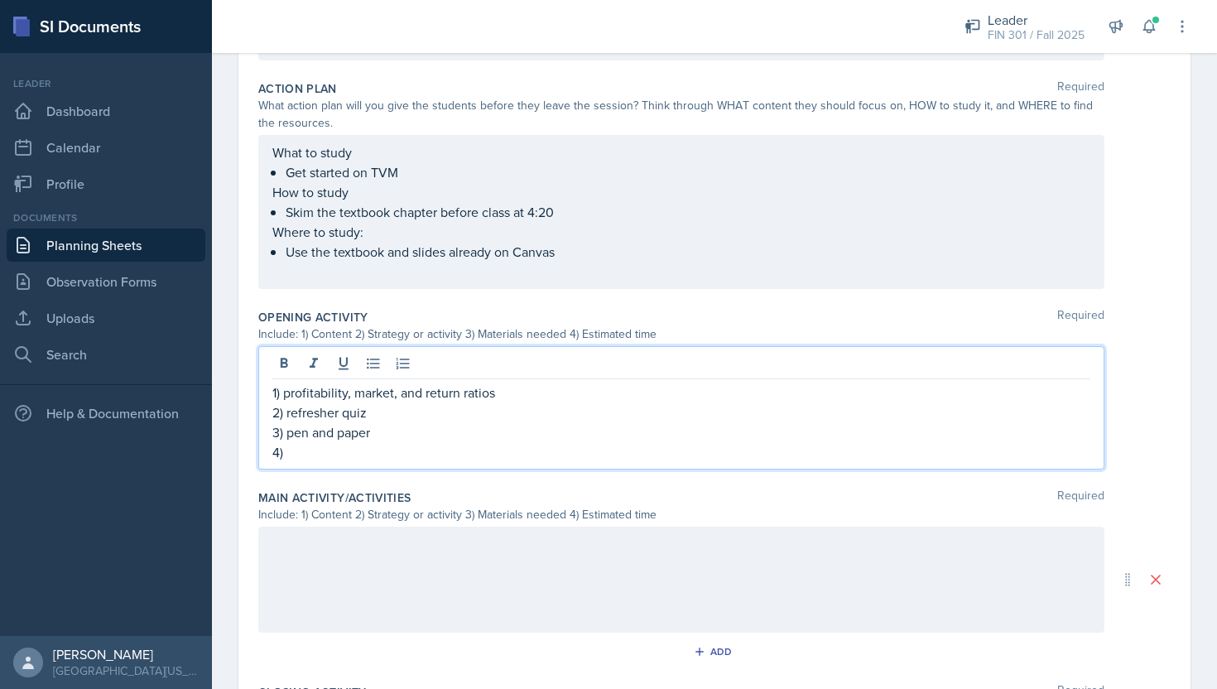
scroll to position [441, 0]
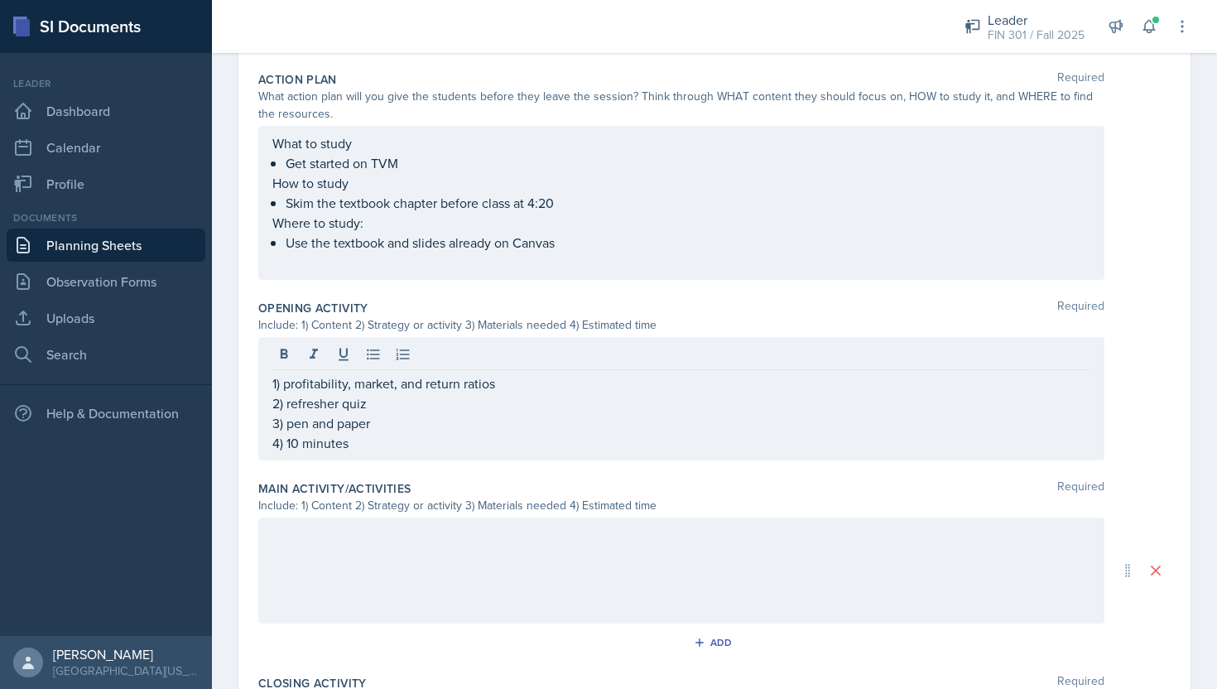
click at [310, 571] on div at bounding box center [681, 571] width 846 height 106
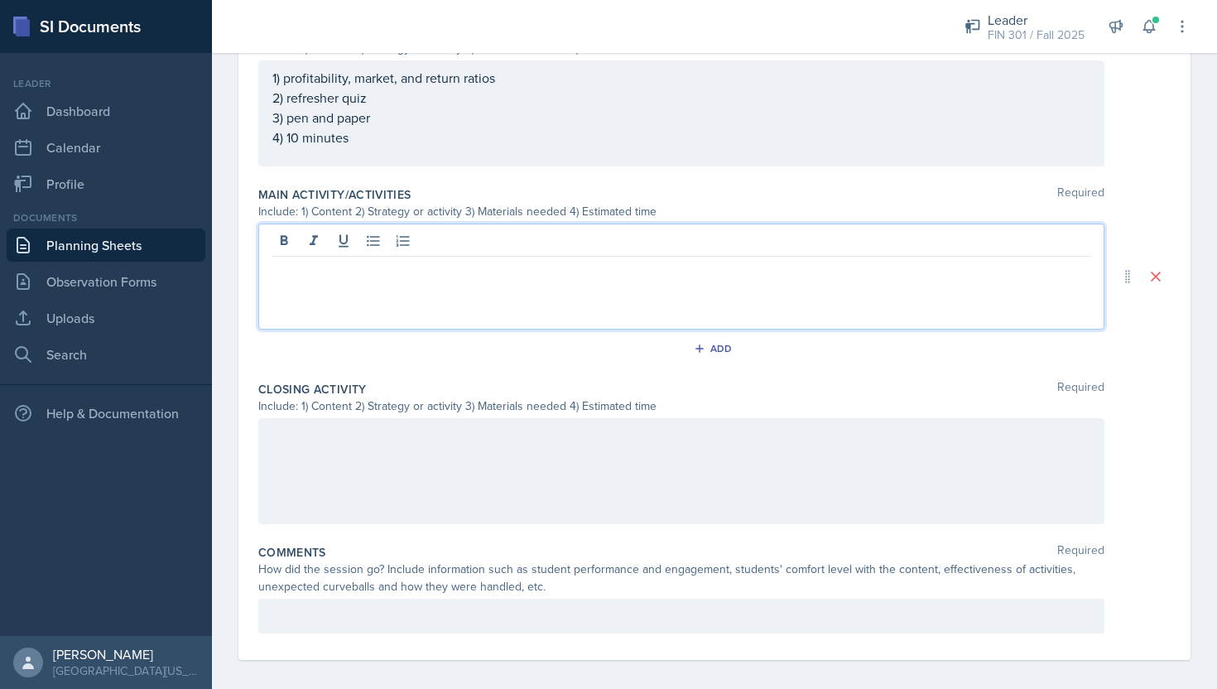
scroll to position [728, 0]
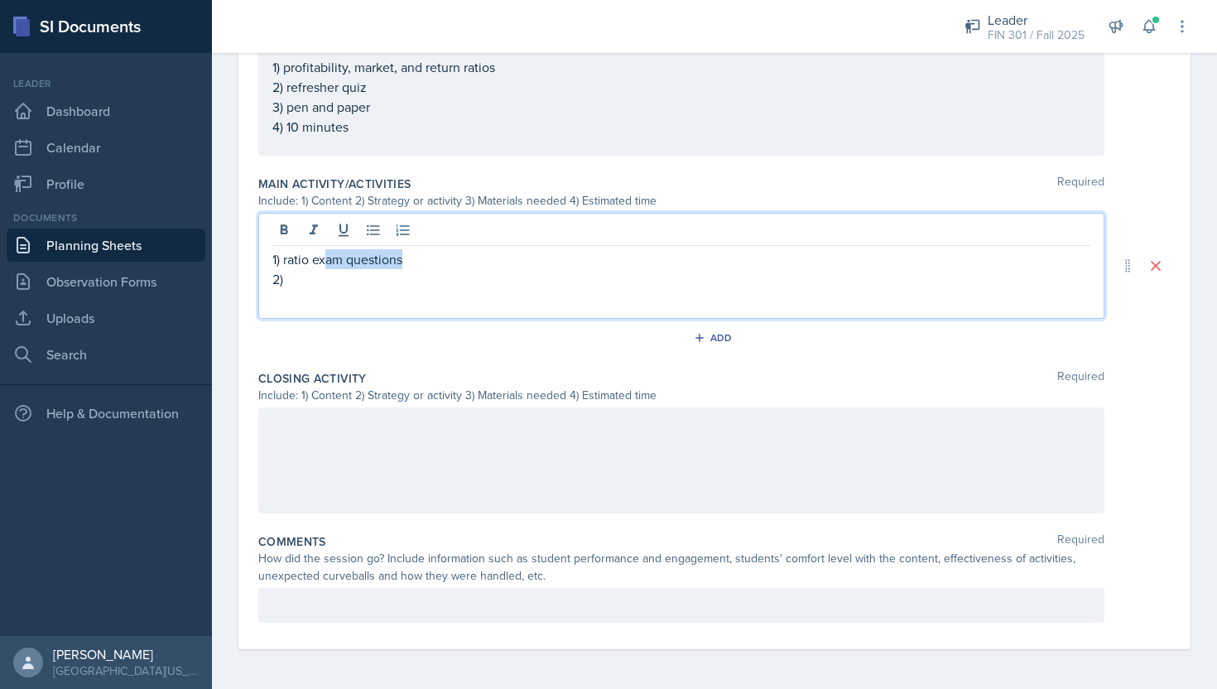
drag, startPoint x: 417, startPoint y: 256, endPoint x: 323, endPoint y: 256, distance: 94.4
click at [323, 256] on p "1) ratio exam questions" at bounding box center [681, 259] width 818 height 20
click at [299, 289] on div "1) profitability, market and return ratios 2)" at bounding box center [681, 266] width 846 height 106
click at [353, 285] on p "2)" at bounding box center [681, 279] width 818 height 20
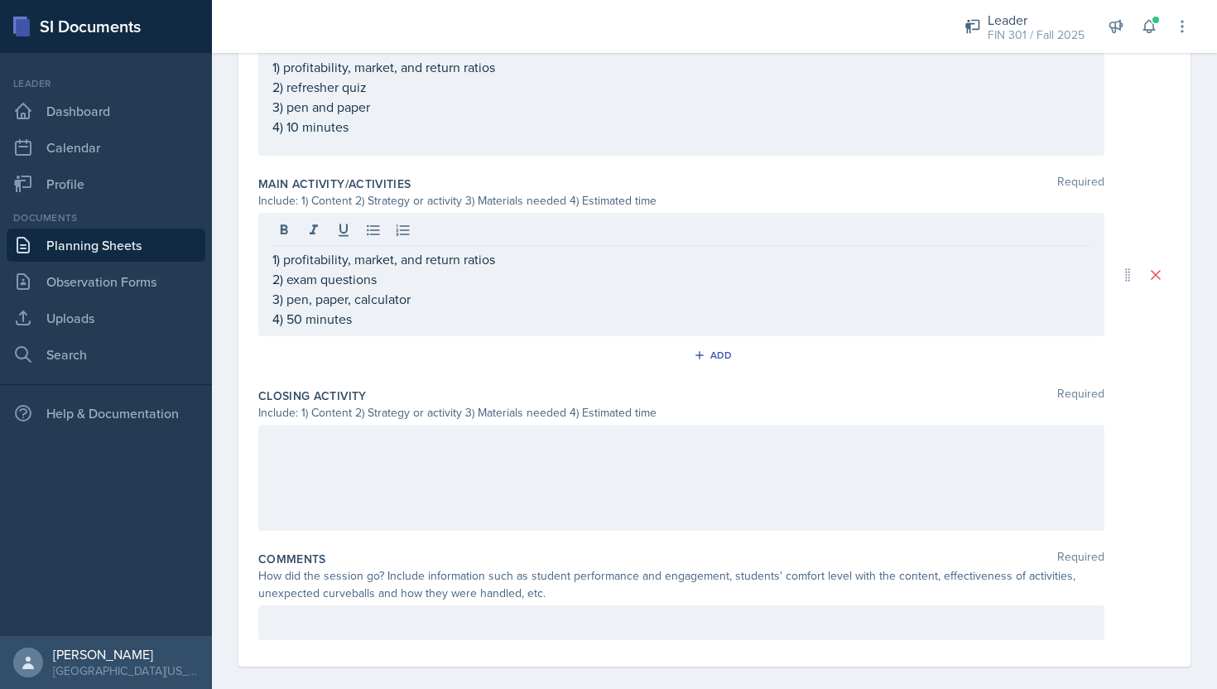
click at [390, 463] on div at bounding box center [681, 478] width 846 height 106
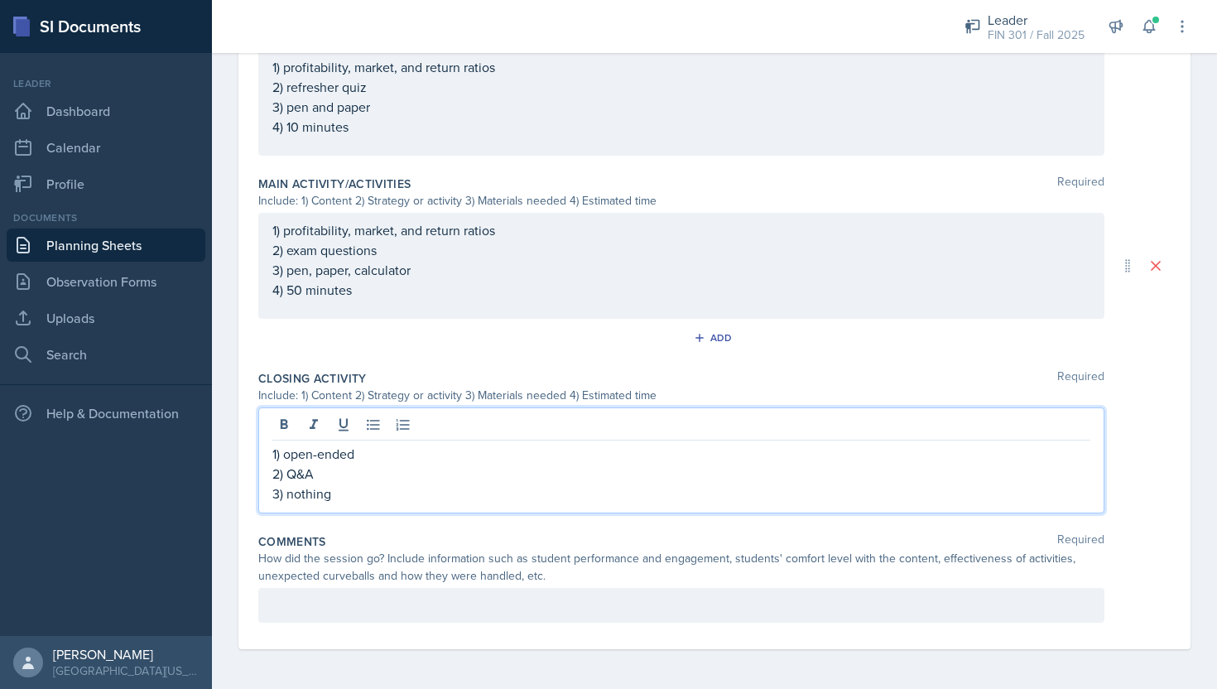
scroll to position [745, 0]
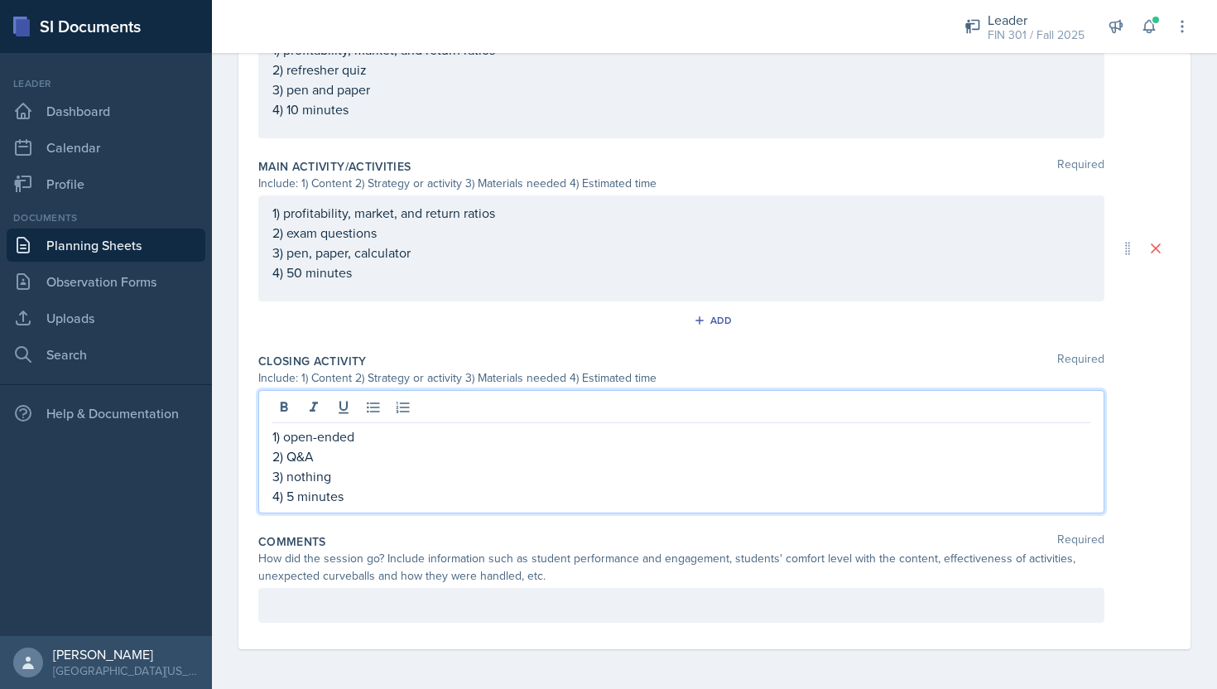
click at [528, 605] on div at bounding box center [681, 605] width 846 height 35
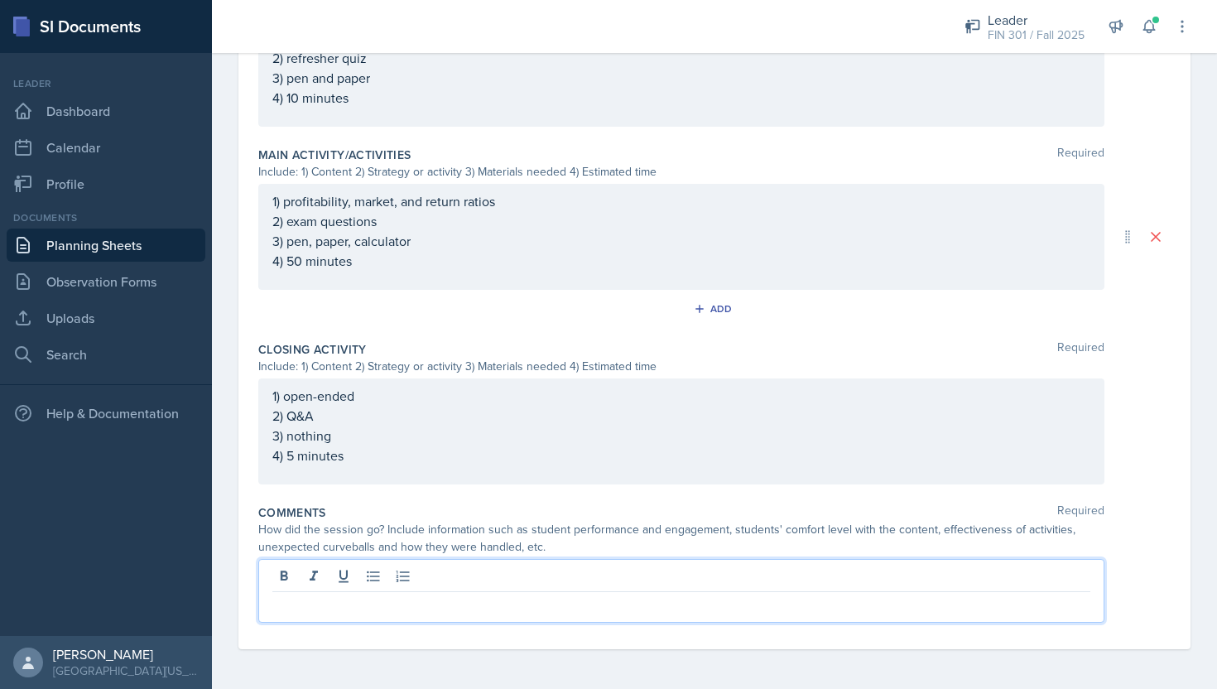
scroll to position [740, 0]
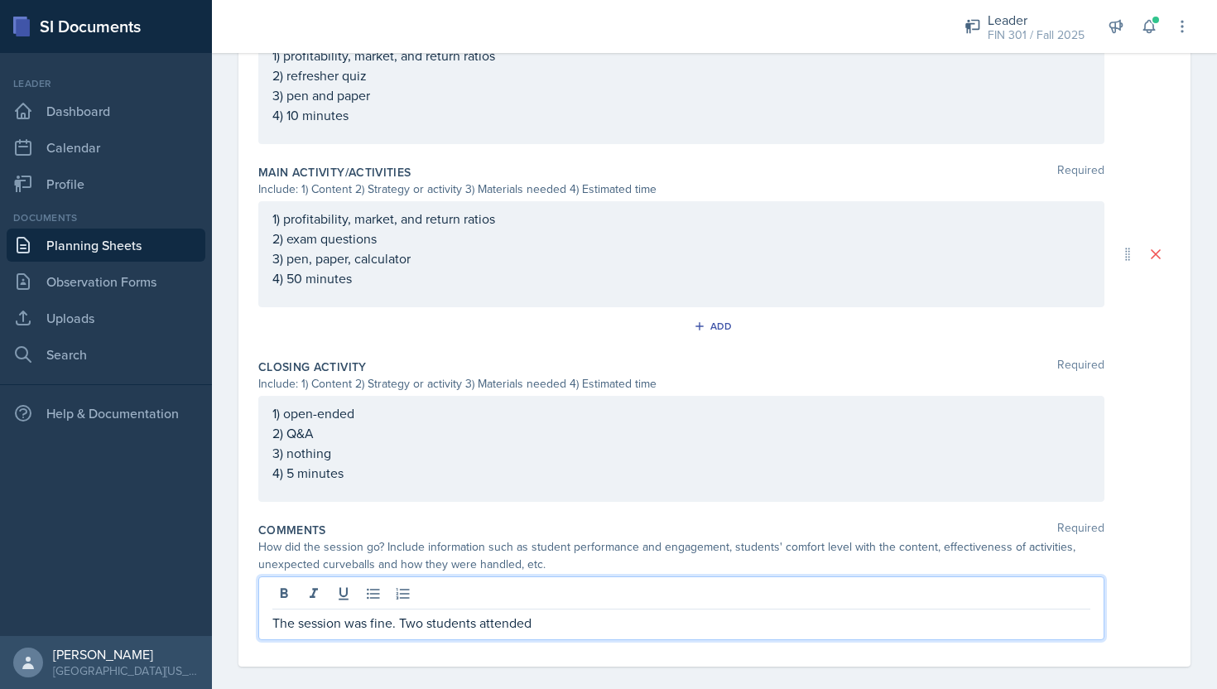
click at [557, 624] on p "The session was fine. Two students attended" at bounding box center [681, 623] width 818 height 20
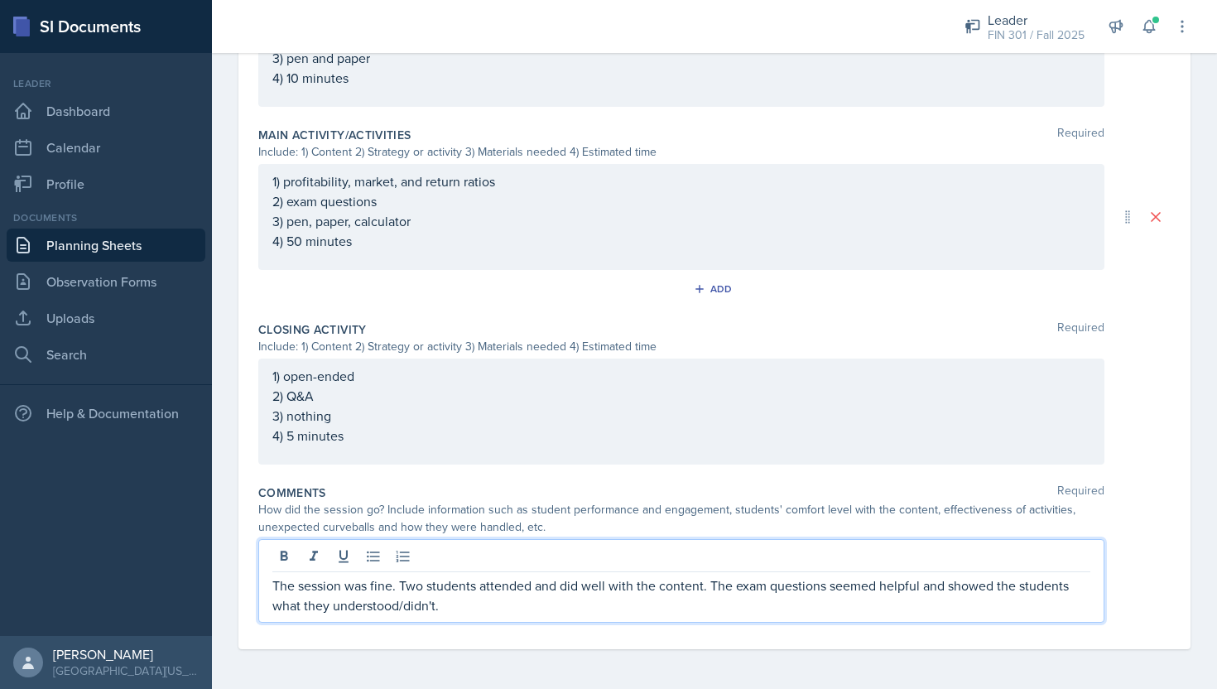
scroll to position [0, 0]
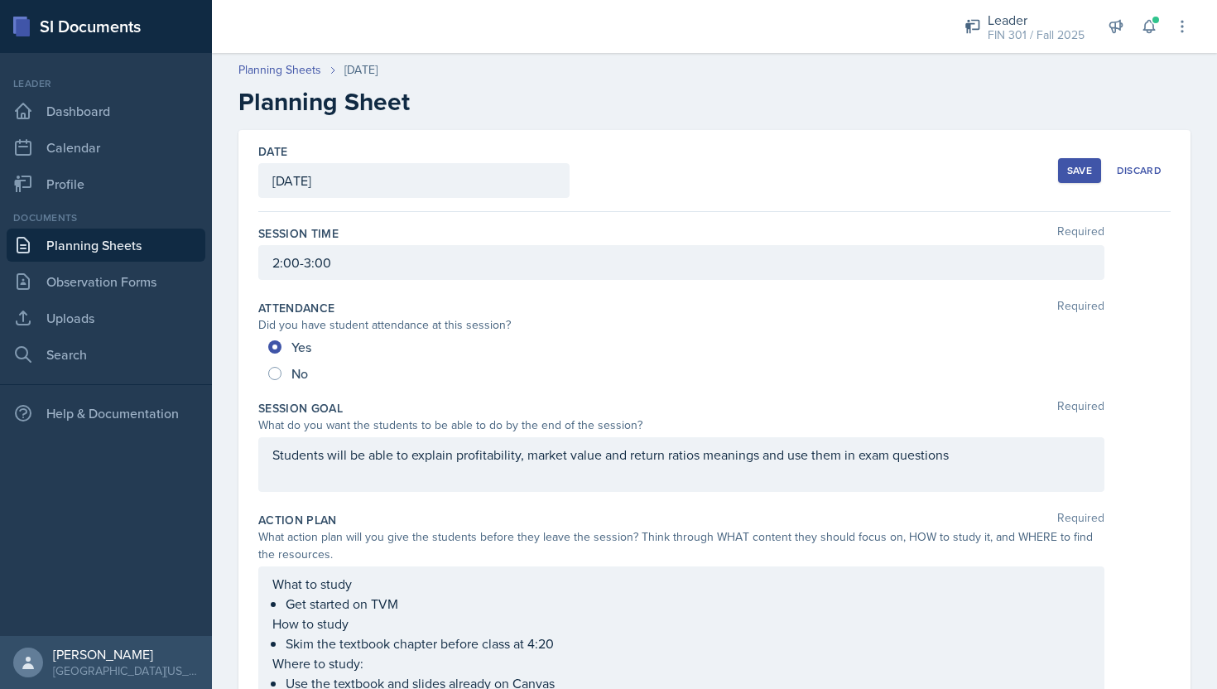
click at [1087, 166] on div "Save" at bounding box center [1080, 170] width 25 height 13
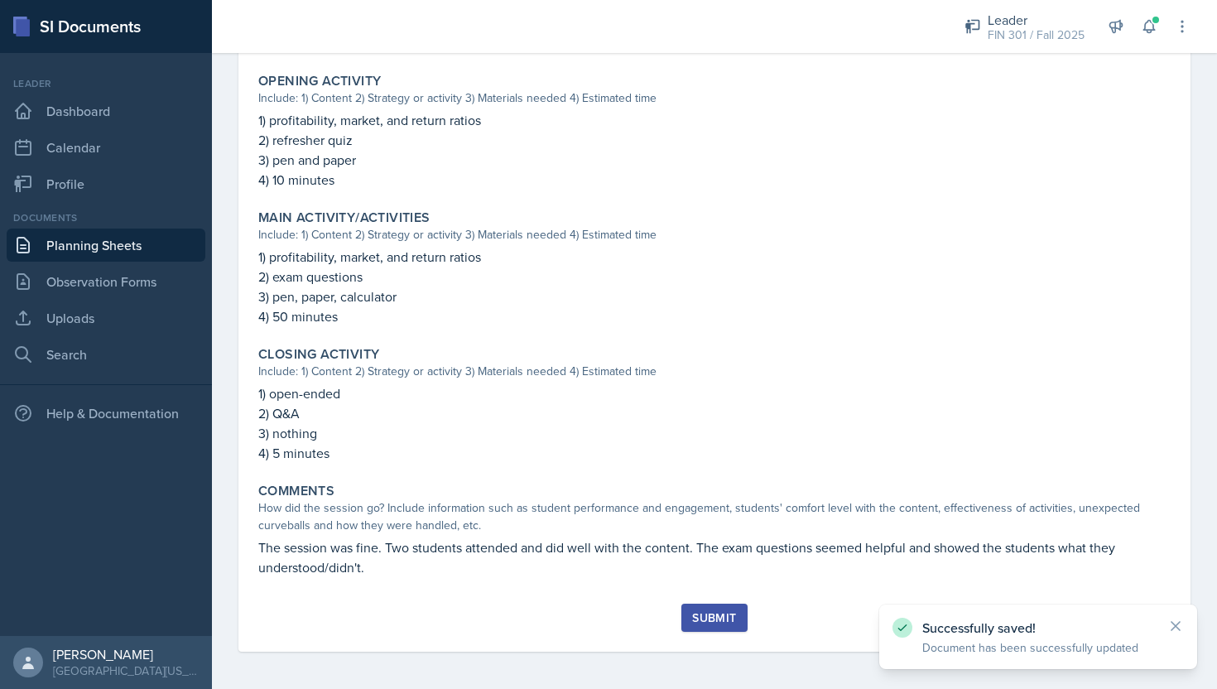
scroll to position [605, 0]
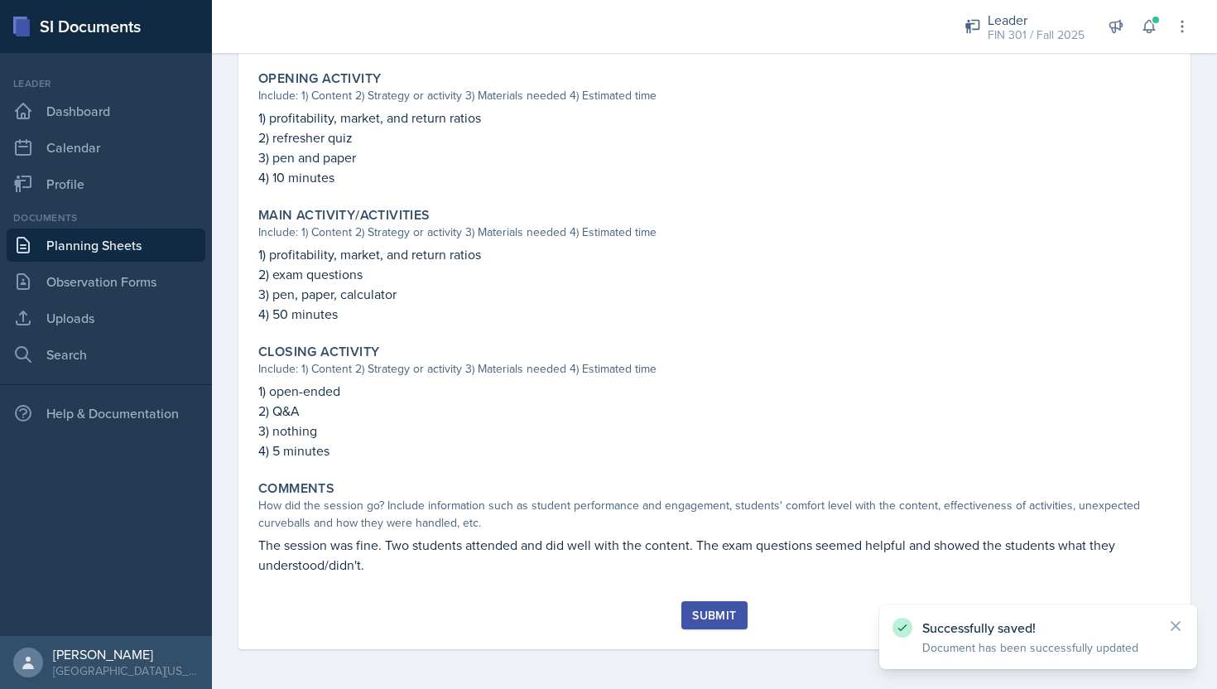
click at [723, 610] on div "Submit" at bounding box center [714, 615] width 44 height 13
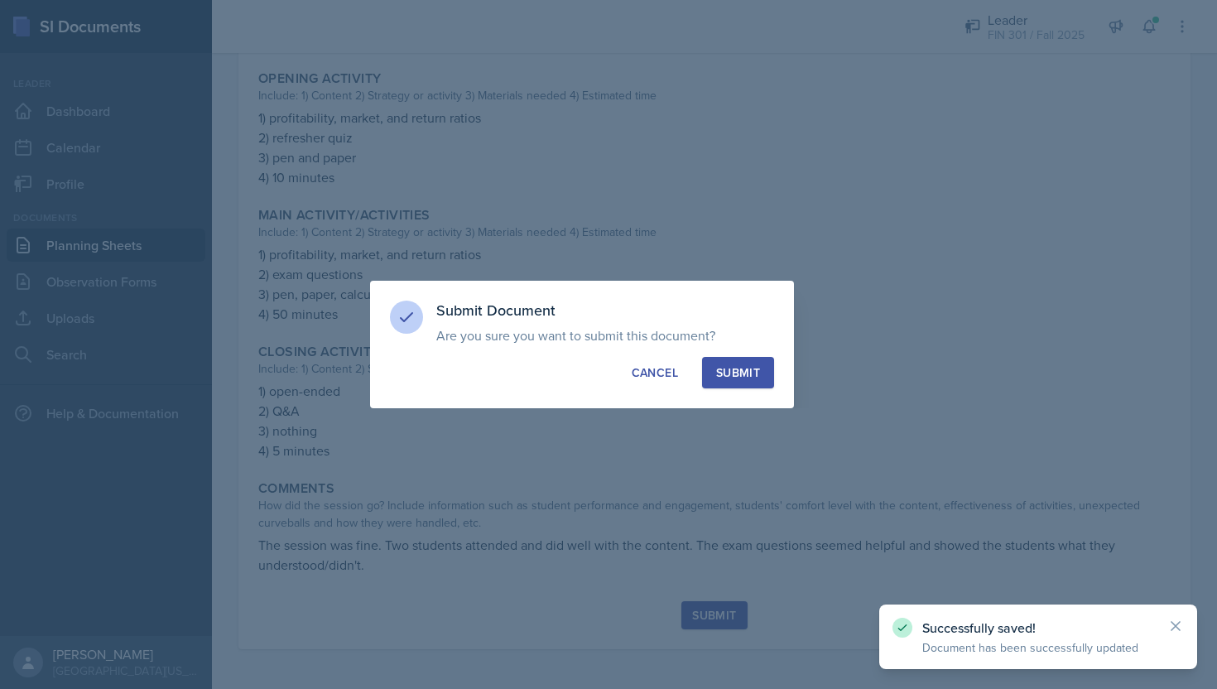
click at [746, 382] on button "Submit" at bounding box center [738, 372] width 72 height 31
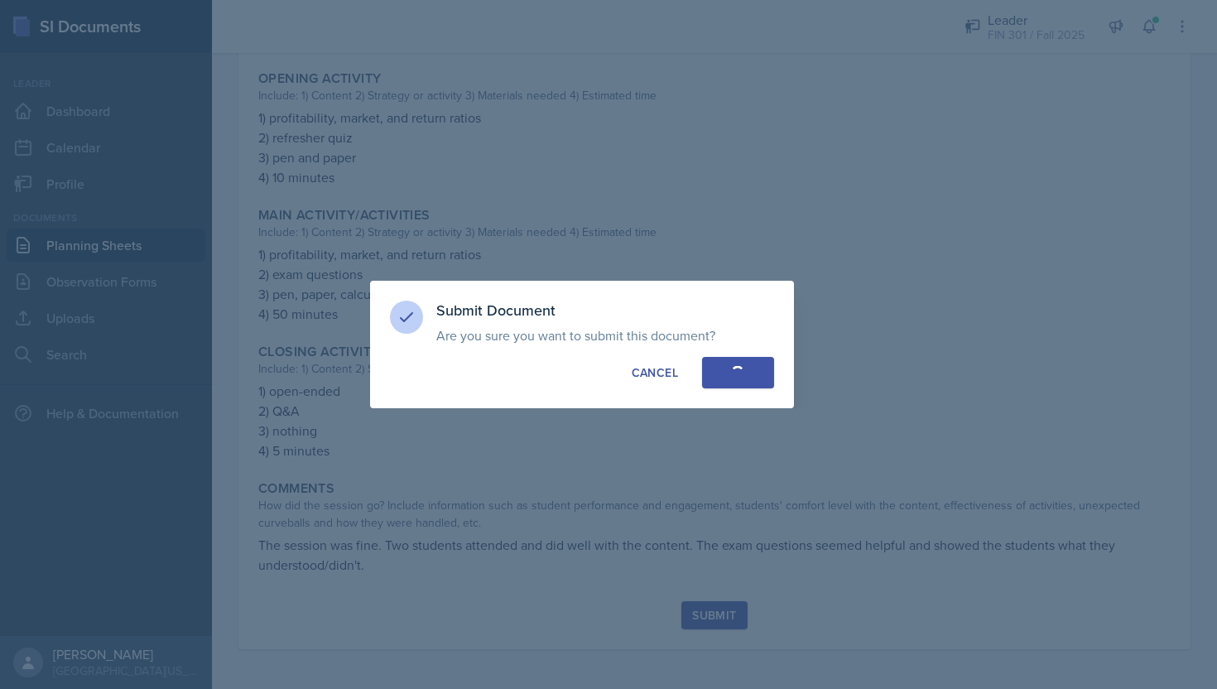
radio input "true"
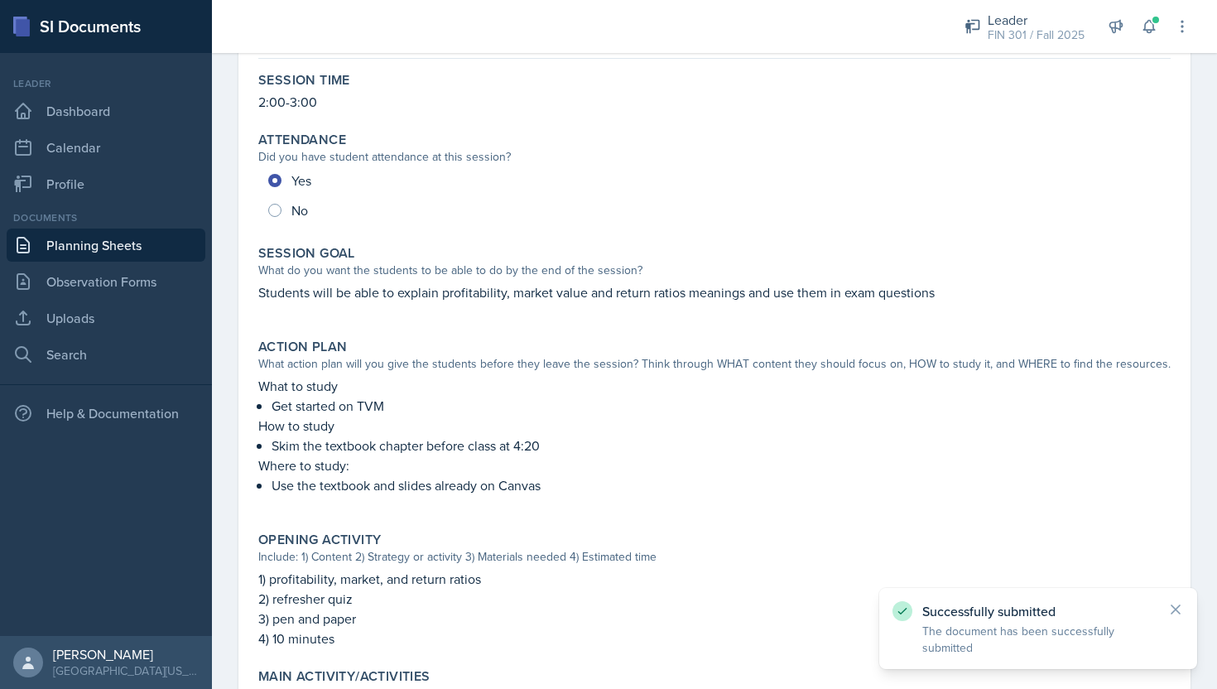
scroll to position [0, 0]
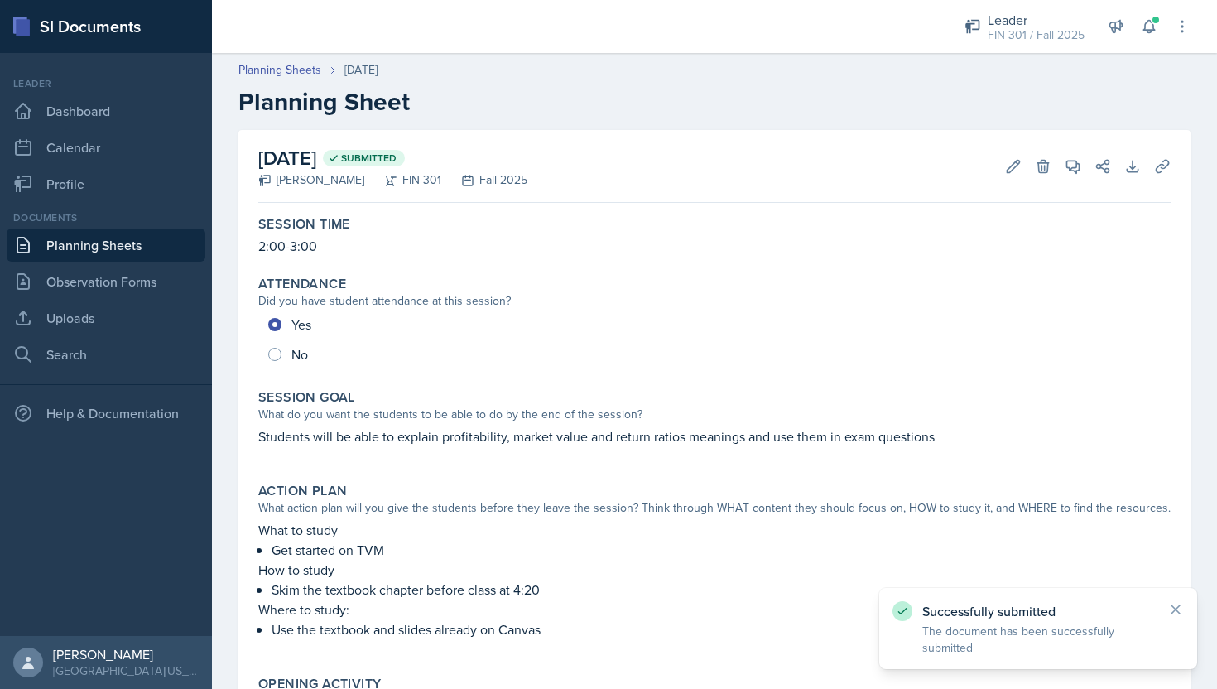
click at [123, 248] on link "Planning Sheets" at bounding box center [106, 245] width 199 height 33
